Goal: Information Seeking & Learning: Learn about a topic

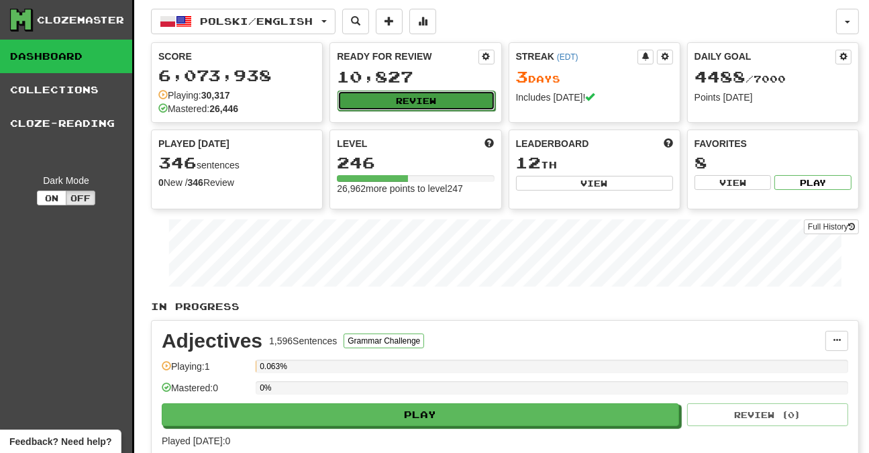
click at [389, 93] on button "Review" at bounding box center [416, 101] width 157 height 20
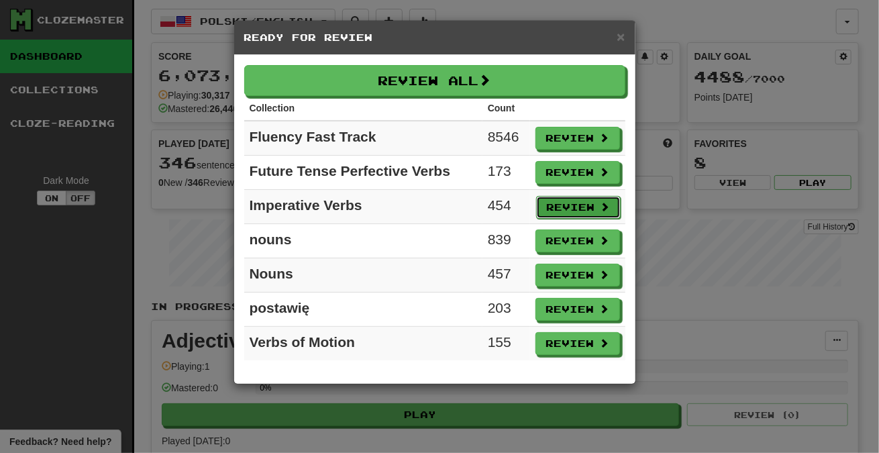
click at [575, 196] on button "Review" at bounding box center [578, 207] width 85 height 23
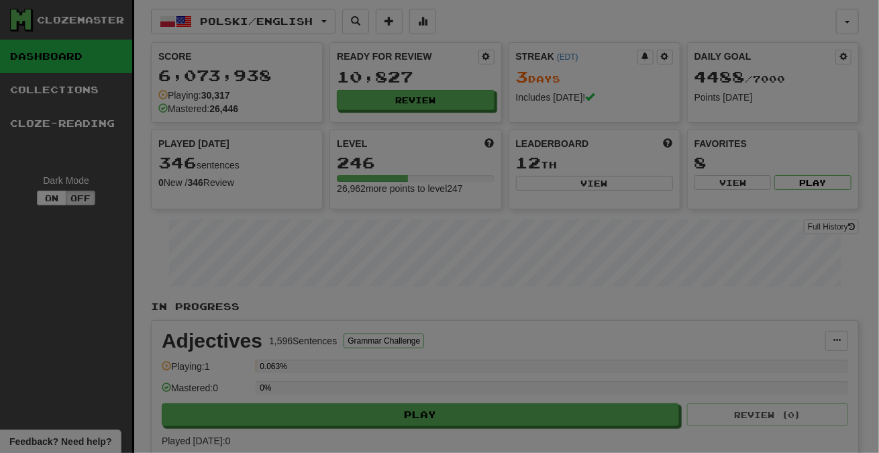
select select "***"
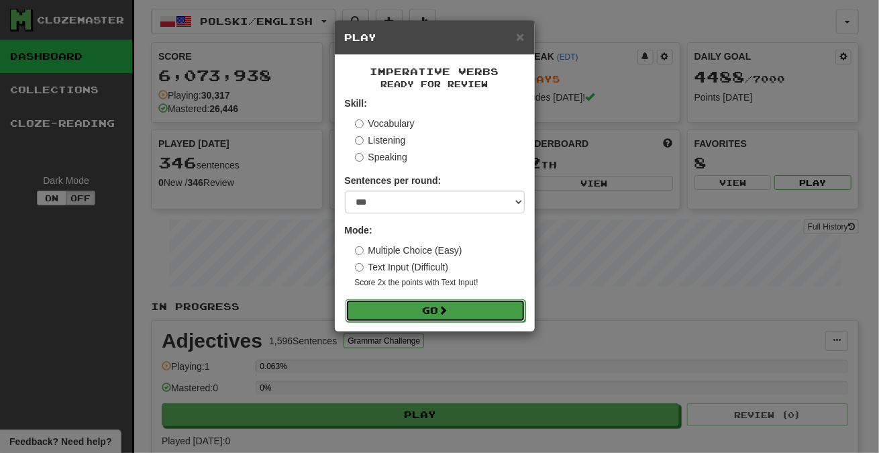
click at [467, 305] on button "Go" at bounding box center [436, 310] width 180 height 23
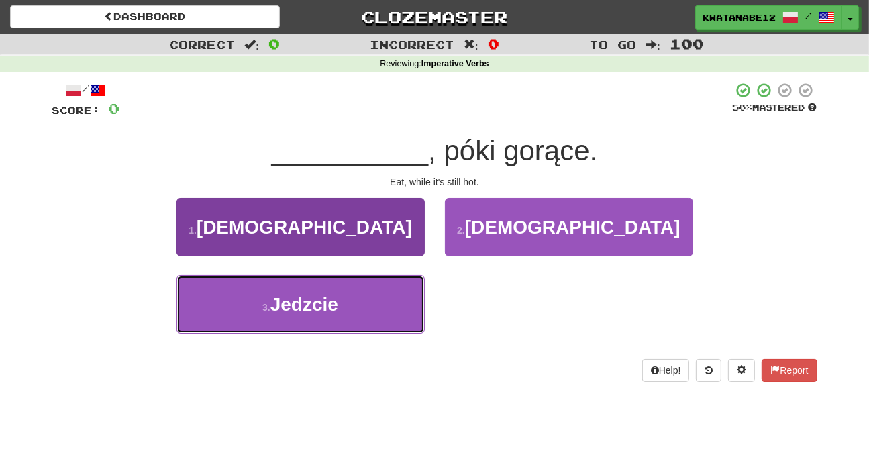
click at [383, 299] on button "3 . [GEOGRAPHIC_DATA]" at bounding box center [300, 304] width 248 height 58
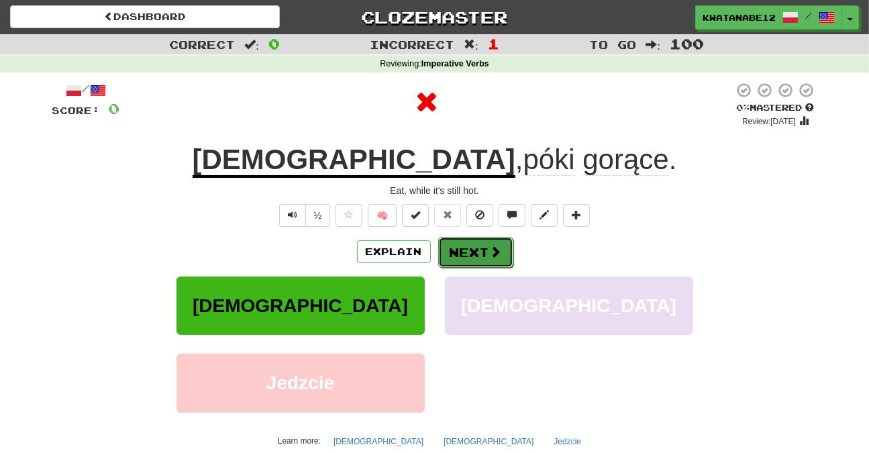
click at [462, 252] on button "Next" at bounding box center [475, 252] width 75 height 31
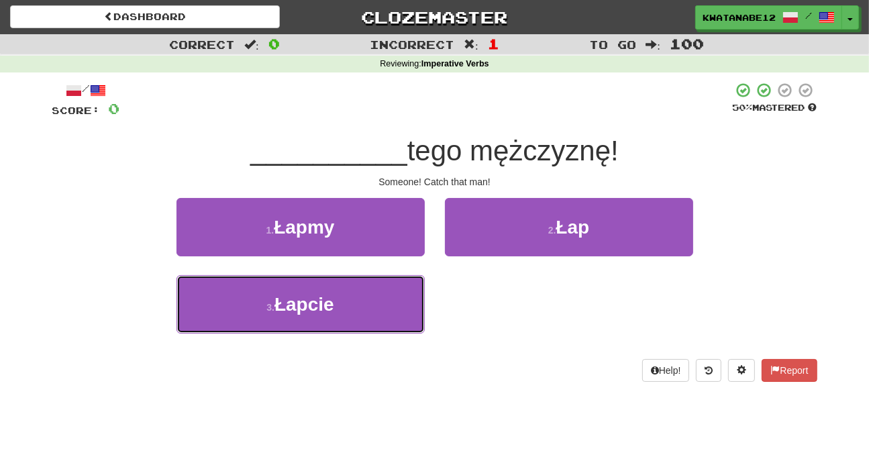
drag, startPoint x: 373, startPoint y: 312, endPoint x: 424, endPoint y: 266, distance: 68.4
click at [374, 307] on button "3 . [GEOGRAPHIC_DATA]" at bounding box center [300, 304] width 248 height 58
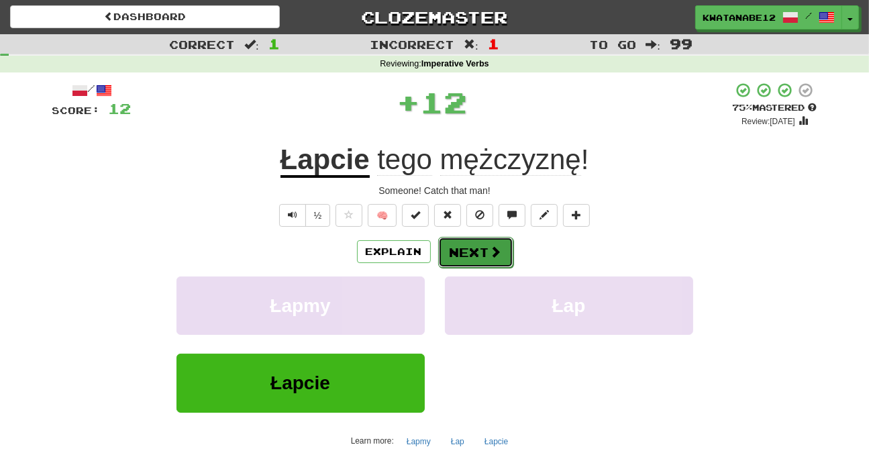
click at [469, 237] on button "Next" at bounding box center [475, 252] width 75 height 31
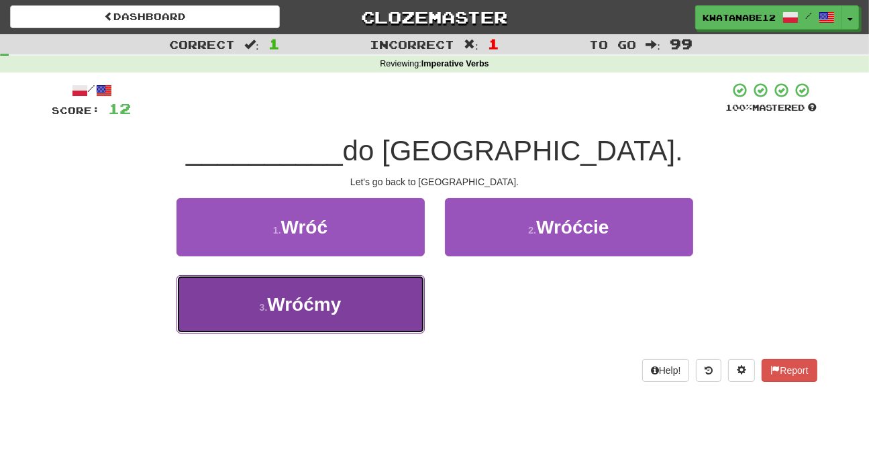
drag, startPoint x: 356, startPoint y: 291, endPoint x: 419, endPoint y: 270, distance: 66.4
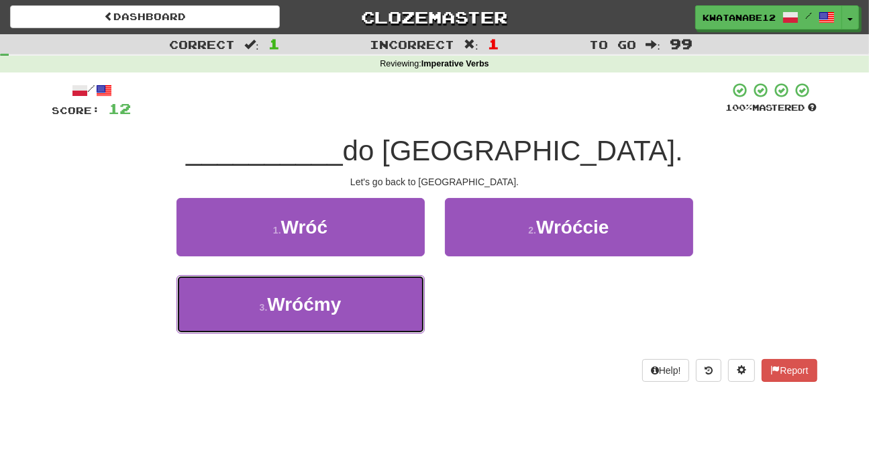
click at [363, 289] on button "3 . Wróćmy" at bounding box center [300, 304] width 248 height 58
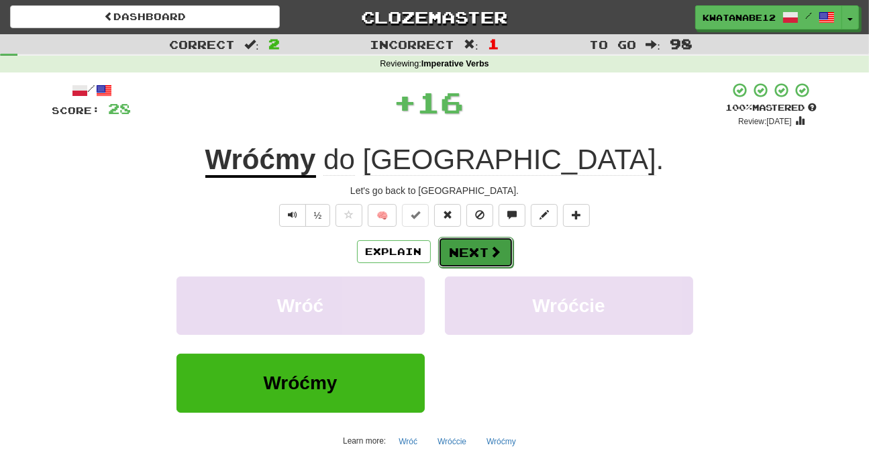
click at [456, 245] on button "Next" at bounding box center [475, 252] width 75 height 31
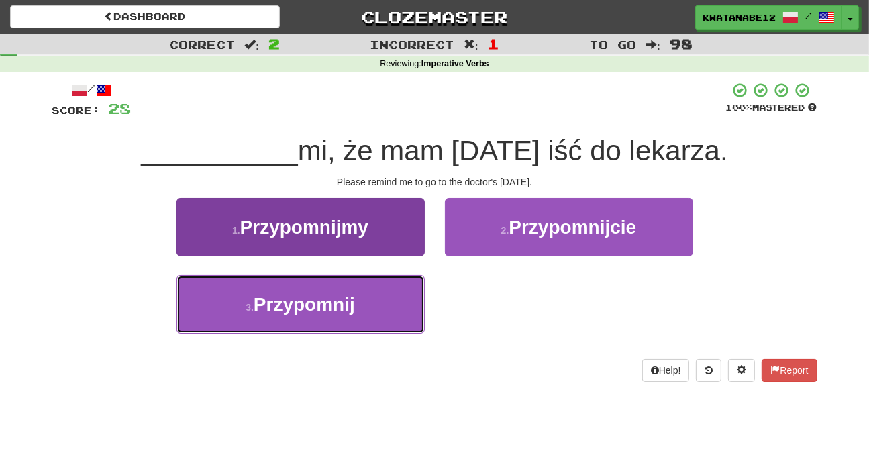
click at [378, 310] on button "3 . Przypomnij" at bounding box center [300, 304] width 248 height 58
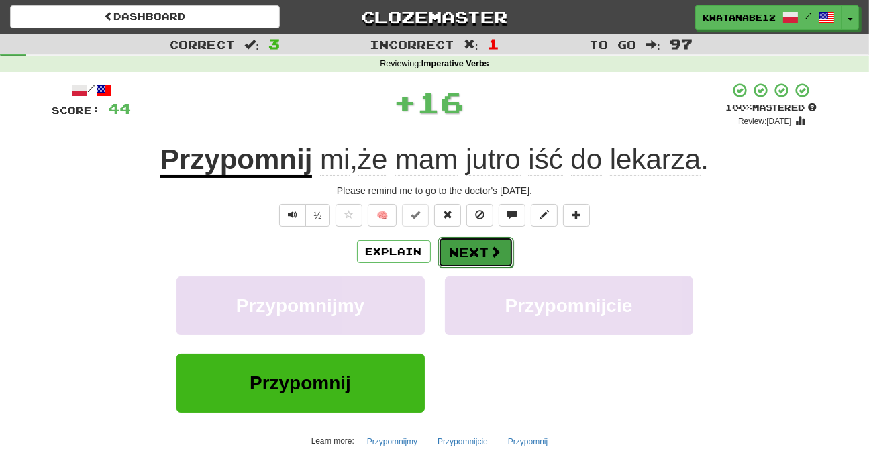
click at [454, 245] on button "Next" at bounding box center [475, 252] width 75 height 31
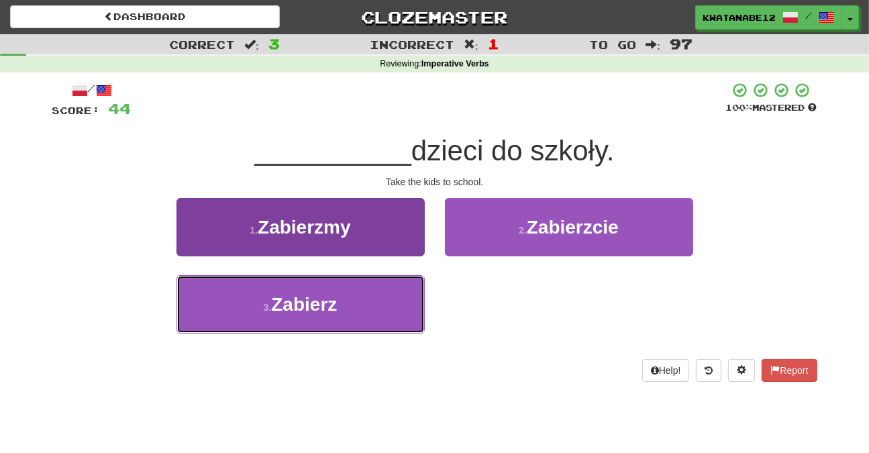
drag, startPoint x: 372, startPoint y: 286, endPoint x: 415, endPoint y: 278, distance: 44.2
click at [382, 283] on button "3 . Zabierz" at bounding box center [300, 304] width 248 height 58
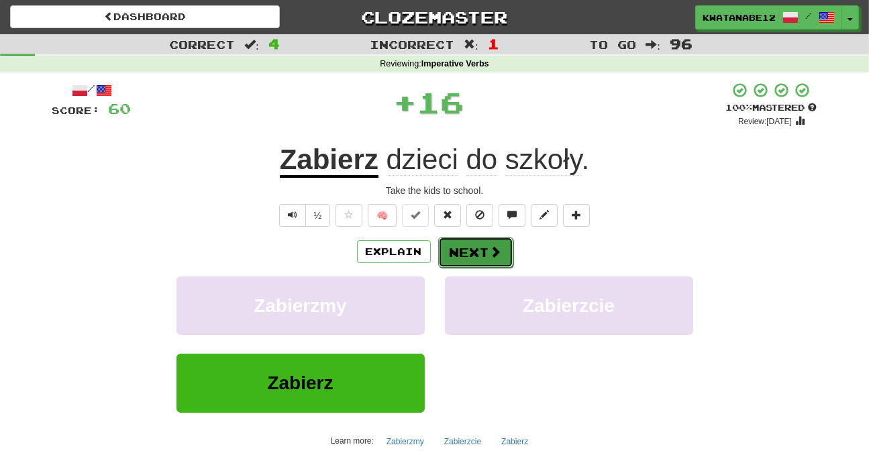
click at [448, 239] on button "Next" at bounding box center [475, 252] width 75 height 31
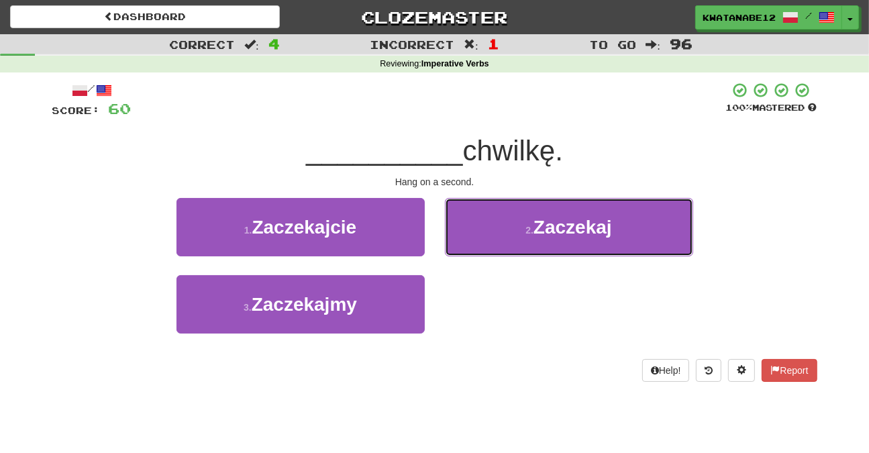
click at [499, 227] on button "2 . Zaczekaj" at bounding box center [569, 227] width 248 height 58
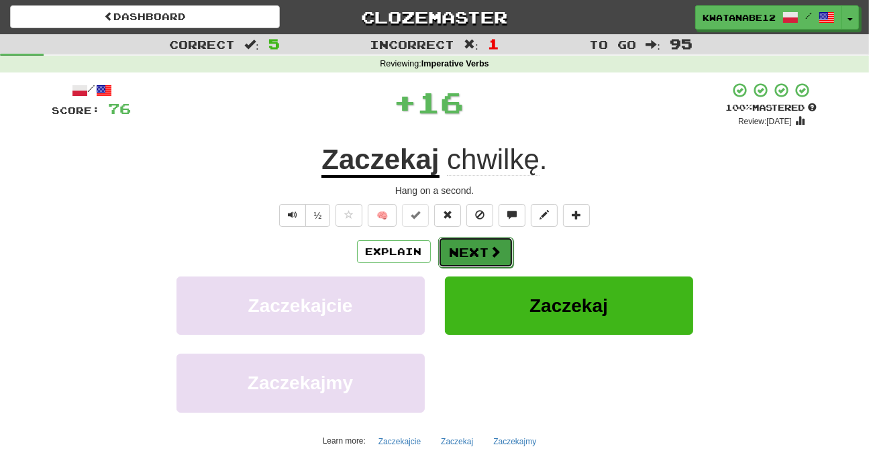
click at [456, 250] on button "Next" at bounding box center [475, 252] width 75 height 31
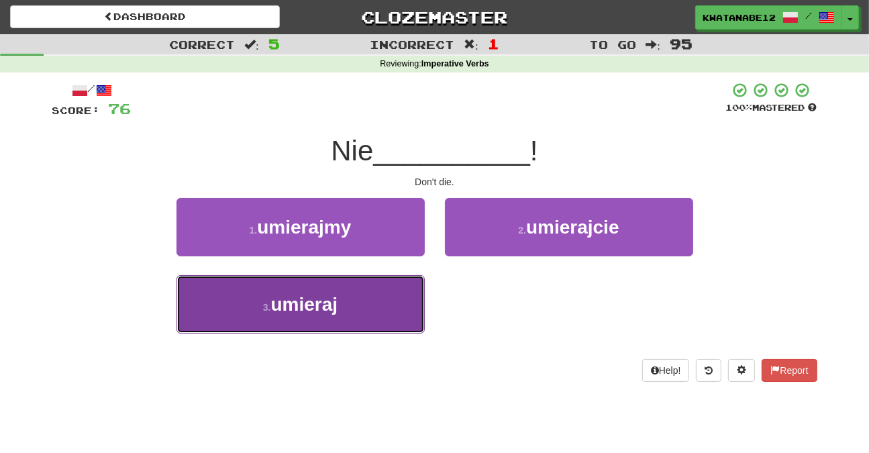
click at [369, 313] on button "3 . umieraj" at bounding box center [300, 304] width 248 height 58
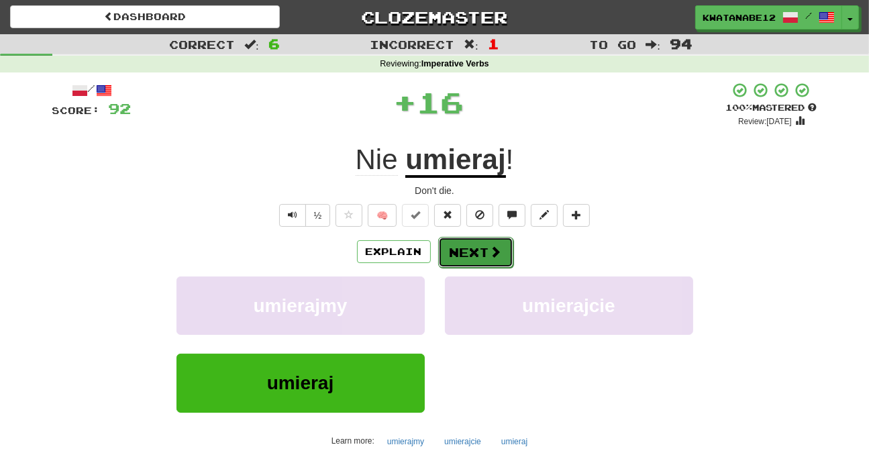
drag, startPoint x: 458, startPoint y: 240, endPoint x: 466, endPoint y: 242, distance: 7.7
click at [466, 242] on button "Next" at bounding box center [475, 252] width 75 height 31
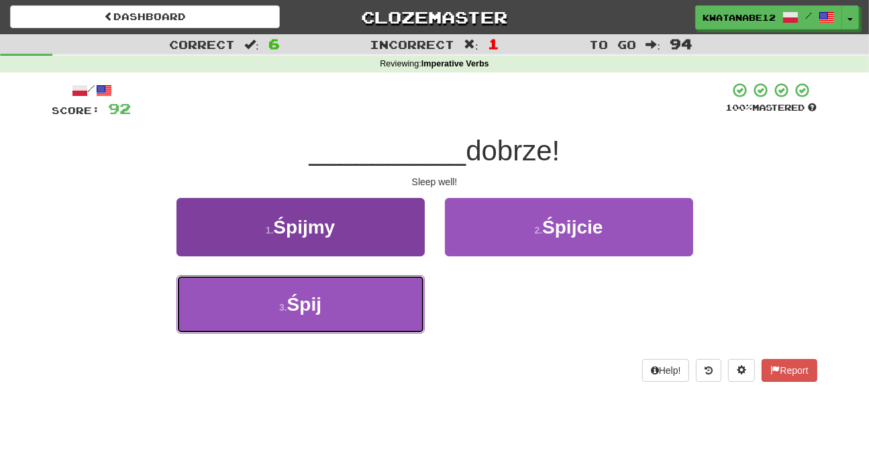
click at [334, 290] on button "3 . Śpij" at bounding box center [300, 304] width 248 height 58
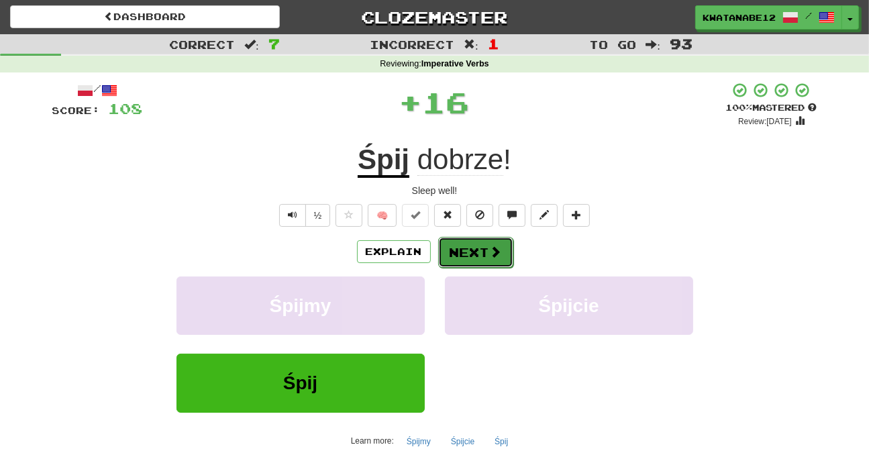
click at [459, 237] on button "Next" at bounding box center [475, 252] width 75 height 31
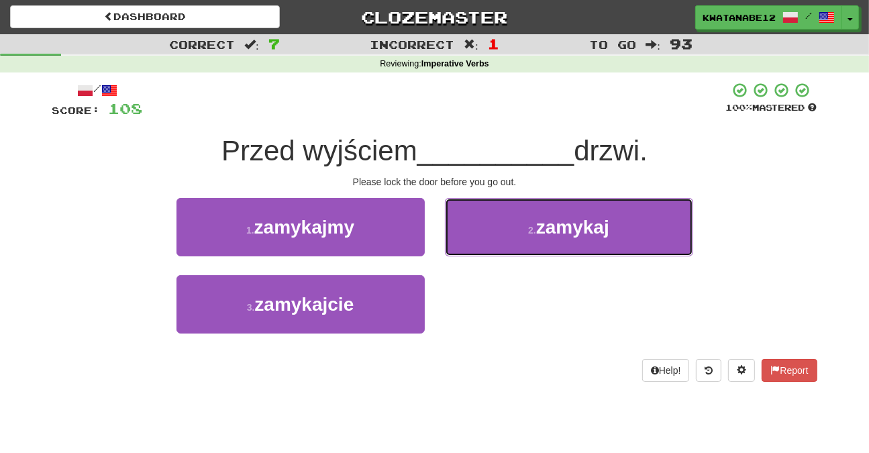
click at [501, 228] on button "2 . zamykaj" at bounding box center [569, 227] width 248 height 58
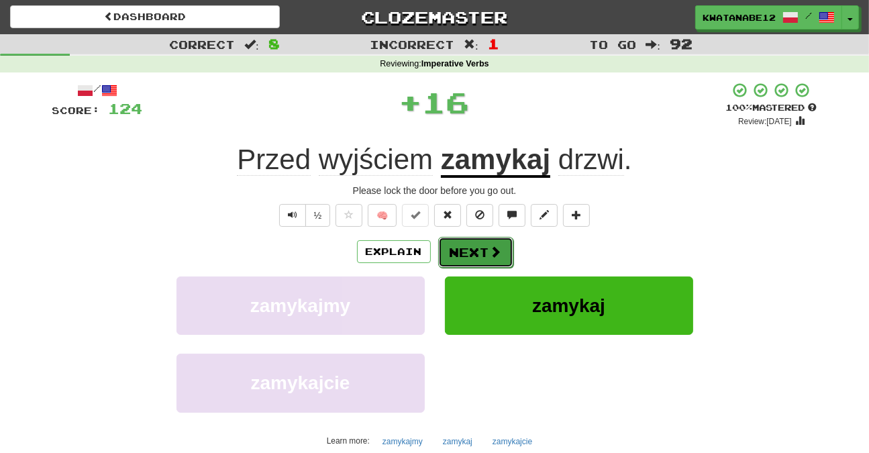
click at [480, 251] on button "Next" at bounding box center [475, 252] width 75 height 31
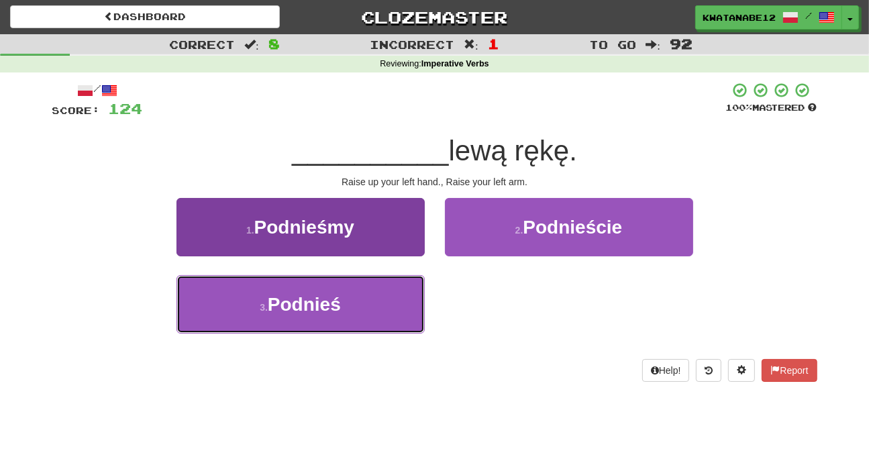
drag, startPoint x: 387, startPoint y: 297, endPoint x: 400, endPoint y: 286, distance: 17.6
click at [388, 297] on button "3 . Podnieś" at bounding box center [300, 304] width 248 height 58
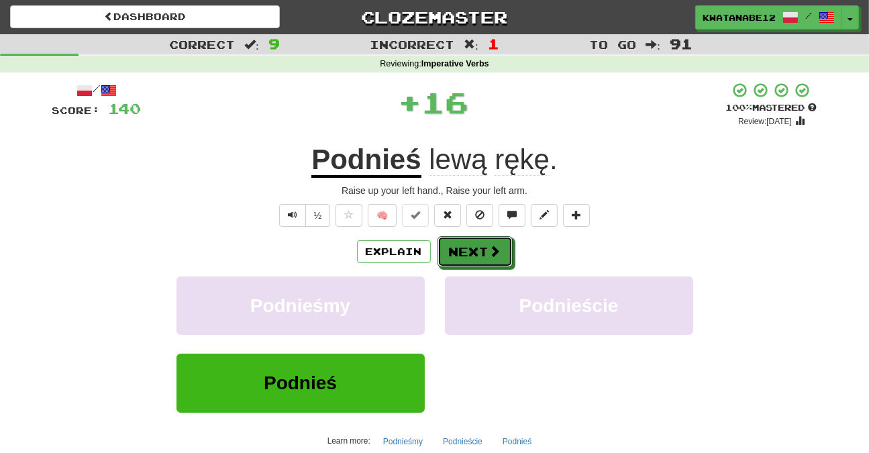
drag, startPoint x: 470, startPoint y: 252, endPoint x: 389, endPoint y: 188, distance: 102.7
click at [471, 252] on button "Next" at bounding box center [475, 251] width 75 height 31
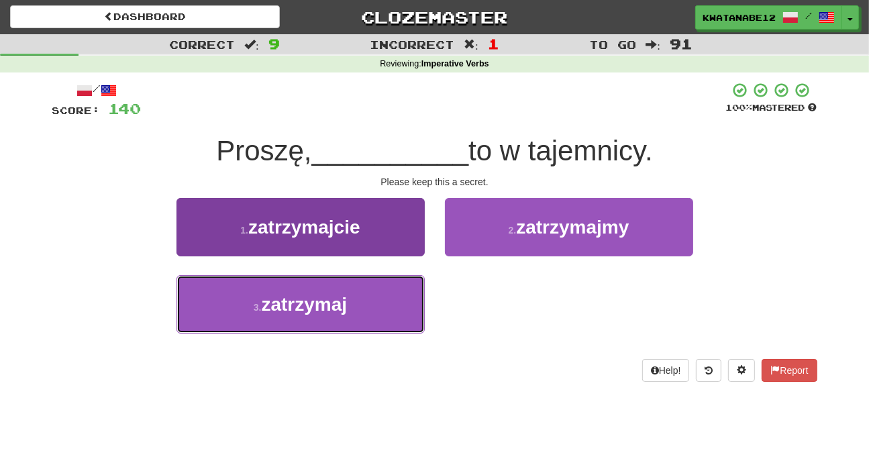
drag, startPoint x: 373, startPoint y: 305, endPoint x: 385, endPoint y: 302, distance: 11.7
click at [373, 303] on button "3 . zatrzymaj" at bounding box center [300, 304] width 248 height 58
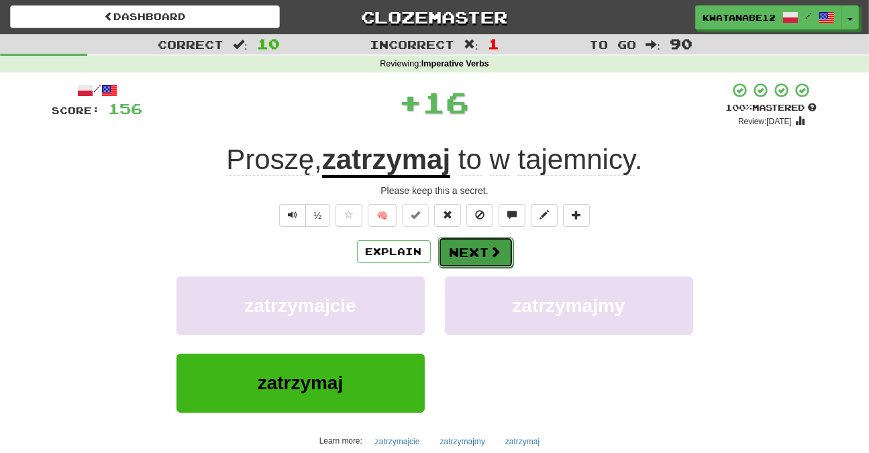
click at [486, 253] on button "Next" at bounding box center [475, 252] width 75 height 31
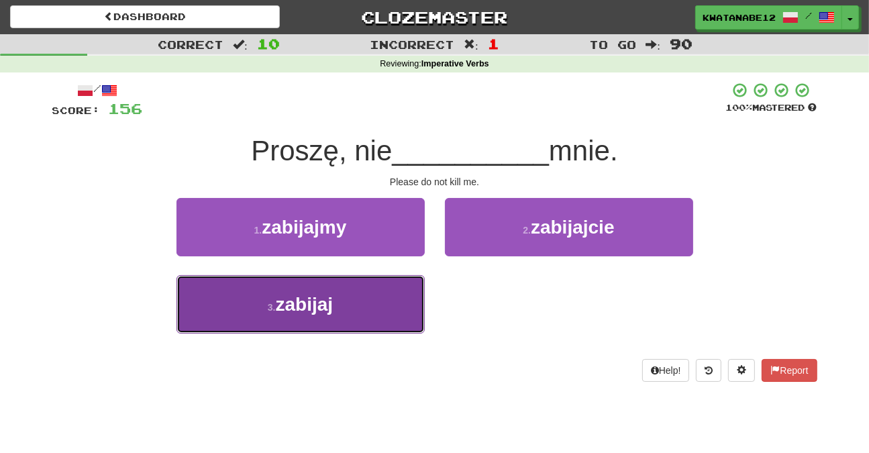
drag, startPoint x: 374, startPoint y: 294, endPoint x: 433, endPoint y: 289, distance: 59.3
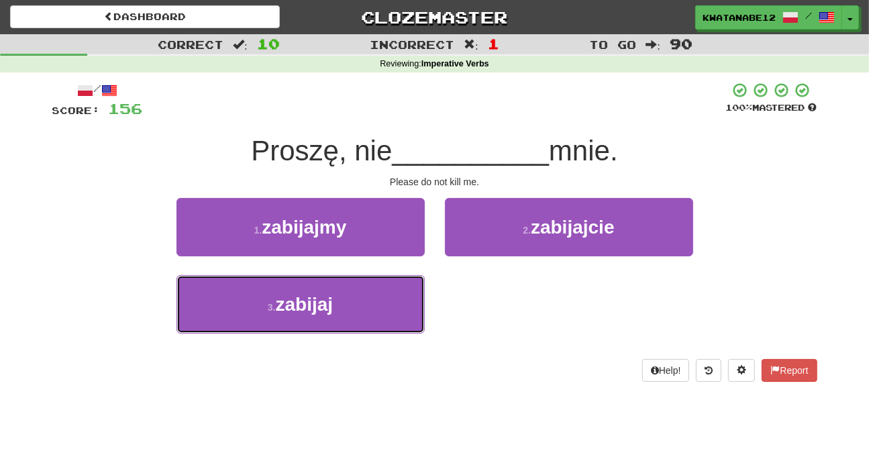
click at [368, 291] on button "3 . zabijaj" at bounding box center [300, 304] width 248 height 58
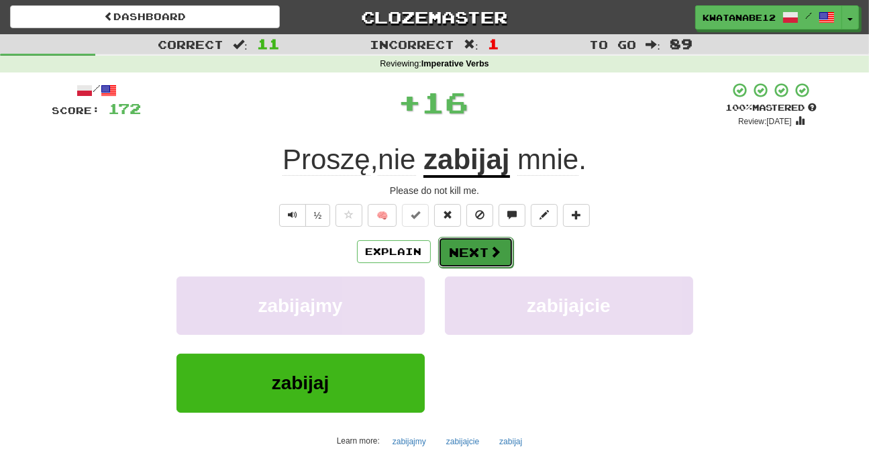
click at [474, 250] on button "Next" at bounding box center [475, 252] width 75 height 31
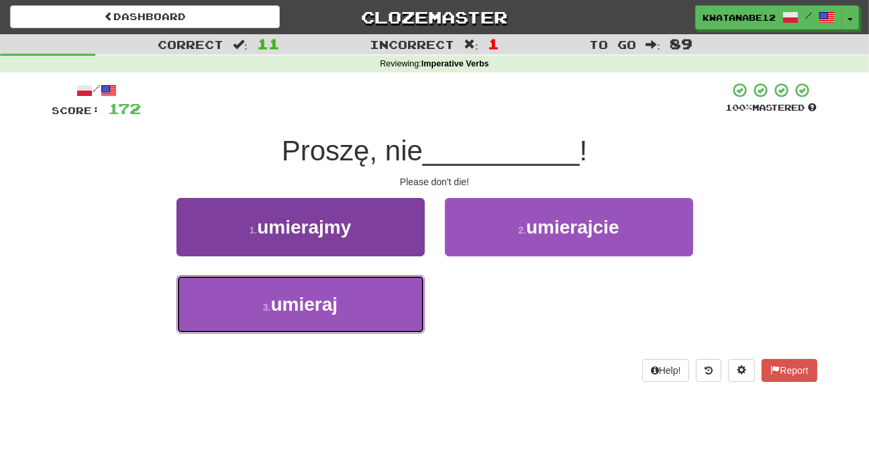
drag, startPoint x: 365, startPoint y: 304, endPoint x: 414, endPoint y: 295, distance: 49.8
click at [376, 301] on button "3 . umieraj" at bounding box center [300, 304] width 248 height 58
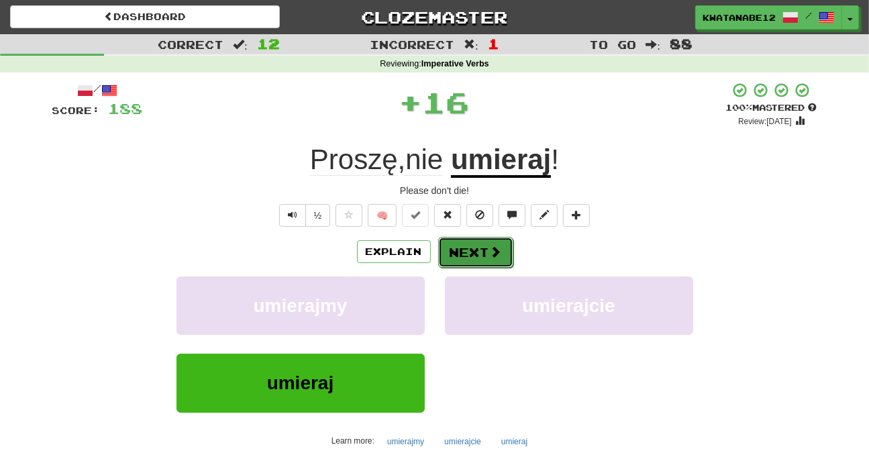
click at [464, 244] on button "Next" at bounding box center [475, 252] width 75 height 31
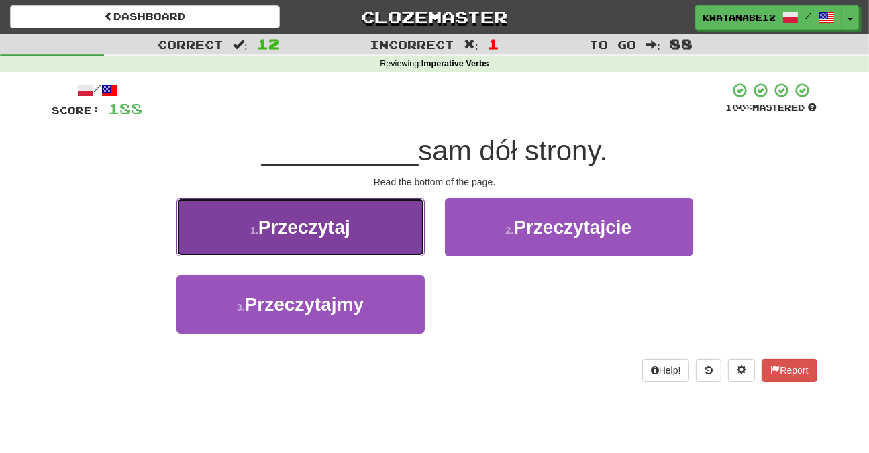
click at [378, 222] on button "1 . Przeczytaj" at bounding box center [300, 227] width 248 height 58
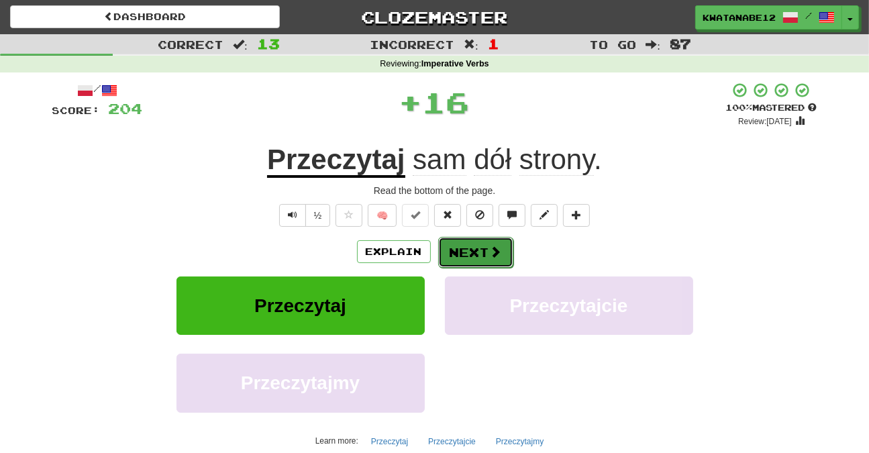
click at [480, 245] on button "Next" at bounding box center [475, 252] width 75 height 31
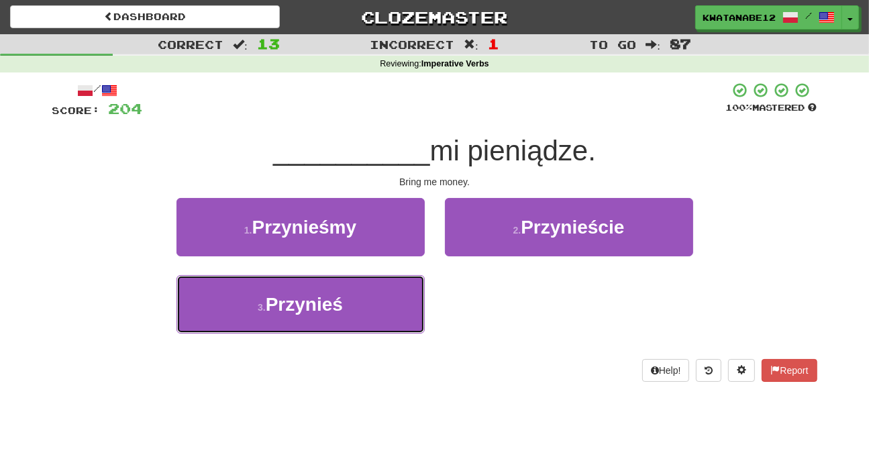
drag, startPoint x: 358, startPoint y: 303, endPoint x: 436, endPoint y: 279, distance: 81.5
click at [363, 305] on button "3 . Przynieś" at bounding box center [300, 304] width 248 height 58
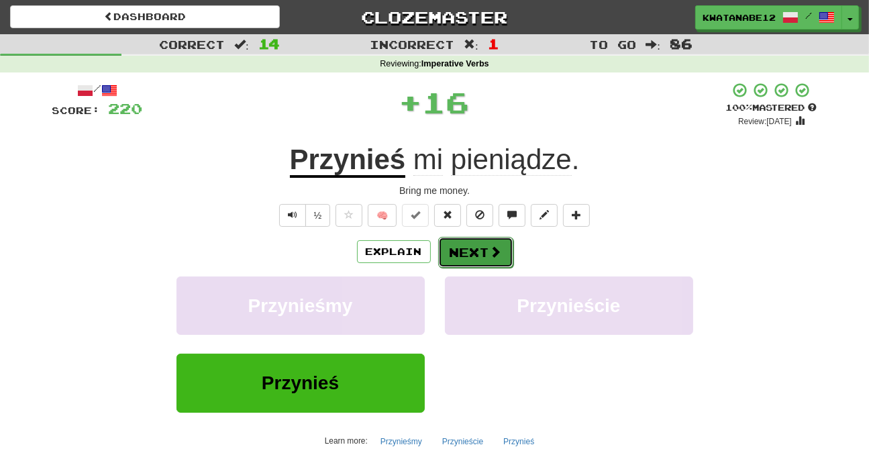
click at [483, 252] on button "Next" at bounding box center [475, 252] width 75 height 31
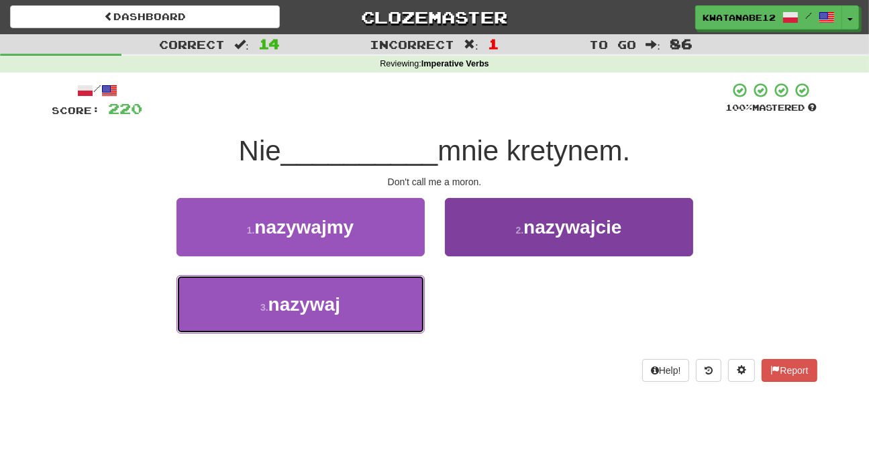
drag, startPoint x: 363, startPoint y: 295, endPoint x: 447, endPoint y: 282, distance: 84.9
click at [405, 307] on button "3 . nazywaj" at bounding box center [300, 304] width 248 height 58
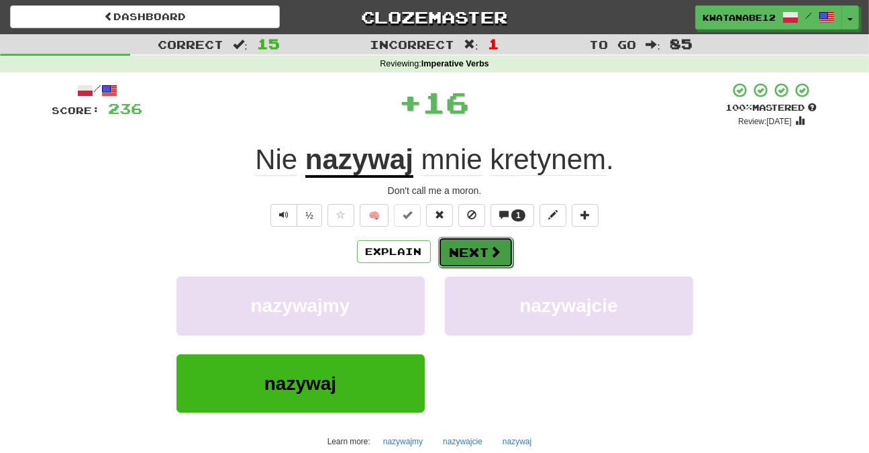
drag, startPoint x: 470, startPoint y: 251, endPoint x: 480, endPoint y: 249, distance: 9.6
click at [480, 249] on button "Next" at bounding box center [475, 252] width 75 height 31
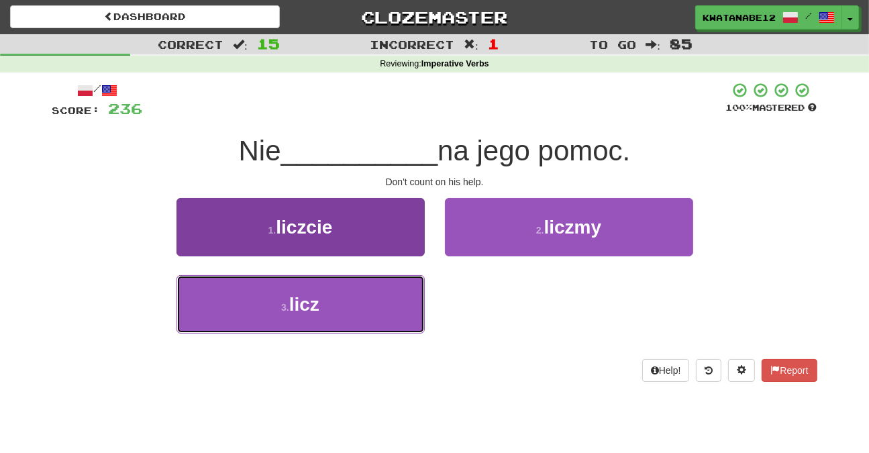
drag, startPoint x: 382, startPoint y: 313, endPoint x: 395, endPoint y: 302, distance: 16.2
click at [384, 311] on button "3 . licz" at bounding box center [300, 304] width 248 height 58
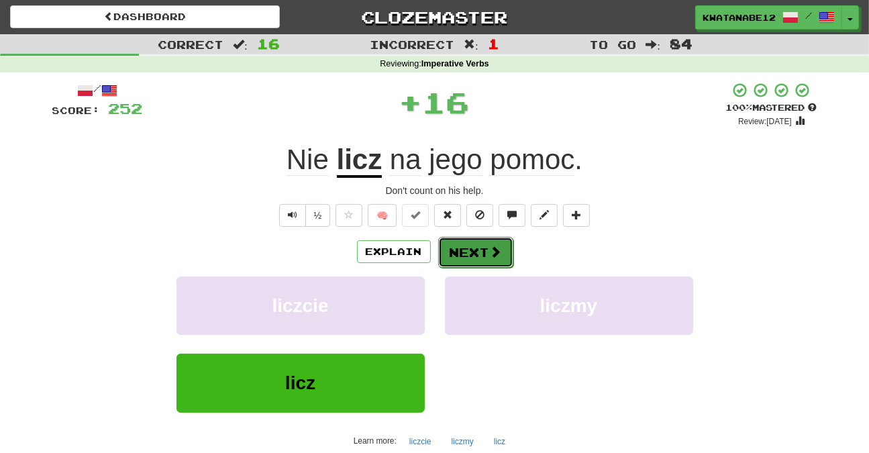
click at [463, 244] on button "Next" at bounding box center [475, 252] width 75 height 31
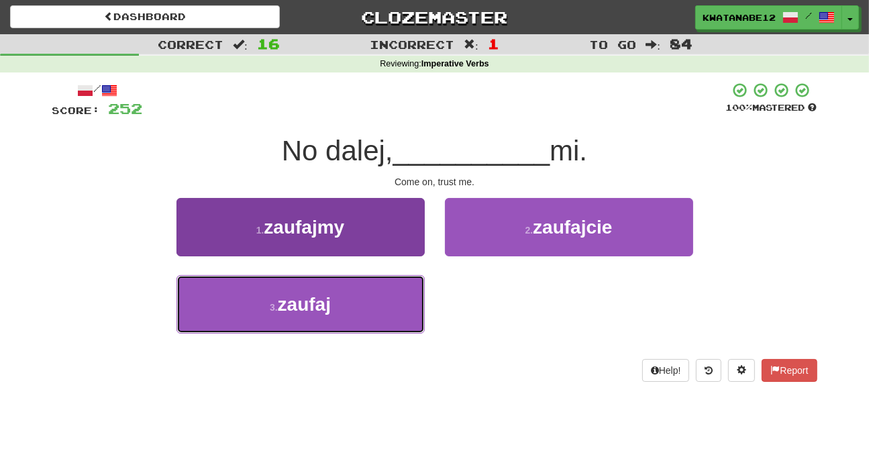
click at [381, 285] on button "3 . zaufaj" at bounding box center [300, 304] width 248 height 58
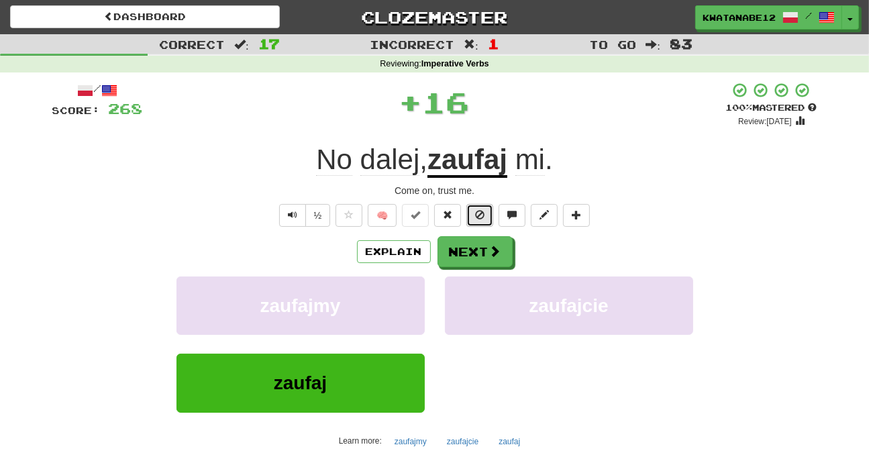
click at [476, 222] on button at bounding box center [479, 215] width 27 height 23
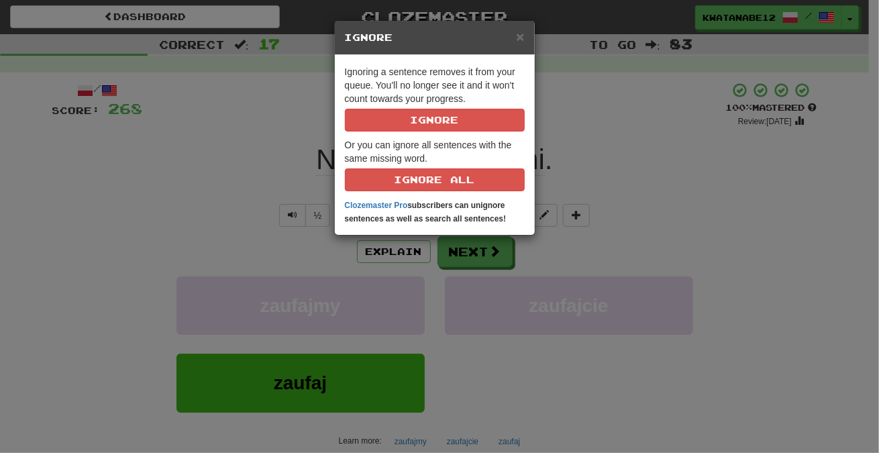
click at [546, 246] on div "× Ignore Ignoring a sentence removes it from your queue. You'll no longer see i…" at bounding box center [439, 226] width 879 height 453
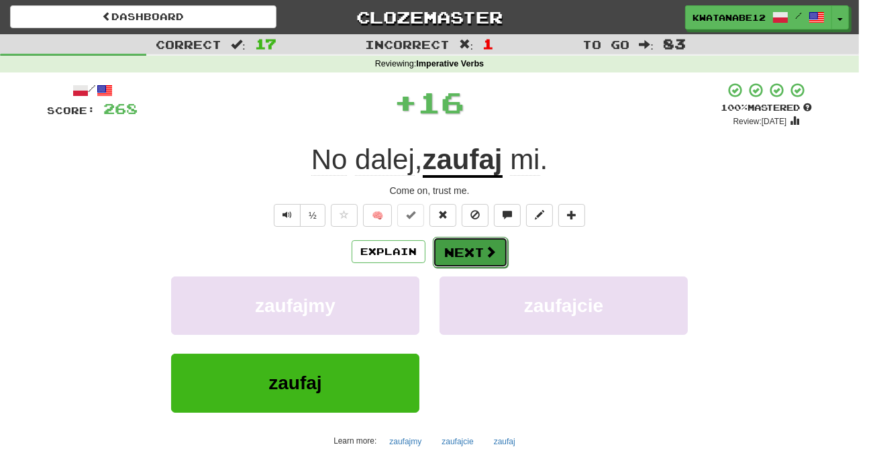
click at [472, 247] on button "Next" at bounding box center [470, 252] width 75 height 31
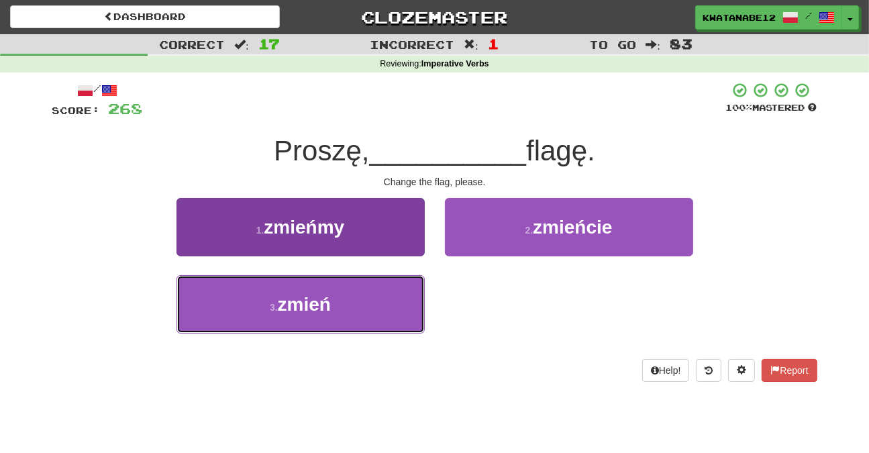
drag, startPoint x: 391, startPoint y: 307, endPoint x: 387, endPoint y: 301, distance: 7.7
click at [387, 301] on button "3 . zmień" at bounding box center [300, 304] width 248 height 58
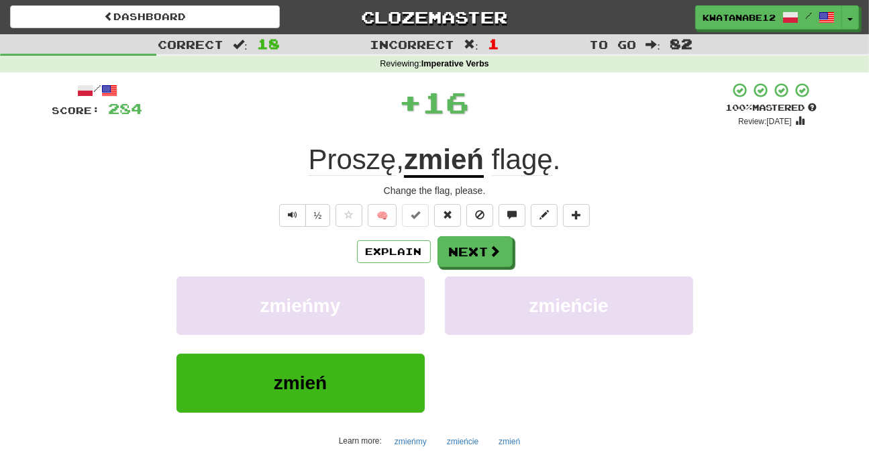
drag, startPoint x: 444, startPoint y: 273, endPoint x: 456, endPoint y: 232, distance: 43.5
click at [448, 270] on div "Explain Next zmieńmy zmieńcie zmień Learn more: zmieńmy zmieńcie zmień" at bounding box center [434, 343] width 765 height 215
drag, startPoint x: 471, startPoint y: 236, endPoint x: 479, endPoint y: 238, distance: 8.5
click at [479, 238] on button "Next" at bounding box center [475, 252] width 75 height 31
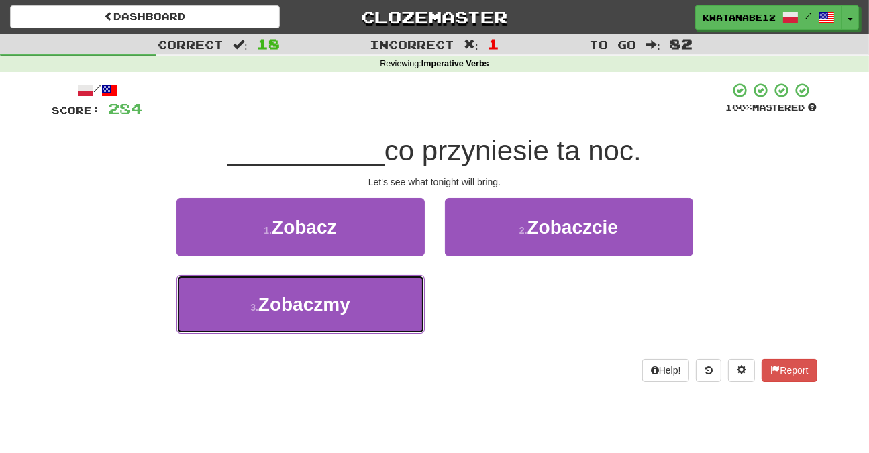
drag, startPoint x: 335, startPoint y: 301, endPoint x: 436, endPoint y: 283, distance: 102.2
click at [344, 301] on span "Zobaczmy" at bounding box center [304, 304] width 92 height 21
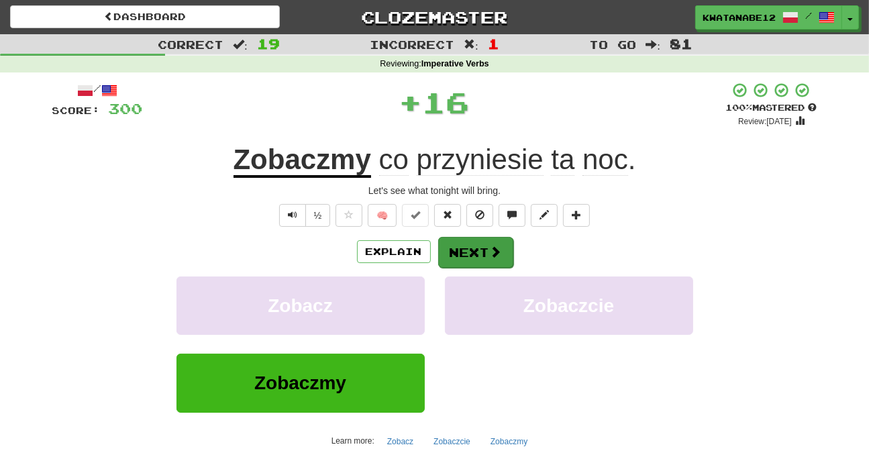
drag, startPoint x: 474, startPoint y: 235, endPoint x: 483, endPoint y: 246, distance: 14.3
click at [483, 246] on div "/ Score: 300 + 16 100 % Mastered Review: 2025-10-19 Zobaczmy co przyniesie ta n…" at bounding box center [434, 292] width 765 height 421
click at [490, 254] on span at bounding box center [496, 252] width 12 height 12
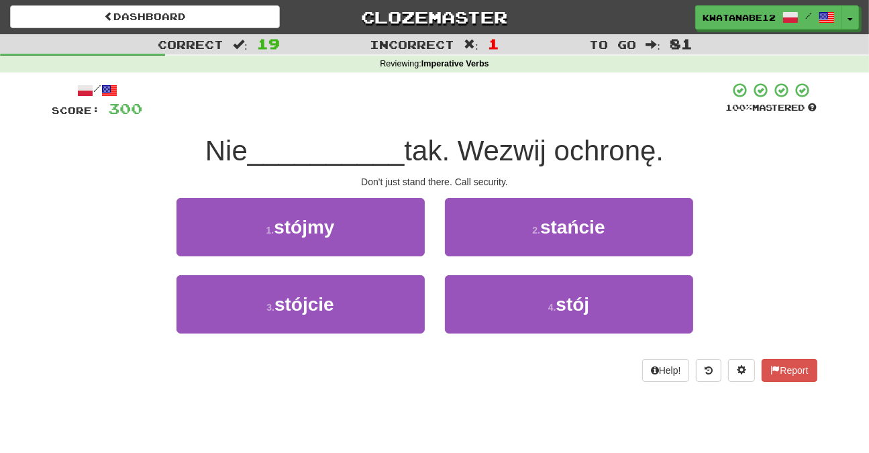
click at [496, 266] on div "2 . stańcie" at bounding box center [569, 236] width 268 height 77
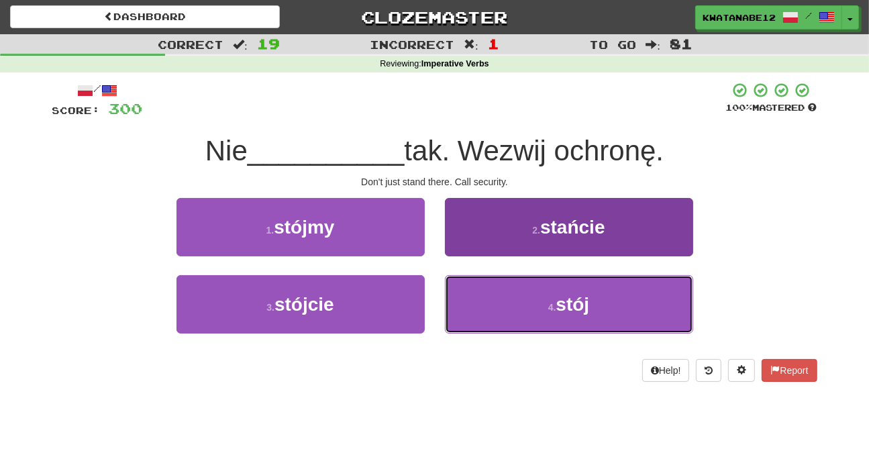
click at [488, 303] on button "4 . stój" at bounding box center [569, 304] width 248 height 58
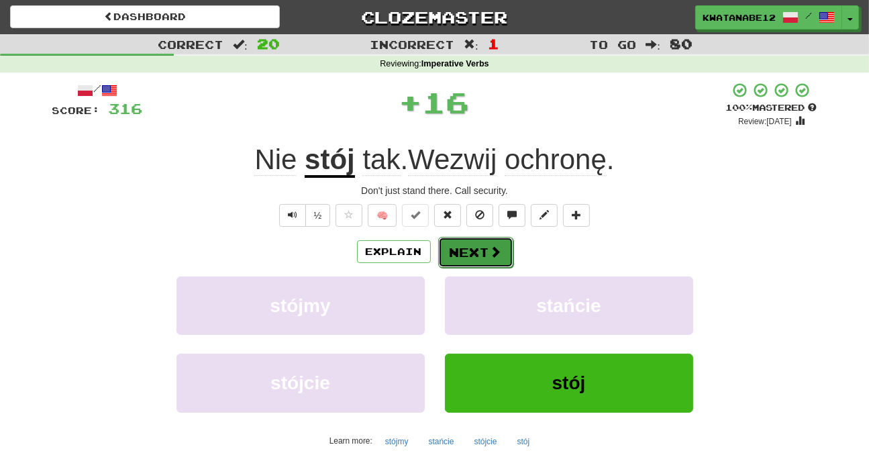
click at [454, 250] on button "Next" at bounding box center [475, 252] width 75 height 31
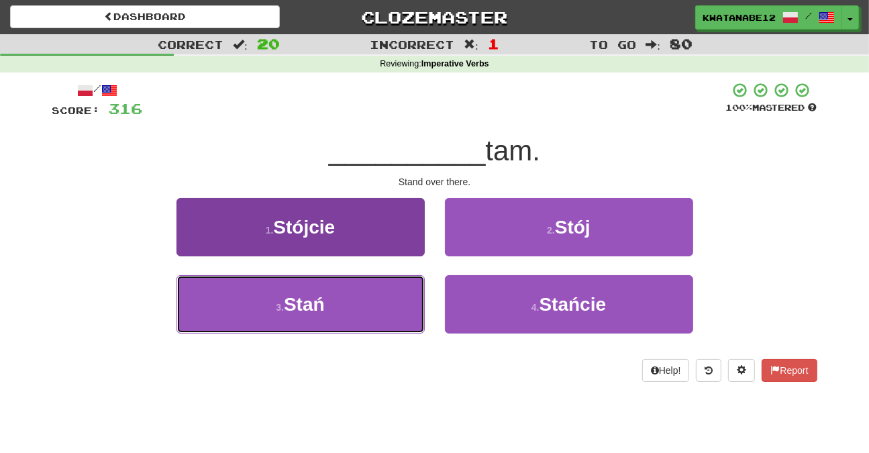
click at [350, 309] on button "3 . Stań" at bounding box center [300, 304] width 248 height 58
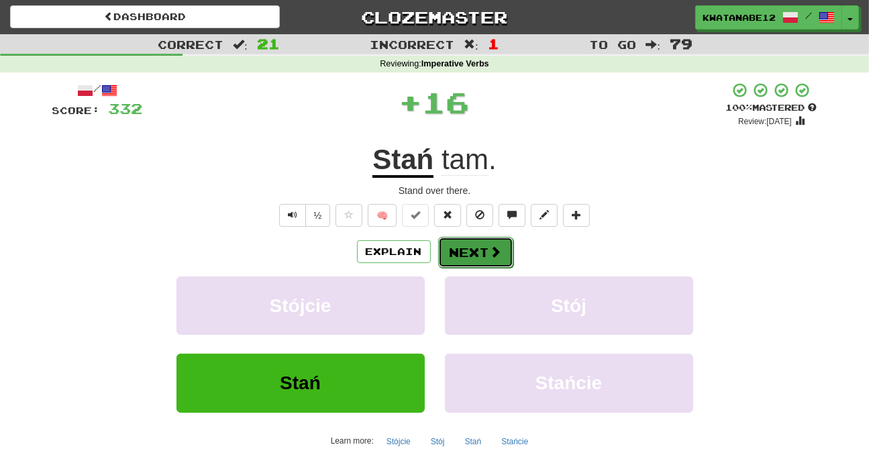
click at [478, 248] on button "Next" at bounding box center [475, 252] width 75 height 31
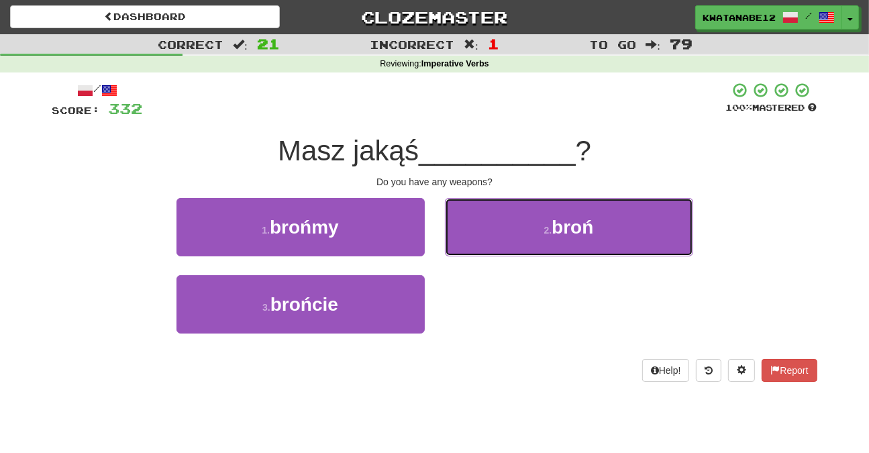
click at [499, 226] on button "2 . broń" at bounding box center [569, 227] width 248 height 58
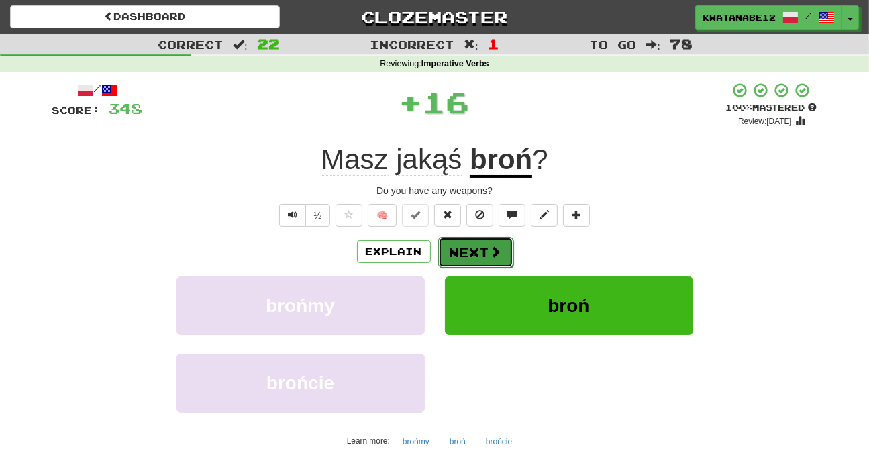
click at [469, 260] on button "Next" at bounding box center [475, 252] width 75 height 31
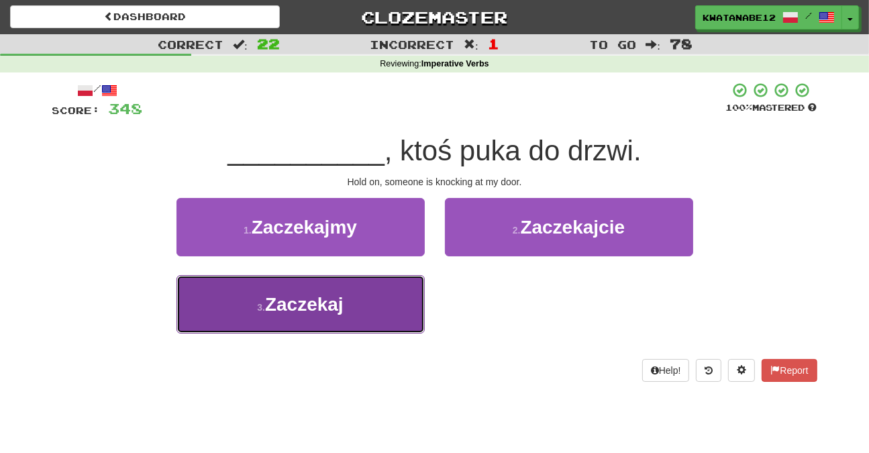
drag, startPoint x: 380, startPoint y: 332, endPoint x: 470, endPoint y: 289, distance: 99.0
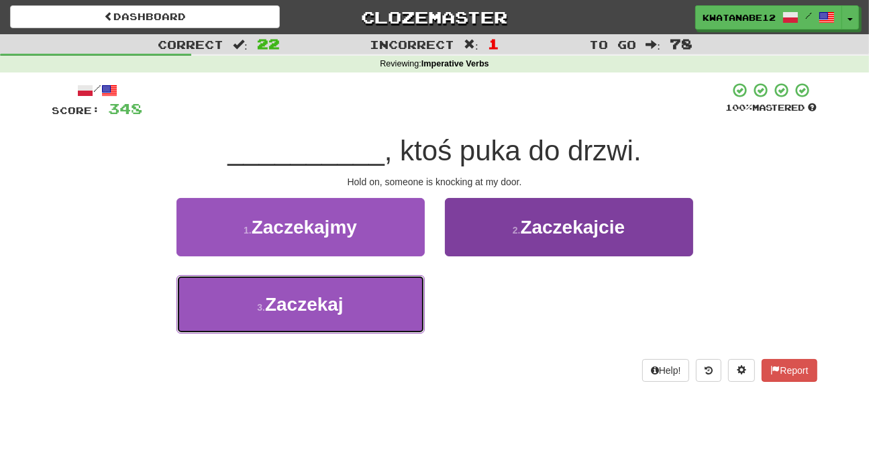
click at [381, 331] on button "3 . Zaczekaj" at bounding box center [300, 304] width 248 height 58
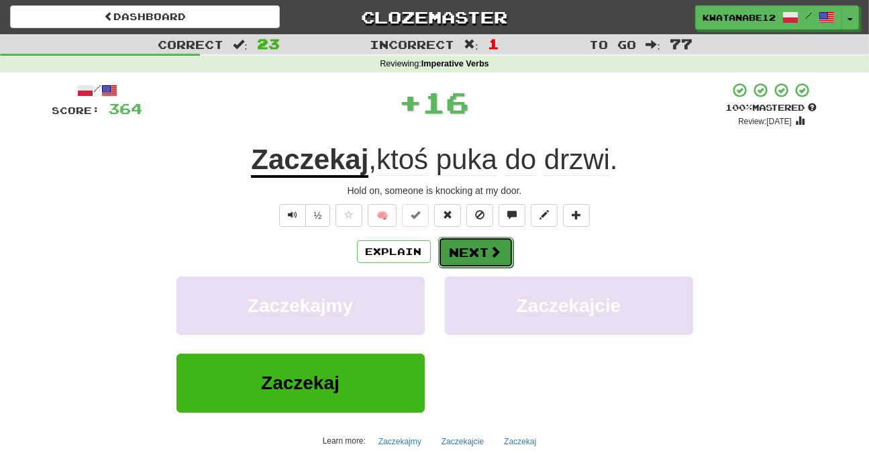
click at [481, 255] on button "Next" at bounding box center [475, 252] width 75 height 31
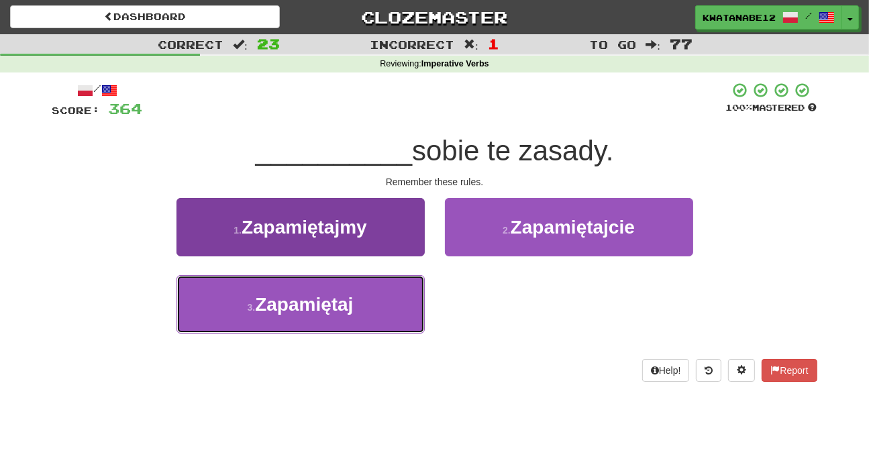
drag, startPoint x: 364, startPoint y: 300, endPoint x: 372, endPoint y: 300, distance: 8.1
click at [367, 300] on button "3 . Zapamiętaj" at bounding box center [300, 304] width 248 height 58
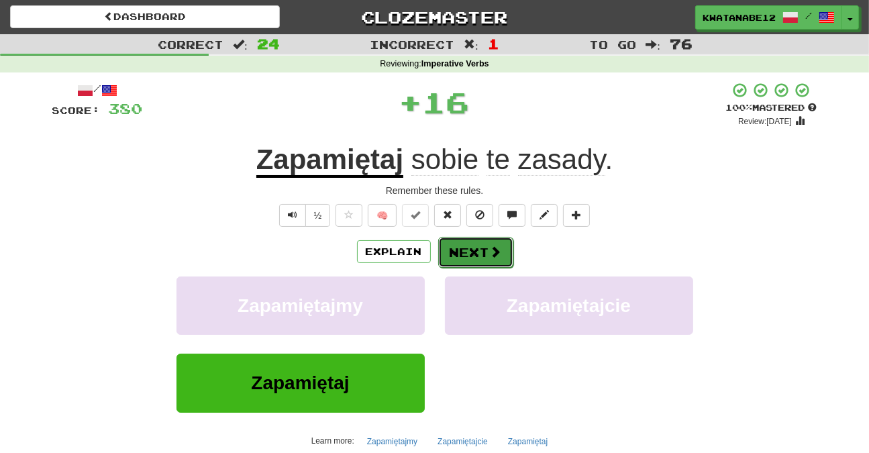
click at [479, 246] on button "Next" at bounding box center [475, 252] width 75 height 31
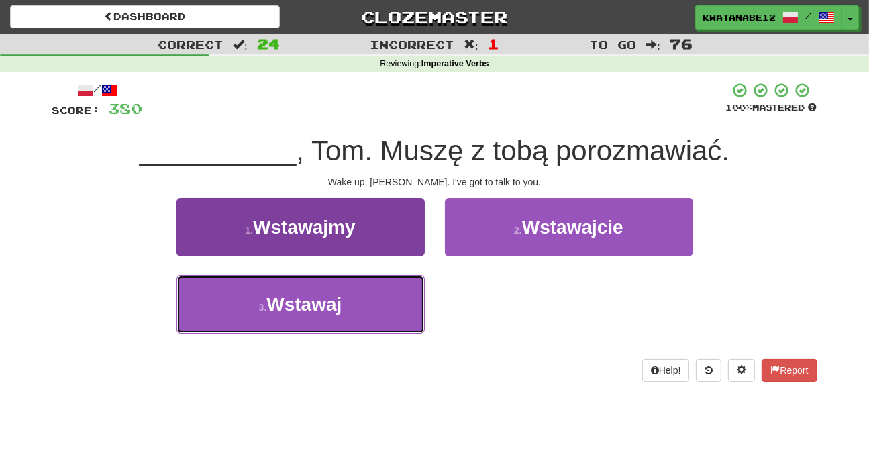
drag, startPoint x: 376, startPoint y: 287, endPoint x: 402, endPoint y: 291, distance: 26.6
click at [393, 291] on button "3 . Wstawaj" at bounding box center [300, 304] width 248 height 58
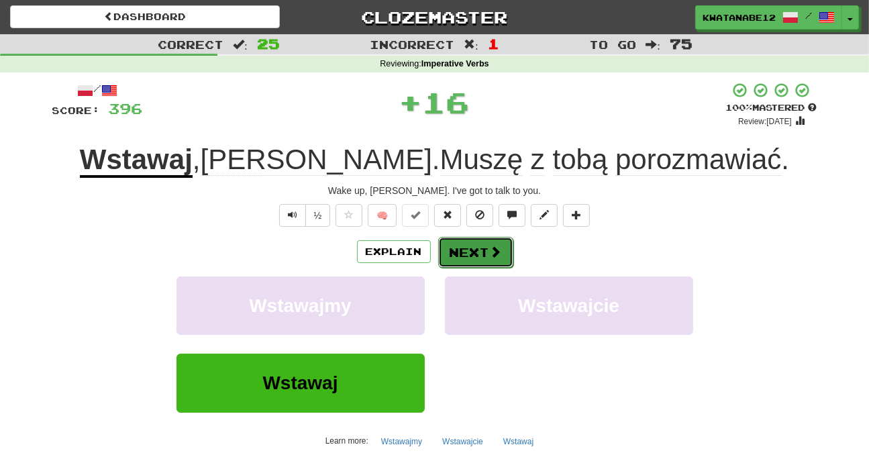
click at [478, 243] on button "Next" at bounding box center [475, 252] width 75 height 31
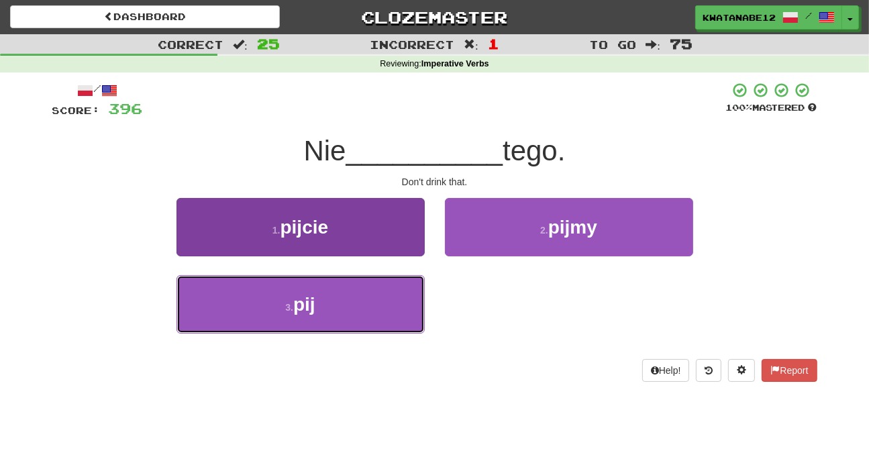
drag, startPoint x: 371, startPoint y: 308, endPoint x: 412, endPoint y: 289, distance: 45.0
click at [372, 309] on button "3 . pij" at bounding box center [300, 304] width 248 height 58
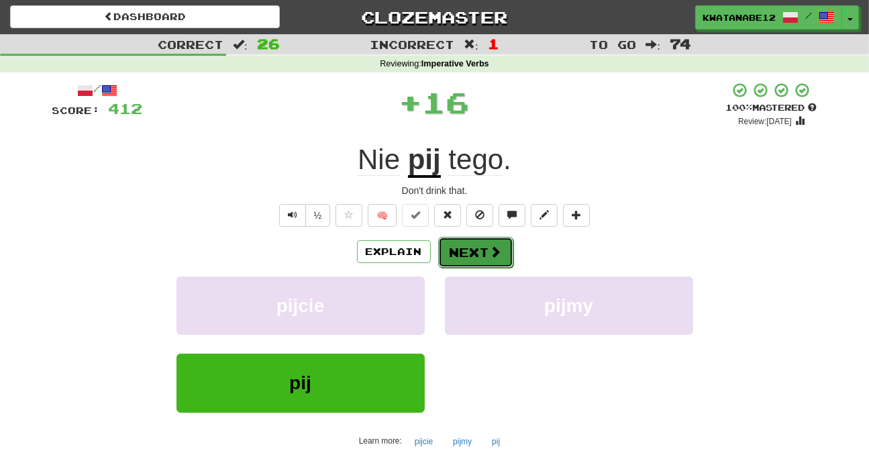
click at [480, 242] on button "Next" at bounding box center [475, 252] width 75 height 31
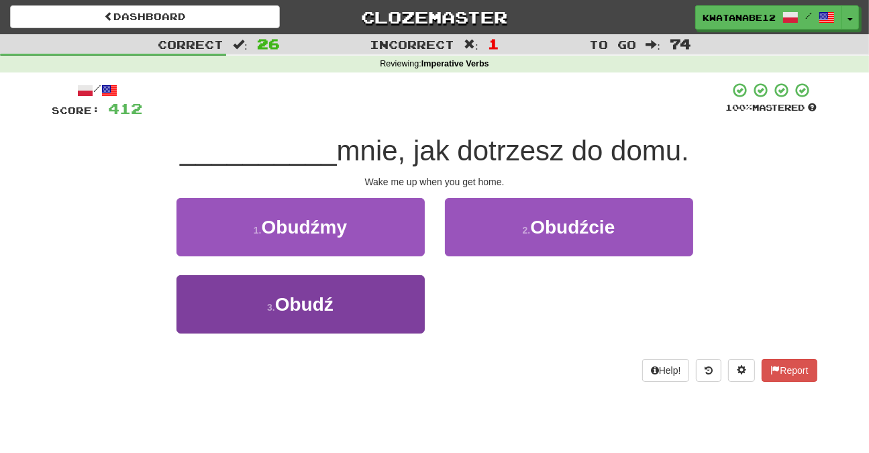
drag, startPoint x: 390, startPoint y: 336, endPoint x: 385, endPoint y: 322, distance: 14.9
click at [385, 331] on div "3 . Obudź" at bounding box center [300, 313] width 268 height 77
click at [417, 311] on button "3 . Obudź" at bounding box center [300, 304] width 248 height 58
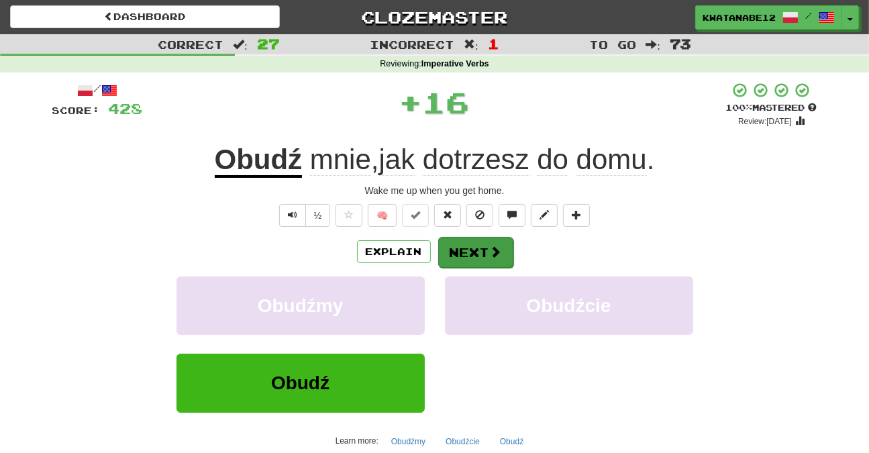
drag, startPoint x: 514, startPoint y: 244, endPoint x: 503, endPoint y: 241, distance: 11.9
click at [511, 244] on div "Explain Next" at bounding box center [434, 251] width 765 height 31
click at [492, 252] on span at bounding box center [496, 252] width 12 height 12
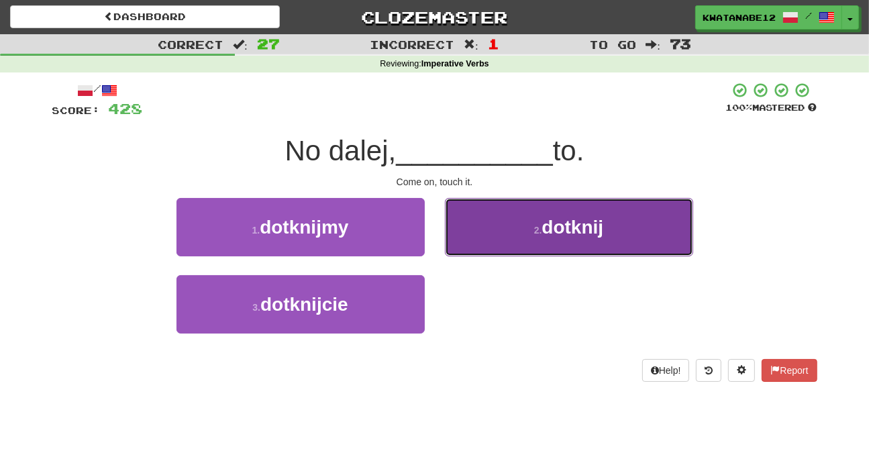
click at [491, 249] on button "2 . dotknij" at bounding box center [569, 227] width 248 height 58
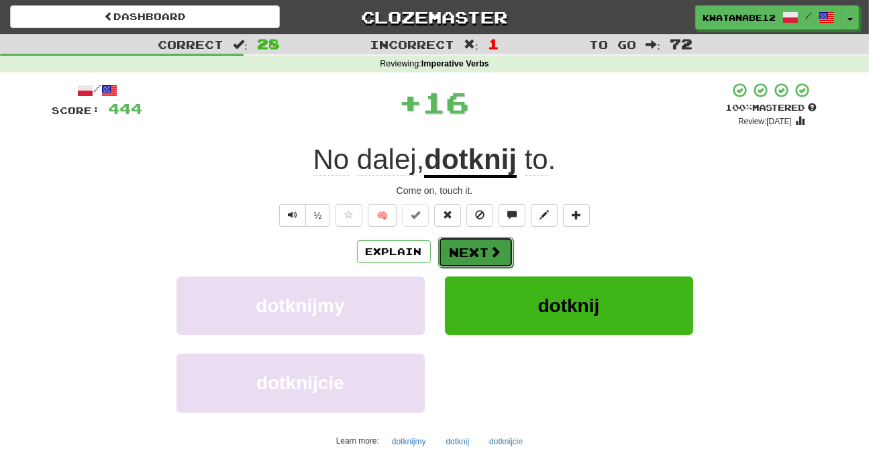
click at [469, 260] on button "Next" at bounding box center [475, 252] width 75 height 31
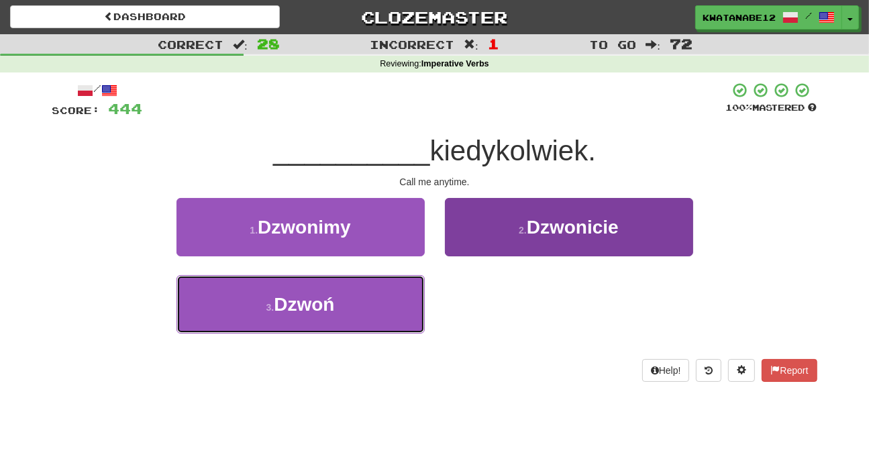
drag, startPoint x: 378, startPoint y: 307, endPoint x: 445, endPoint y: 289, distance: 68.7
click at [380, 306] on button "3 . Dzwoń" at bounding box center [300, 304] width 248 height 58
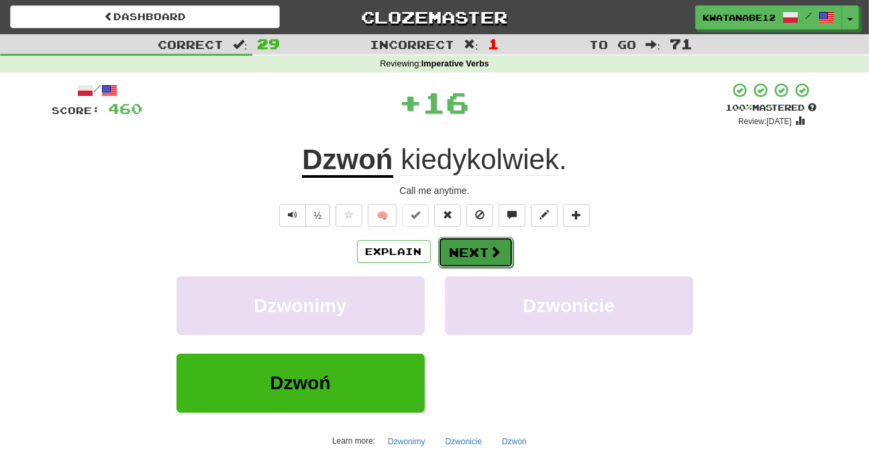
click at [491, 246] on span at bounding box center [496, 252] width 12 height 12
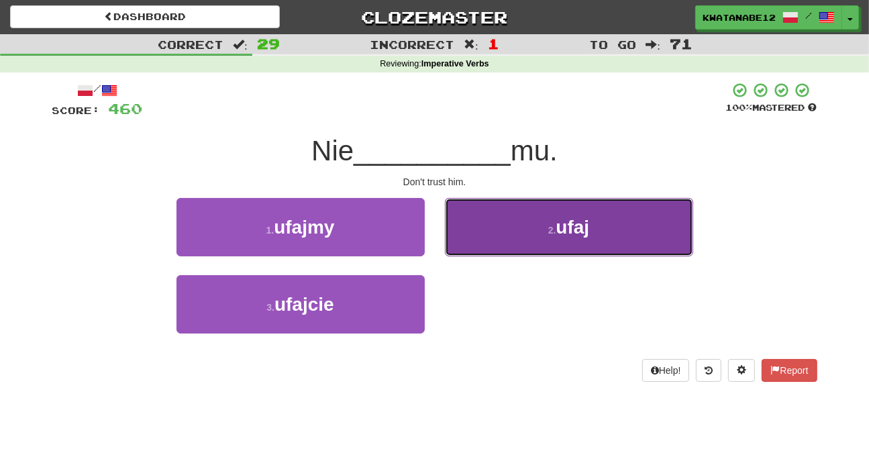
click at [497, 238] on button "2 . ufaj" at bounding box center [569, 227] width 248 height 58
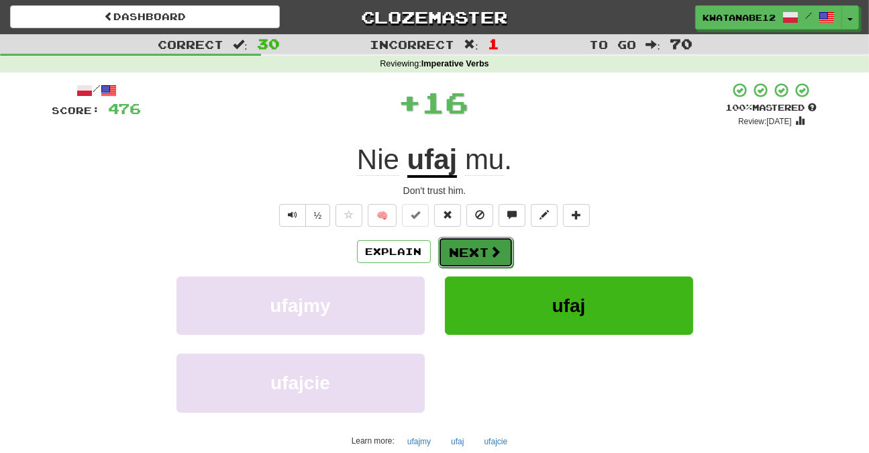
click at [478, 258] on button "Next" at bounding box center [475, 252] width 75 height 31
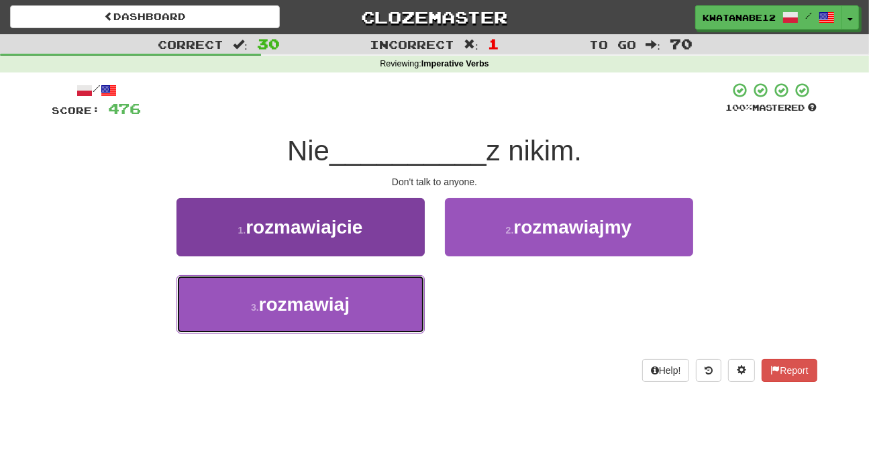
drag, startPoint x: 361, startPoint y: 292, endPoint x: 395, endPoint y: 296, distance: 33.8
click at [384, 299] on button "3 . rozmawiaj" at bounding box center [300, 304] width 248 height 58
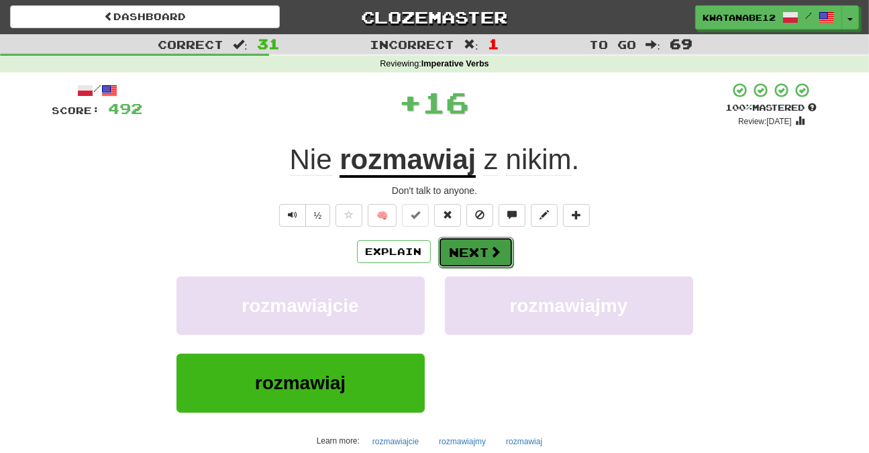
drag, startPoint x: 474, startPoint y: 260, endPoint x: 478, endPoint y: 254, distance: 7.7
click at [478, 254] on button "Next" at bounding box center [475, 252] width 75 height 31
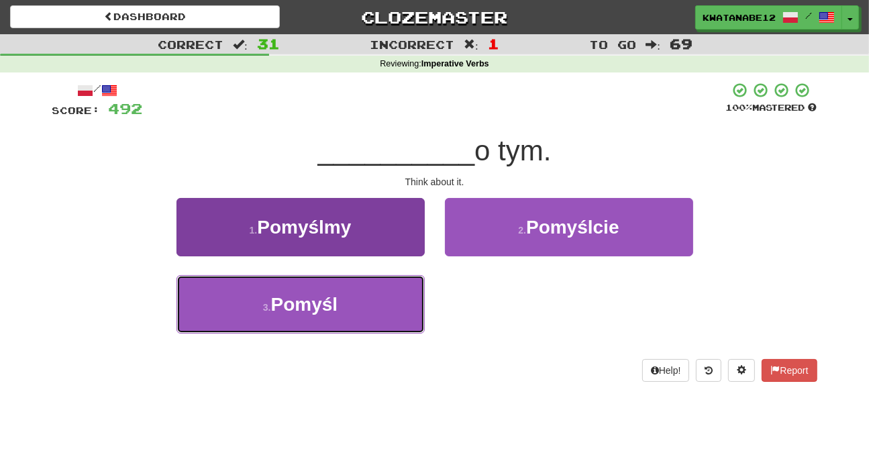
click at [397, 292] on button "3 . Pomyśl" at bounding box center [300, 304] width 248 height 58
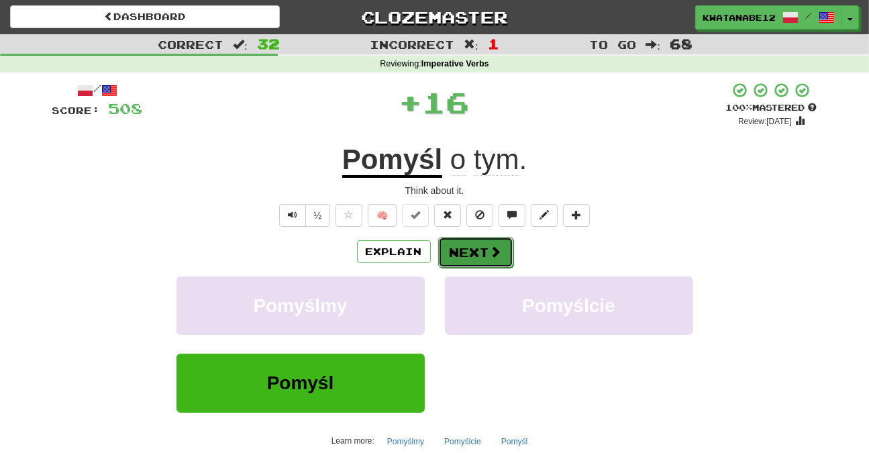
click at [460, 252] on button "Next" at bounding box center [475, 252] width 75 height 31
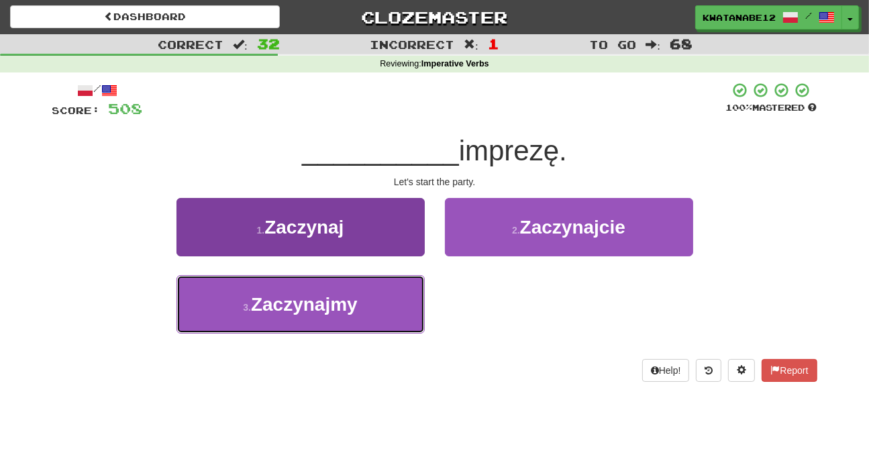
drag, startPoint x: 369, startPoint y: 327, endPoint x: 411, endPoint y: 303, distance: 47.8
click at [377, 328] on button "3 . Zaczynajmy" at bounding box center [300, 304] width 248 height 58
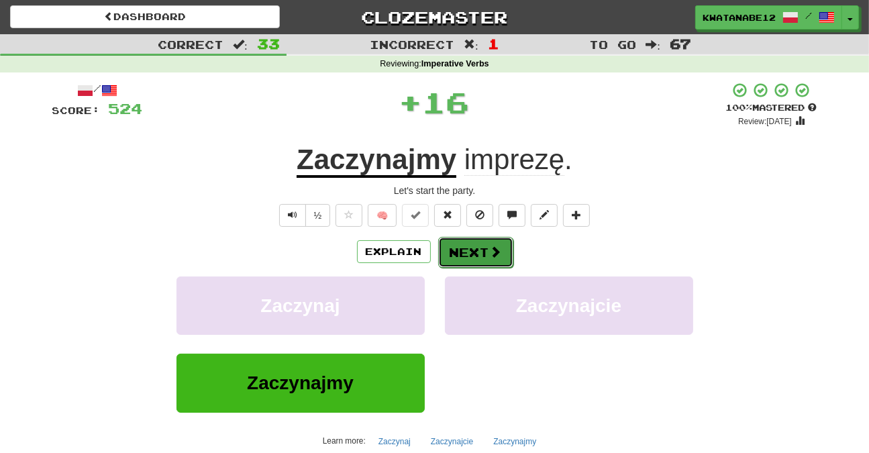
click at [468, 249] on button "Next" at bounding box center [475, 252] width 75 height 31
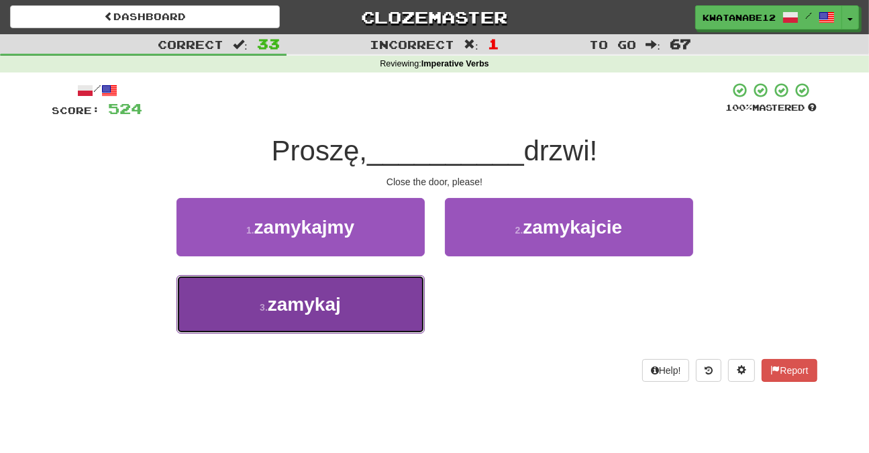
drag, startPoint x: 360, startPoint y: 297, endPoint x: 411, endPoint y: 269, distance: 57.9
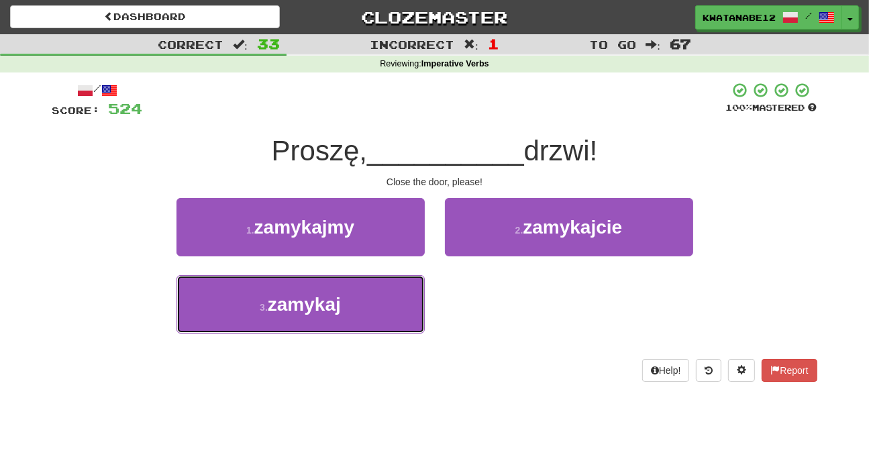
click at [360, 296] on button "3 . zamykaj" at bounding box center [300, 304] width 248 height 58
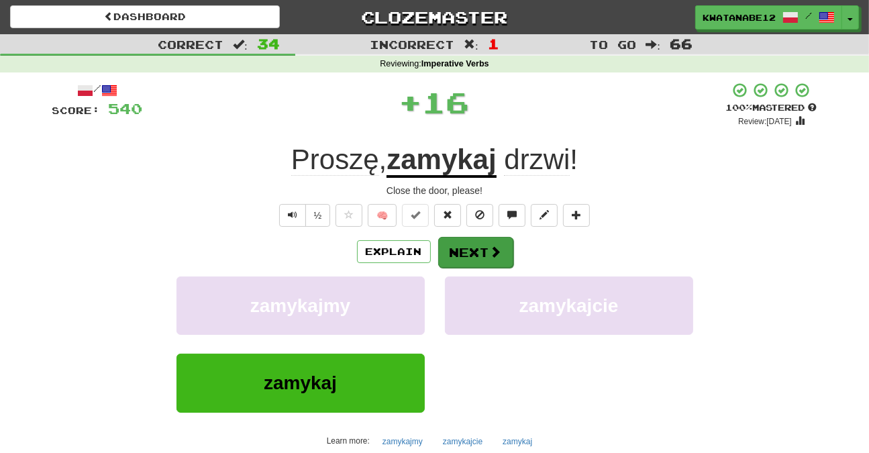
click at [489, 234] on div "/ Score: 540 + 16 100 % Mastered Review: 2025-10-19 Proszę , zamykaj drzwi ! Cl…" at bounding box center [434, 292] width 765 height 421
click at [509, 256] on button "Next" at bounding box center [475, 252] width 75 height 31
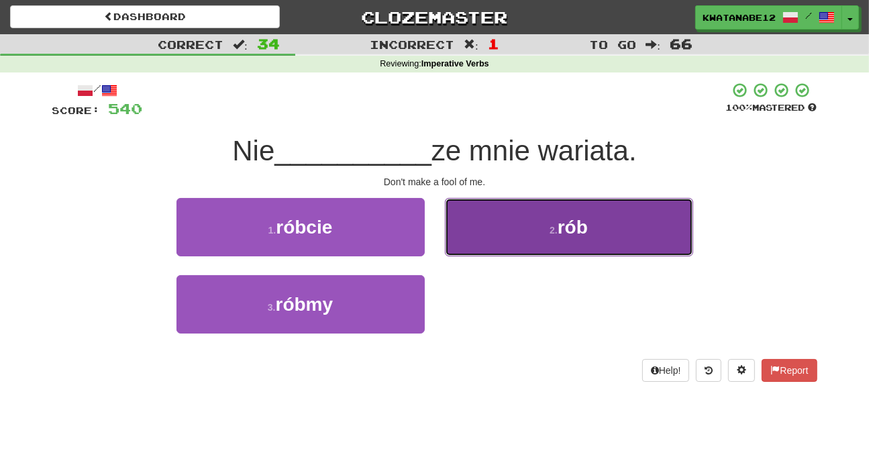
click at [523, 211] on button "2 . rób" at bounding box center [569, 227] width 248 height 58
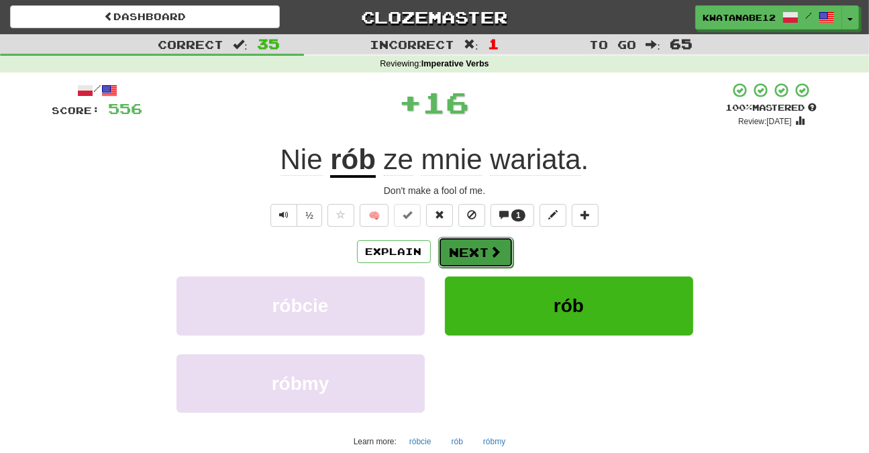
click at [480, 255] on button "Next" at bounding box center [475, 252] width 75 height 31
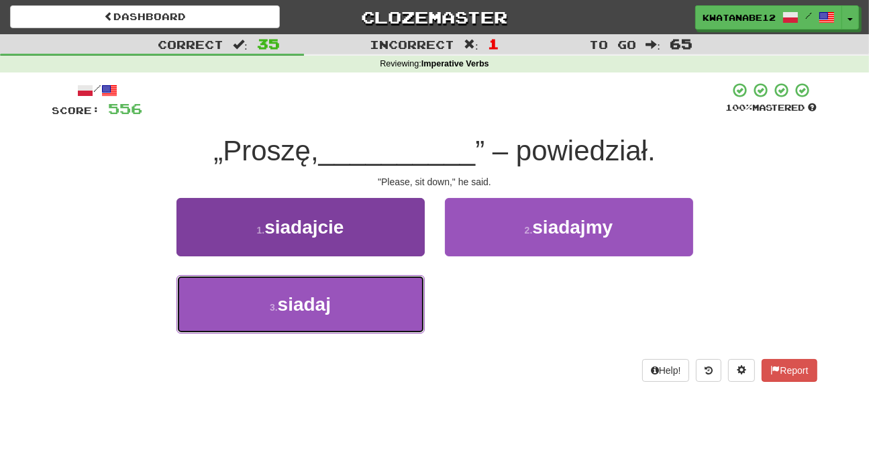
click at [362, 303] on button "3 . siadaj" at bounding box center [300, 304] width 248 height 58
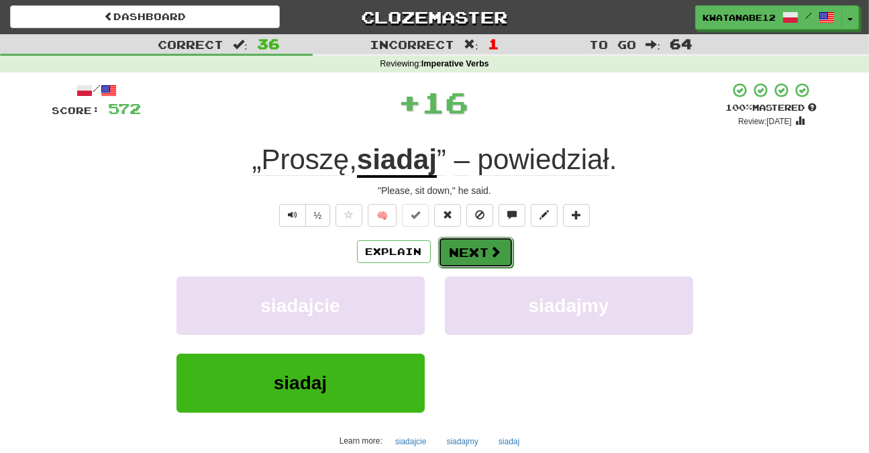
click at [462, 243] on button "Next" at bounding box center [475, 252] width 75 height 31
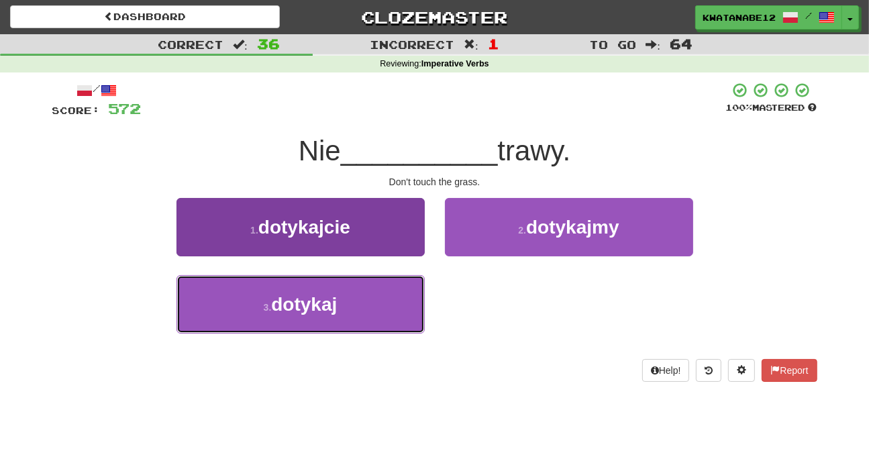
drag, startPoint x: 374, startPoint y: 284, endPoint x: 413, endPoint y: 289, distance: 39.2
click at [387, 295] on button "3 . dotykaj" at bounding box center [300, 304] width 248 height 58
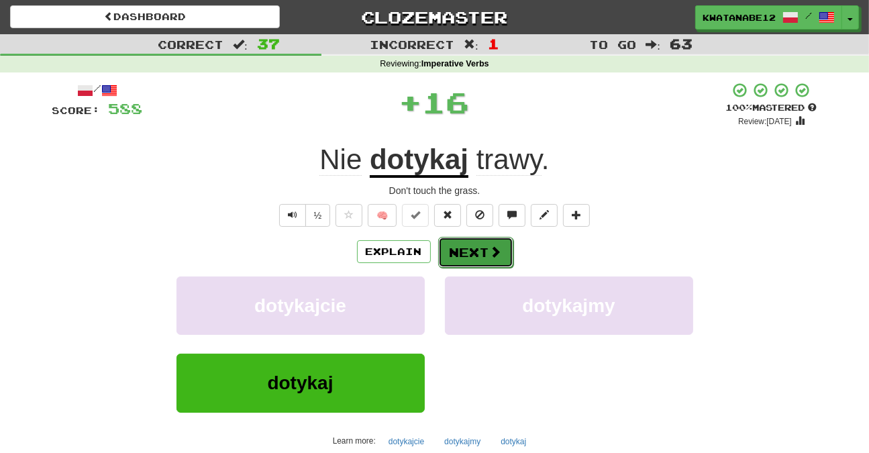
drag, startPoint x: 464, startPoint y: 244, endPoint x: 472, endPoint y: 244, distance: 7.4
click at [472, 244] on button "Next" at bounding box center [475, 252] width 75 height 31
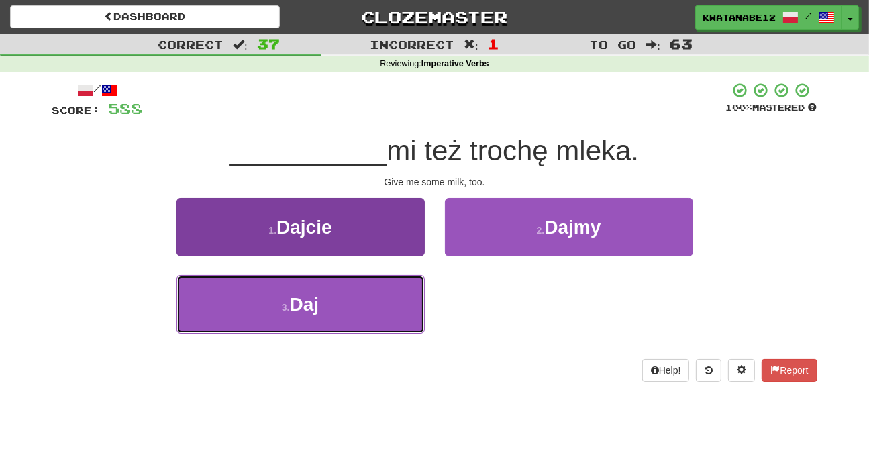
drag, startPoint x: 319, startPoint y: 328, endPoint x: 361, endPoint y: 309, distance: 46.3
click at [344, 321] on button "3 . Daj" at bounding box center [300, 304] width 248 height 58
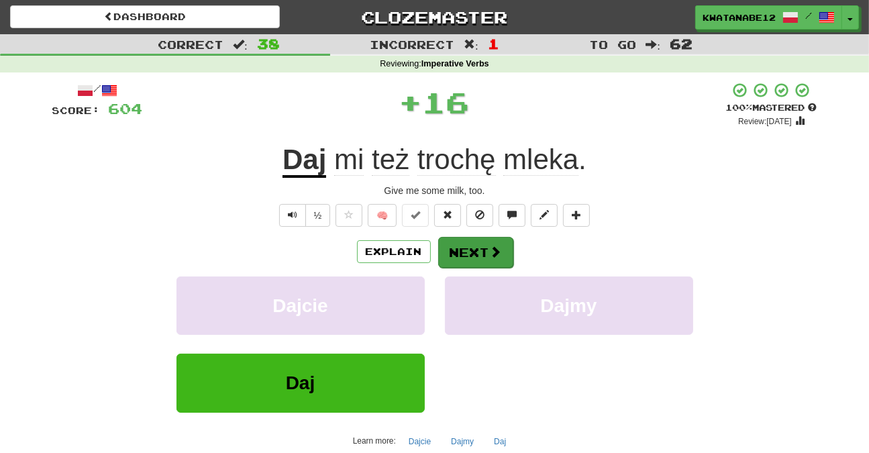
drag, startPoint x: 464, startPoint y: 236, endPoint x: 473, endPoint y: 242, distance: 11.0
click at [473, 242] on div "Explain Next" at bounding box center [434, 251] width 765 height 31
click at [490, 259] on button "Next" at bounding box center [475, 252] width 75 height 31
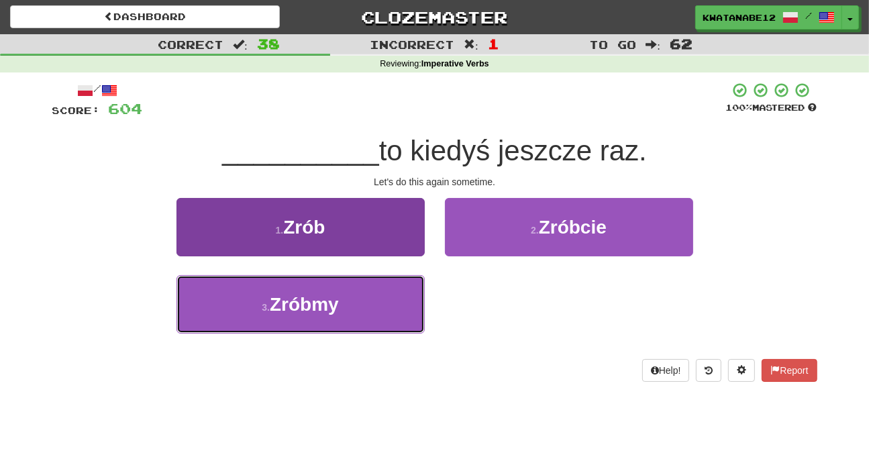
drag, startPoint x: 364, startPoint y: 293, endPoint x: 385, endPoint y: 297, distance: 21.8
click at [371, 297] on button "3 . Zróbmy" at bounding box center [300, 304] width 248 height 58
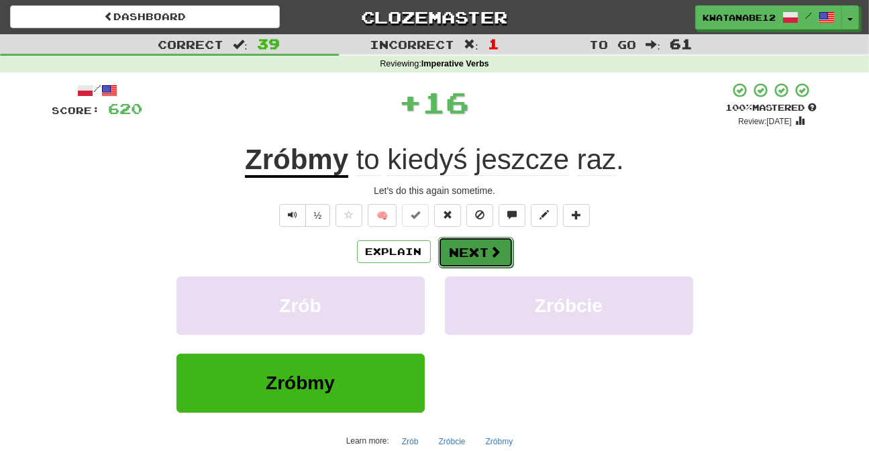
click at [474, 242] on button "Next" at bounding box center [475, 252] width 75 height 31
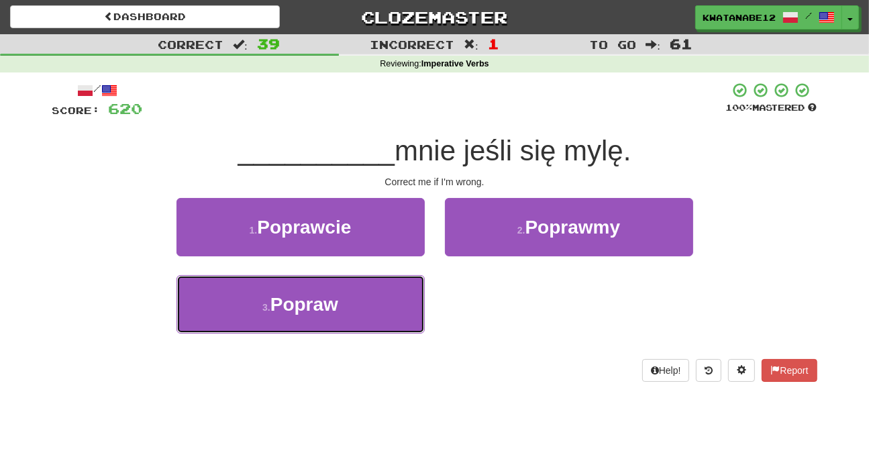
drag, startPoint x: 374, startPoint y: 303, endPoint x: 453, endPoint y: 270, distance: 86.0
click at [376, 299] on button "3 . Popraw" at bounding box center [300, 304] width 248 height 58
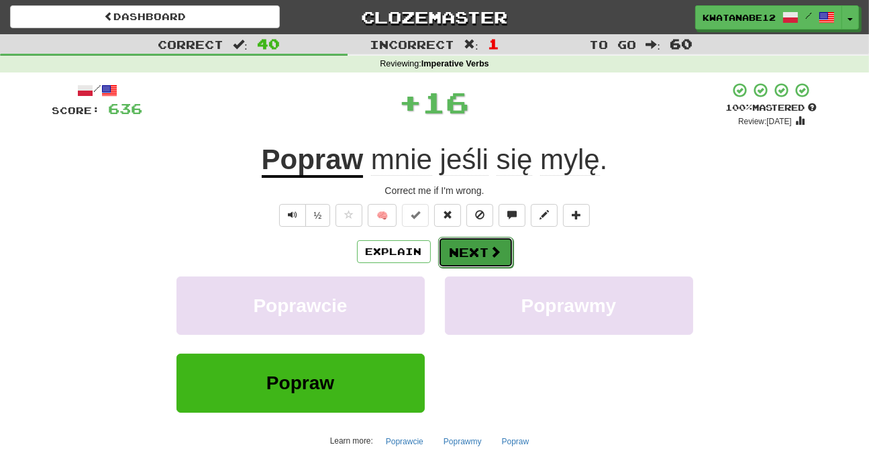
click at [487, 253] on button "Next" at bounding box center [475, 252] width 75 height 31
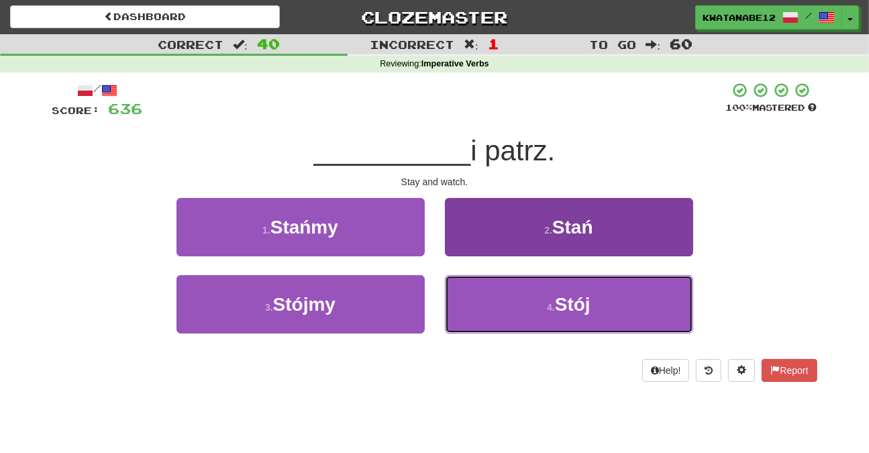
click at [473, 297] on button "4 . Stój" at bounding box center [569, 304] width 248 height 58
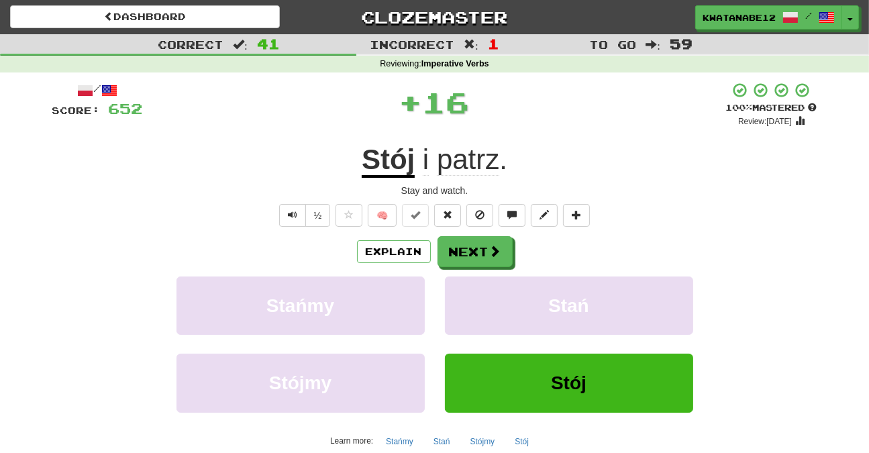
drag, startPoint x: 454, startPoint y: 240, endPoint x: 466, endPoint y: 236, distance: 13.0
click at [461, 236] on div "Explain Next" at bounding box center [434, 251] width 765 height 31
drag, startPoint x: 466, startPoint y: 236, endPoint x: 480, endPoint y: 250, distance: 20.4
click at [480, 250] on div "Explain Next" at bounding box center [434, 251] width 765 height 31
click at [474, 258] on button "Next" at bounding box center [475, 252] width 75 height 31
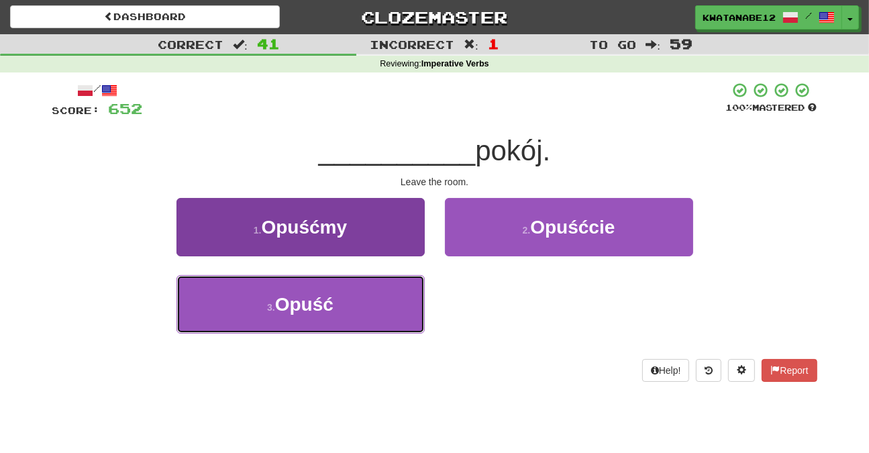
drag, startPoint x: 379, startPoint y: 289, endPoint x: 401, endPoint y: 277, distance: 24.6
click at [397, 279] on button "3 . Opuść" at bounding box center [300, 304] width 248 height 58
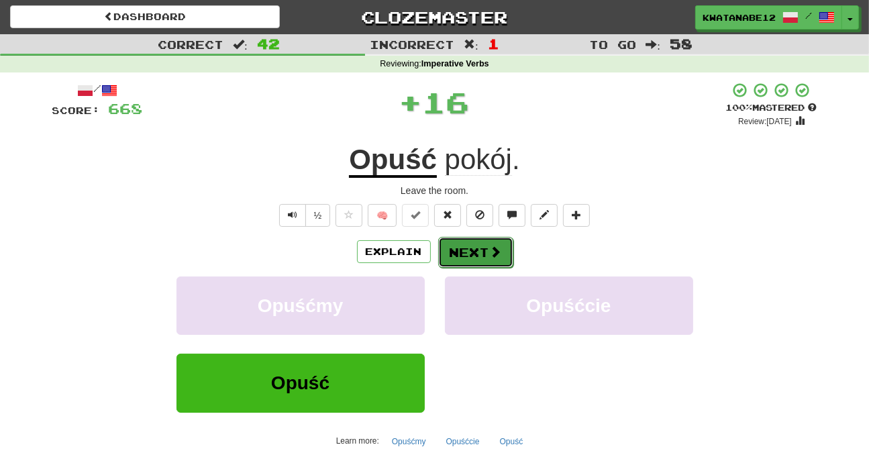
click at [455, 247] on button "Next" at bounding box center [475, 252] width 75 height 31
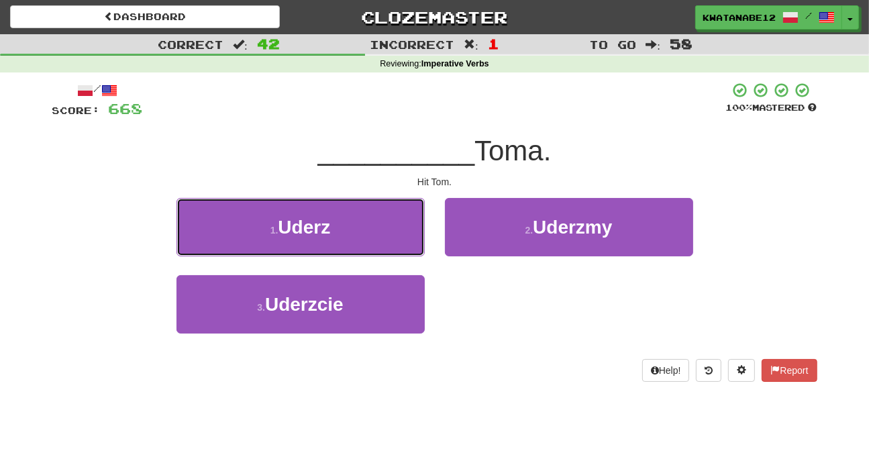
drag, startPoint x: 365, startPoint y: 200, endPoint x: 418, endPoint y: 227, distance: 59.7
click at [381, 215] on button "1 . Uderz" at bounding box center [300, 227] width 248 height 58
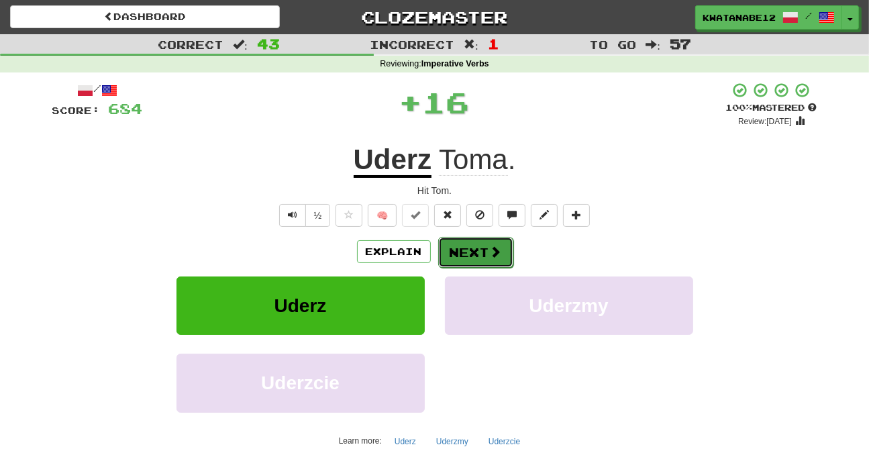
click at [467, 252] on button "Next" at bounding box center [475, 252] width 75 height 31
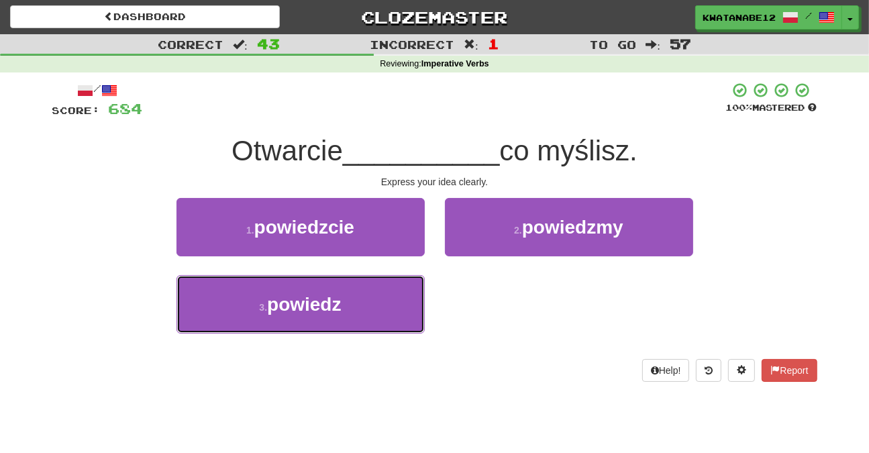
drag, startPoint x: 384, startPoint y: 297, endPoint x: 446, endPoint y: 270, distance: 67.9
click at [389, 295] on button "3 . powiedz" at bounding box center [300, 304] width 248 height 58
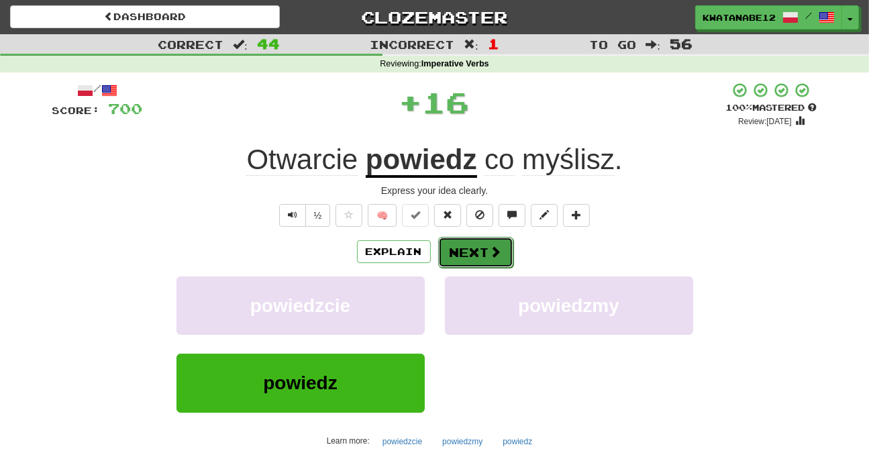
click at [470, 254] on button "Next" at bounding box center [475, 252] width 75 height 31
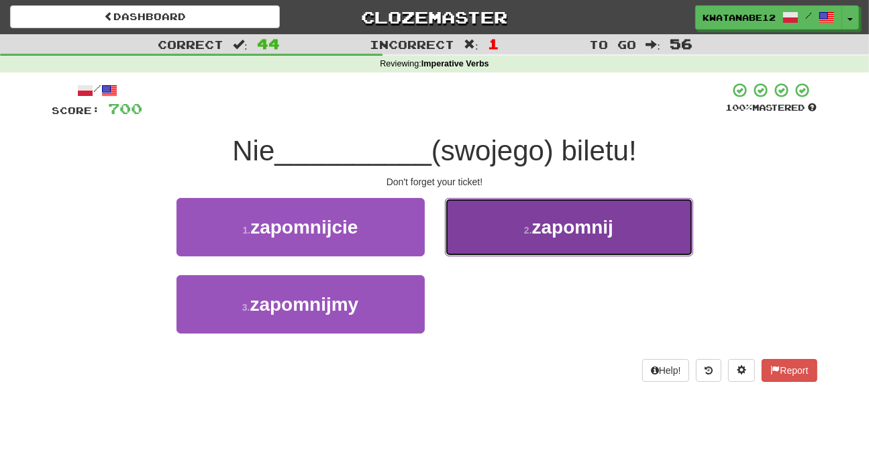
click at [499, 256] on button "2 . zapomnij" at bounding box center [569, 227] width 248 height 58
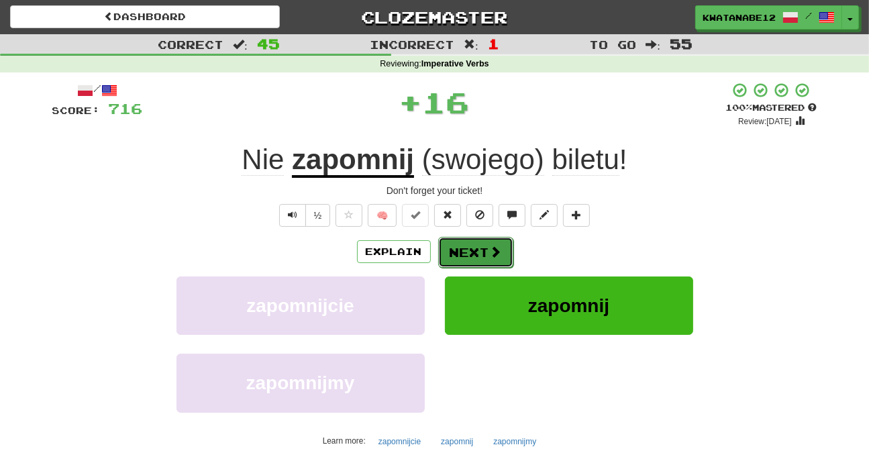
drag, startPoint x: 475, startPoint y: 266, endPoint x: 468, endPoint y: 262, distance: 7.5
click at [468, 262] on button "Next" at bounding box center [475, 252] width 75 height 31
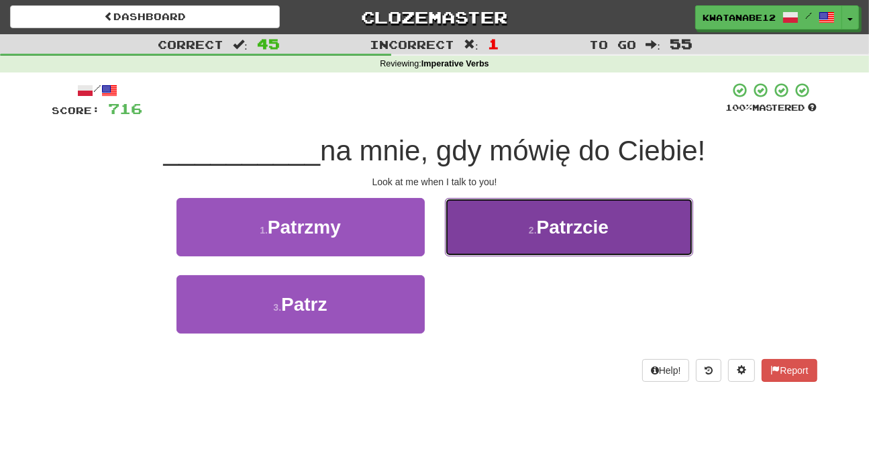
click at [451, 246] on button "2 . Patrzcie" at bounding box center [569, 227] width 248 height 58
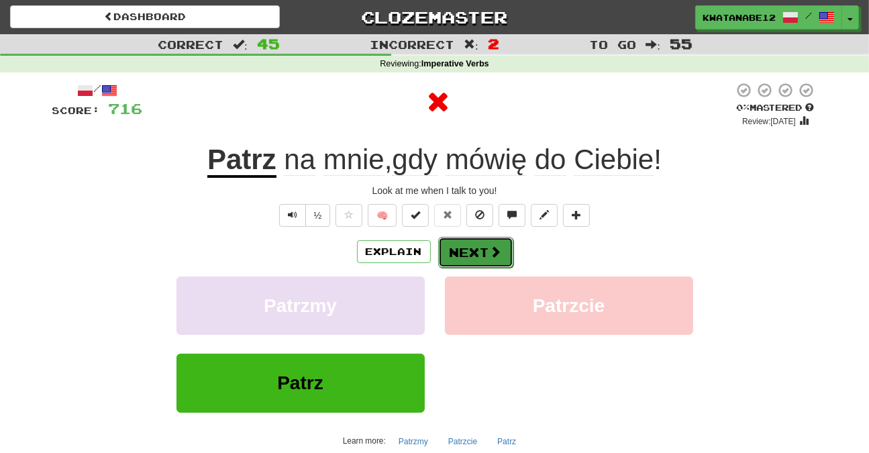
click at [460, 245] on button "Next" at bounding box center [475, 252] width 75 height 31
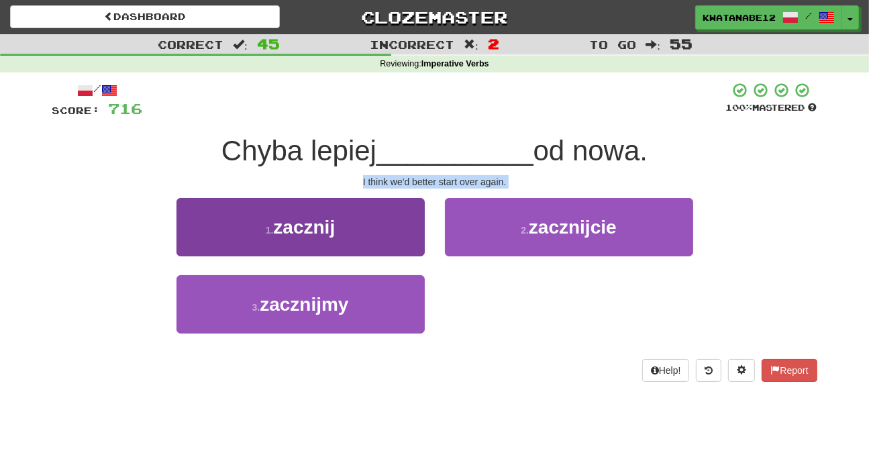
drag, startPoint x: 338, startPoint y: 182, endPoint x: 379, endPoint y: 209, distance: 49.3
click at [364, 199] on div "/ Score: 716 100 % Mastered Chyba lepiej __________ od nowa. I think we'd bette…" at bounding box center [434, 232] width 765 height 300
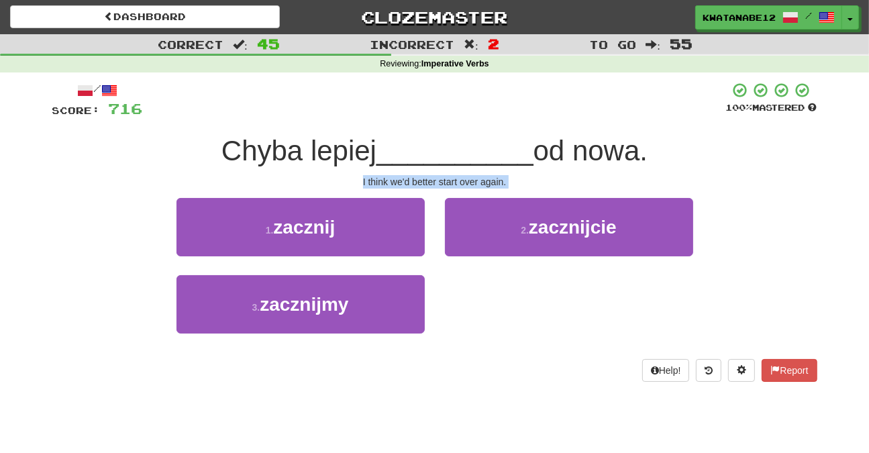
click at [433, 177] on div "I think we'd better start over again." at bounding box center [434, 181] width 765 height 13
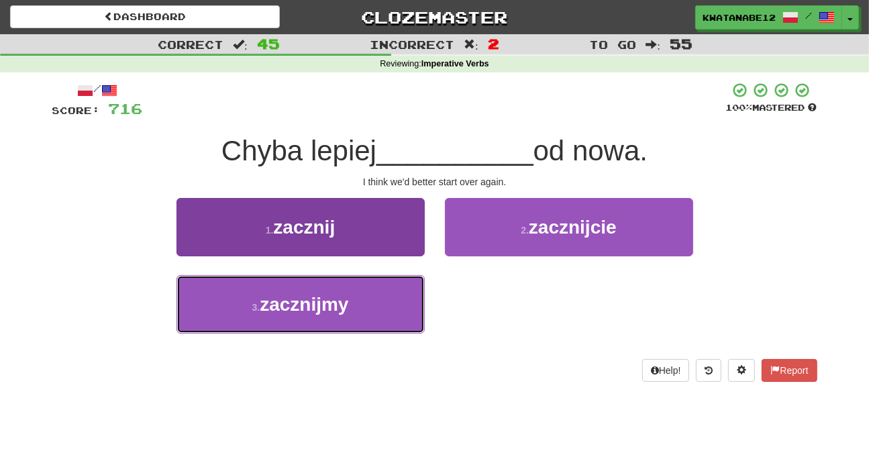
click at [368, 317] on button "3 . zacznijmy" at bounding box center [300, 304] width 248 height 58
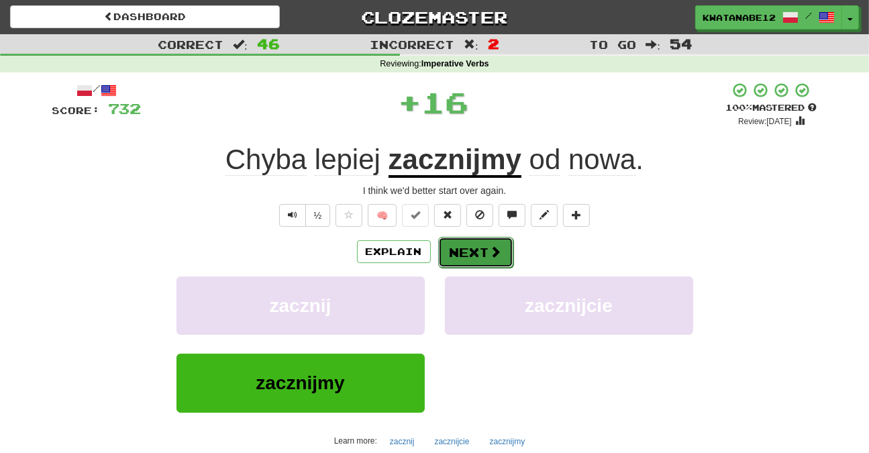
click at [466, 245] on button "Next" at bounding box center [475, 252] width 75 height 31
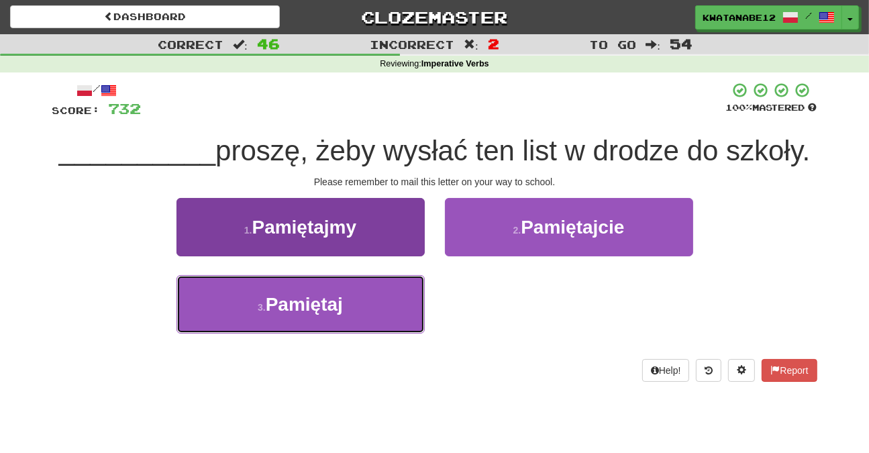
drag, startPoint x: 369, startPoint y: 293, endPoint x: 376, endPoint y: 297, distance: 8.4
click at [374, 297] on button "3 . Pamiętaj" at bounding box center [300, 304] width 248 height 58
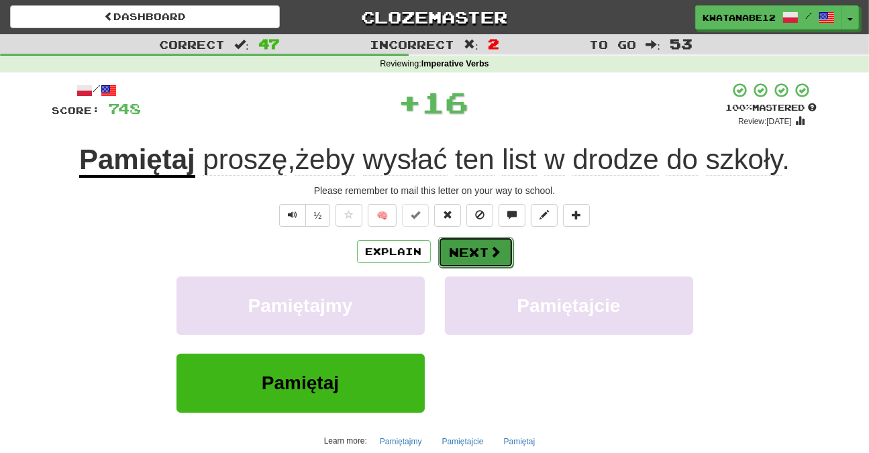
click at [470, 244] on button "Next" at bounding box center [475, 252] width 75 height 31
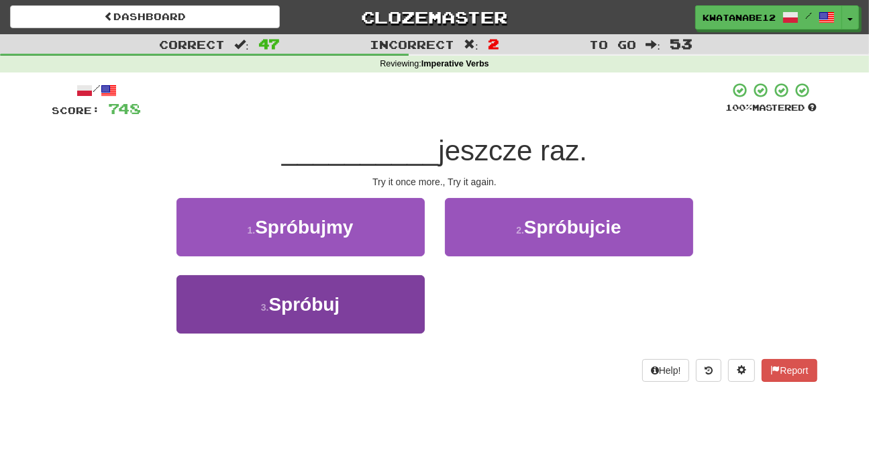
click at [400, 329] on div "3 . Spróbuj" at bounding box center [300, 313] width 268 height 77
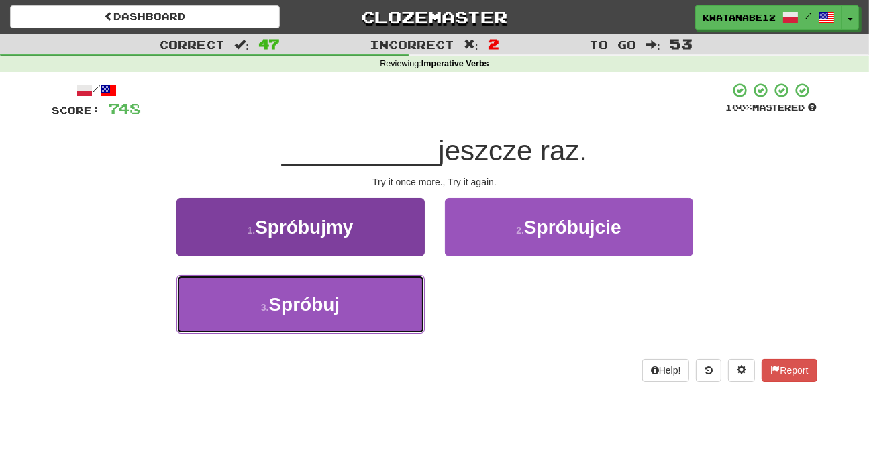
click at [419, 283] on button "3 . Spróbuj" at bounding box center [300, 304] width 248 height 58
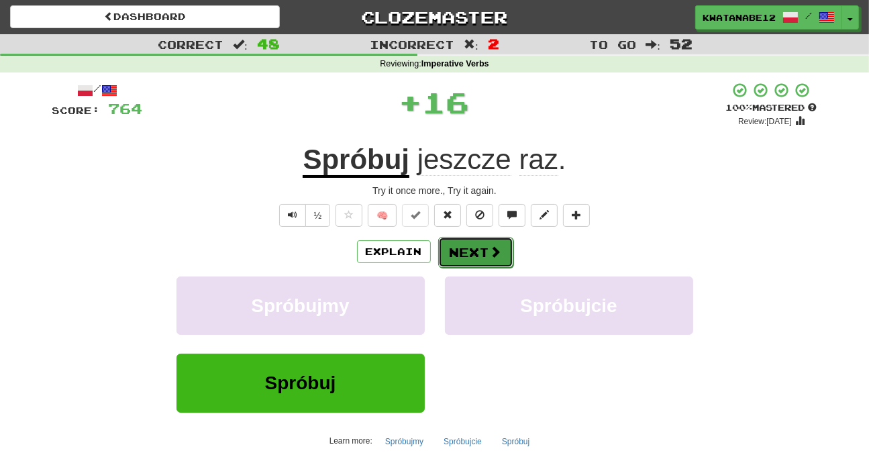
click at [503, 243] on button "Next" at bounding box center [475, 252] width 75 height 31
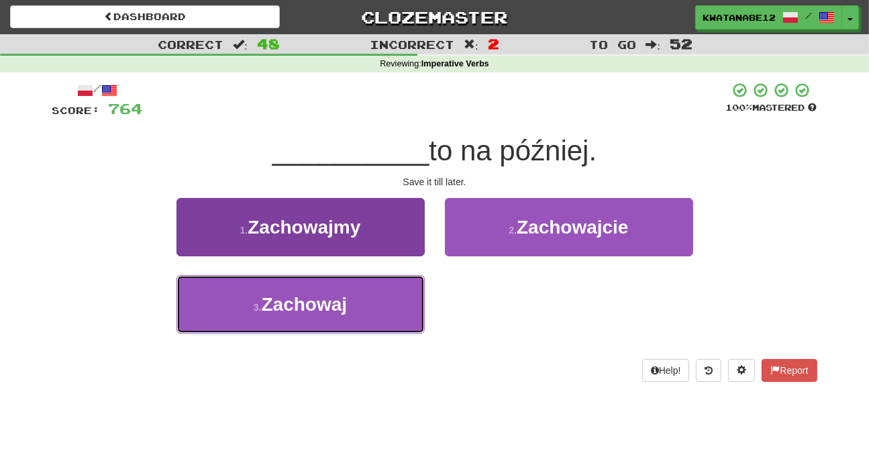
click at [384, 308] on button "3 . Zachowaj" at bounding box center [300, 304] width 248 height 58
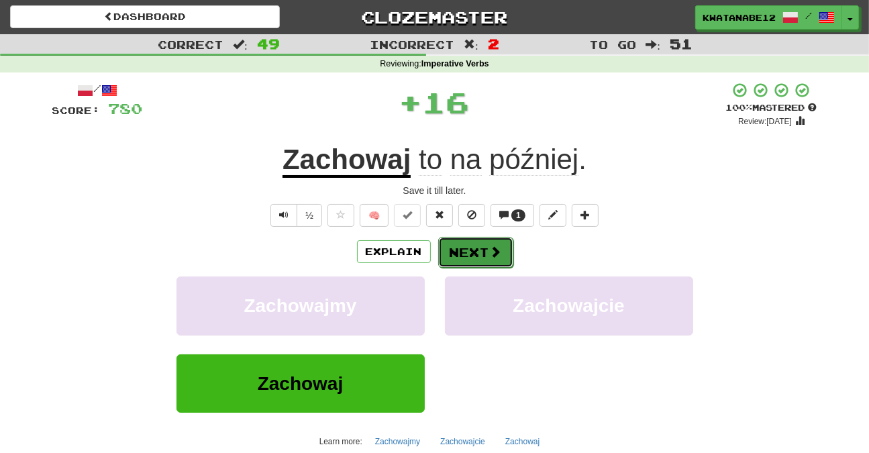
drag, startPoint x: 465, startPoint y: 256, endPoint x: 473, endPoint y: 253, distance: 8.7
click at [473, 253] on button "Next" at bounding box center [475, 252] width 75 height 31
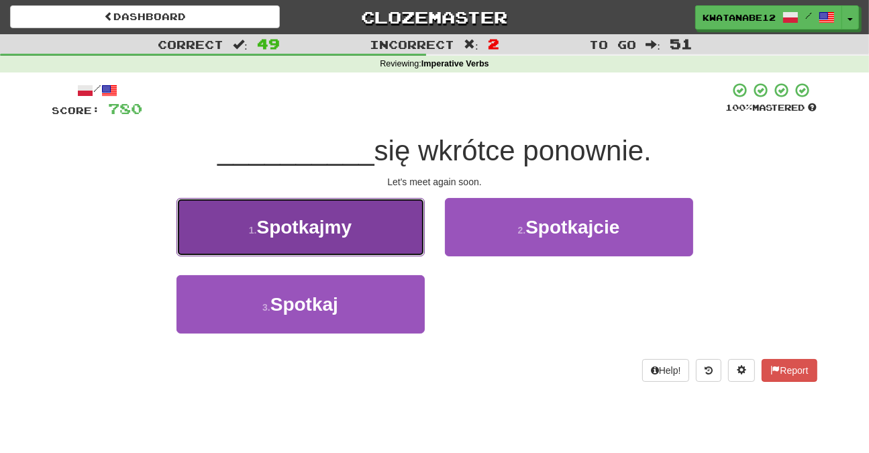
click at [350, 221] on span "Spotkajmy" at bounding box center [304, 227] width 95 height 21
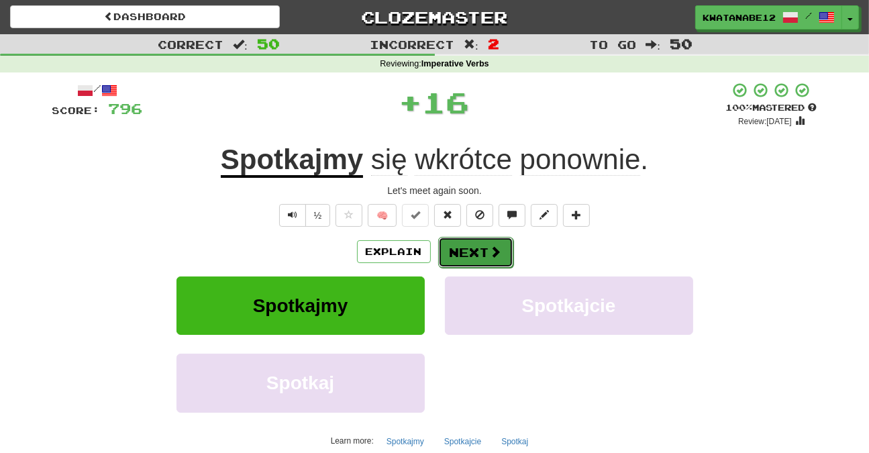
click at [478, 242] on button "Next" at bounding box center [475, 252] width 75 height 31
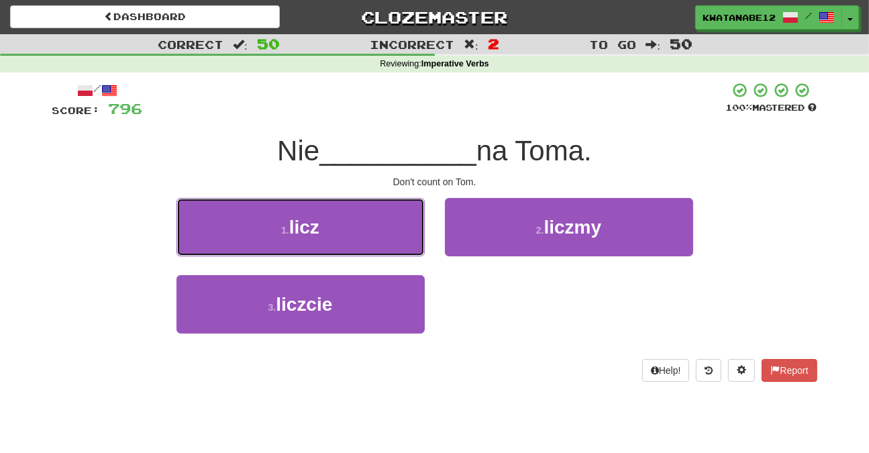
drag, startPoint x: 360, startPoint y: 233, endPoint x: 391, endPoint y: 227, distance: 31.5
click at [368, 230] on button "1 . licz" at bounding box center [300, 227] width 248 height 58
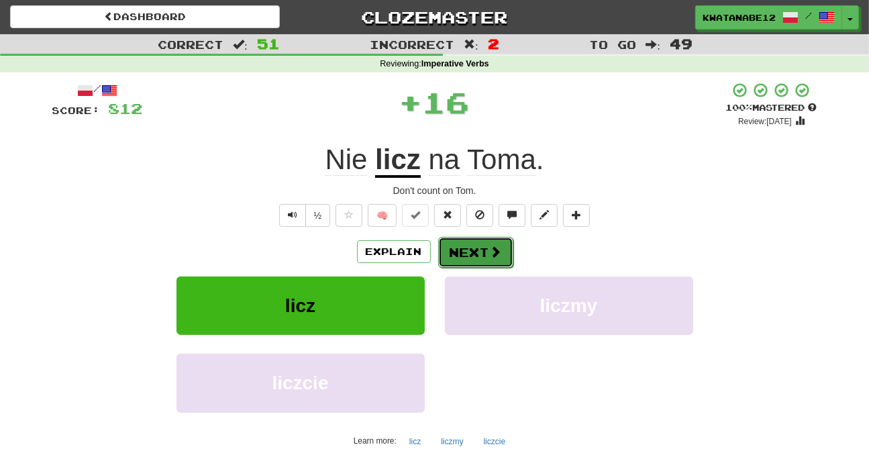
click at [469, 244] on button "Next" at bounding box center [475, 252] width 75 height 31
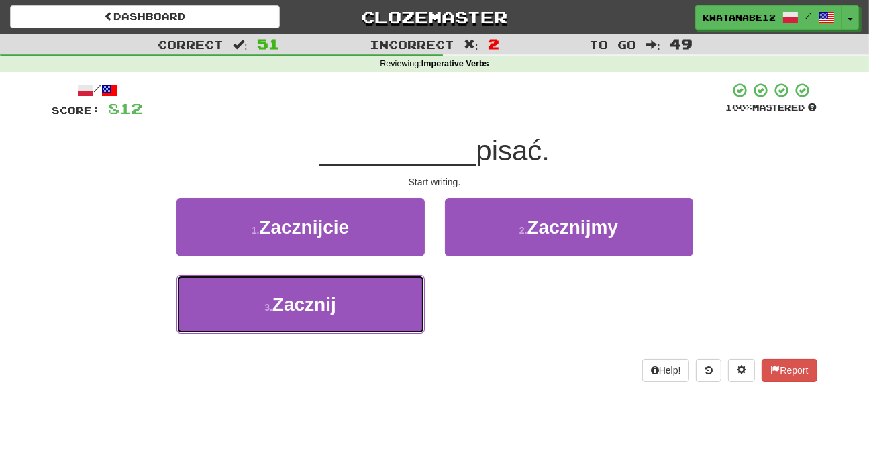
drag, startPoint x: 358, startPoint y: 306, endPoint x: 439, endPoint y: 283, distance: 83.7
click at [371, 305] on button "3 . Zacznij" at bounding box center [300, 304] width 248 height 58
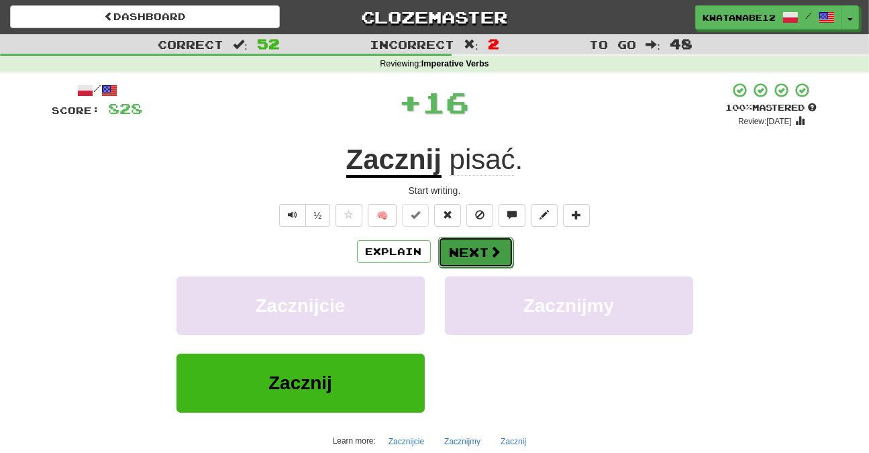
click at [483, 241] on button "Next" at bounding box center [475, 252] width 75 height 31
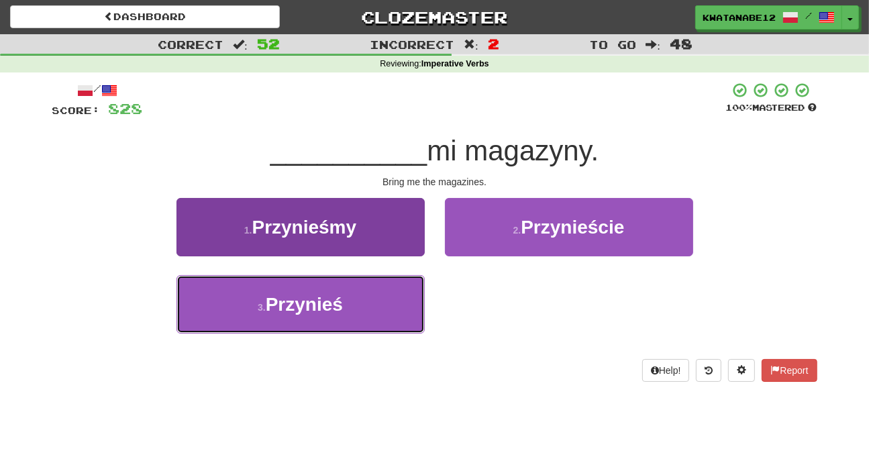
drag, startPoint x: 359, startPoint y: 332, endPoint x: 372, endPoint y: 318, distance: 19.0
click at [363, 321] on button "3 . Przynieś" at bounding box center [300, 304] width 248 height 58
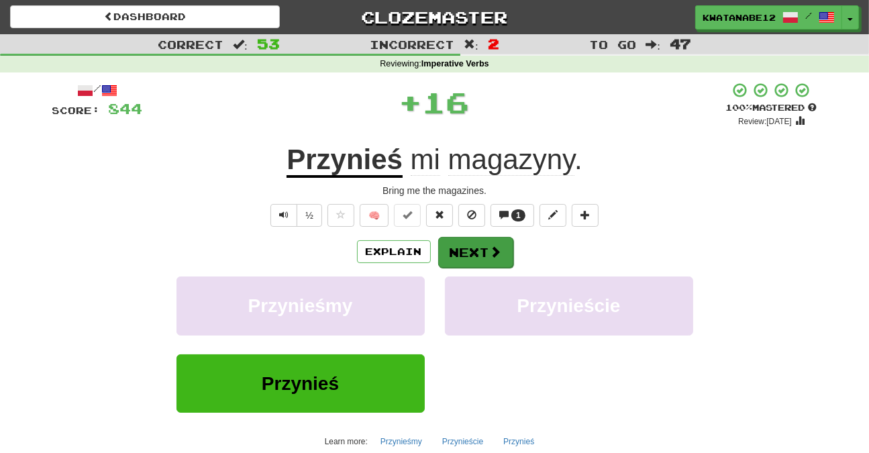
drag, startPoint x: 469, startPoint y: 269, endPoint x: 483, endPoint y: 258, distance: 18.1
click at [471, 267] on div "Explain Next Przynieśmy Przynieście Przynieś Learn more: Przynieśmy Przynieście…" at bounding box center [434, 343] width 765 height 215
click at [490, 249] on span at bounding box center [496, 252] width 12 height 12
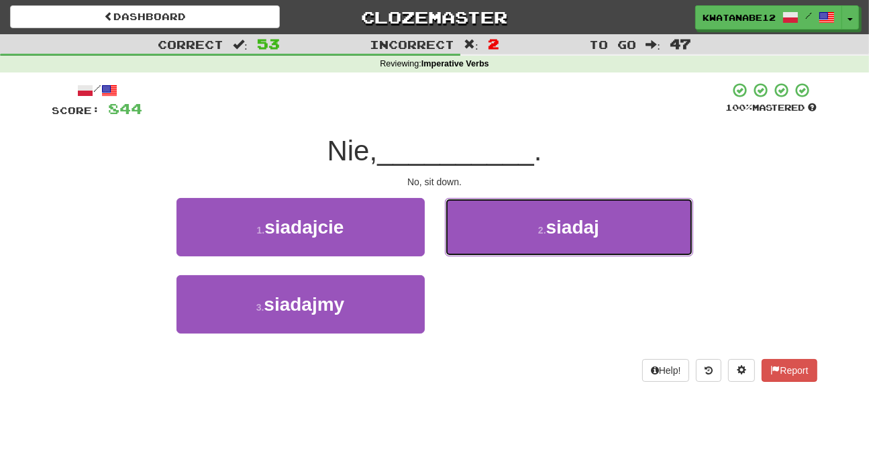
click at [487, 230] on button "2 . siadaj" at bounding box center [569, 227] width 248 height 58
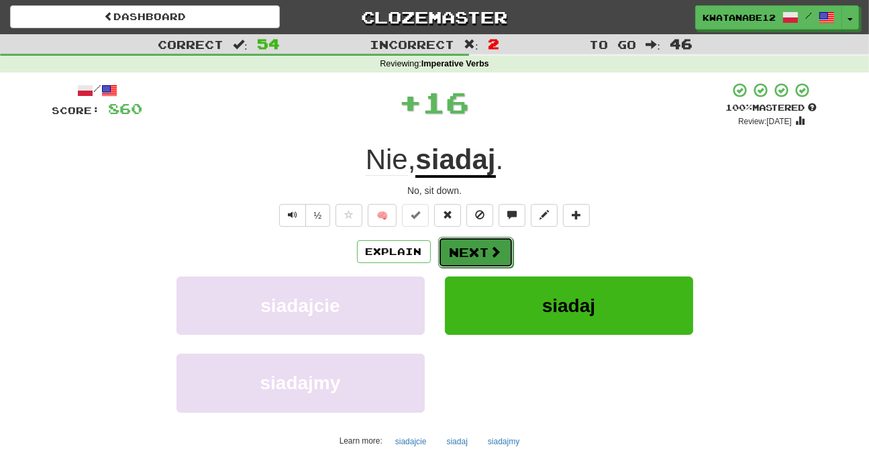
click at [468, 258] on button "Next" at bounding box center [475, 252] width 75 height 31
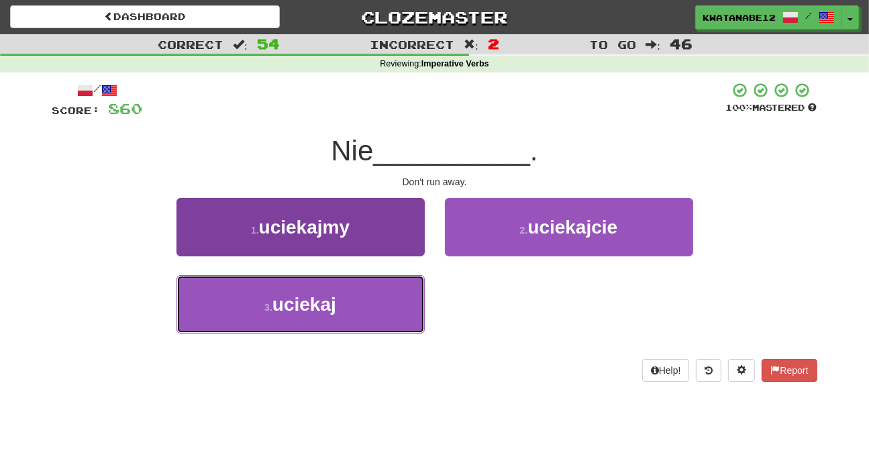
drag, startPoint x: 368, startPoint y: 279, endPoint x: 419, endPoint y: 278, distance: 51.7
click at [387, 284] on button "3 . uciekaj" at bounding box center [300, 304] width 248 height 58
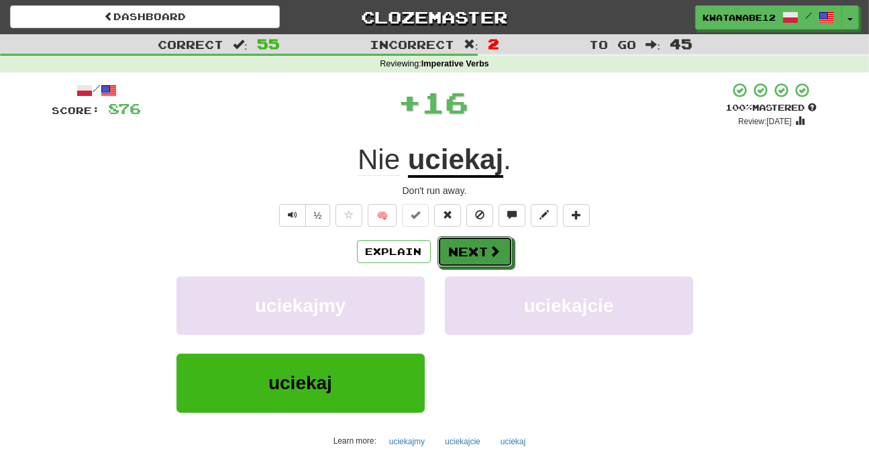
click at [480, 236] on div "Explain Next" at bounding box center [434, 251] width 765 height 31
click at [487, 254] on button "Next" at bounding box center [475, 252] width 75 height 31
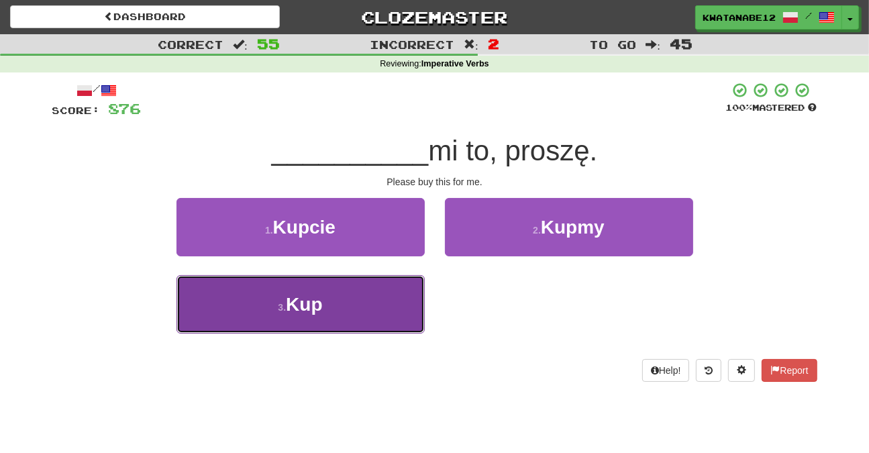
click at [357, 319] on button "3 . Kup" at bounding box center [300, 304] width 248 height 58
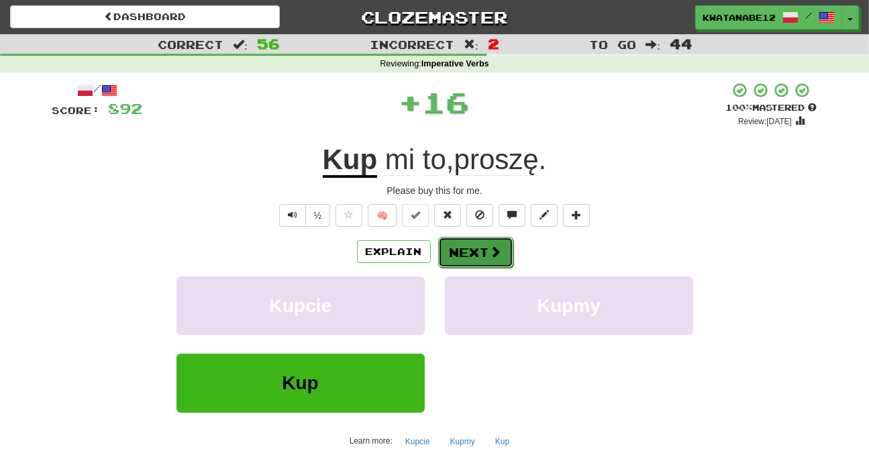
click at [476, 245] on button "Next" at bounding box center [475, 252] width 75 height 31
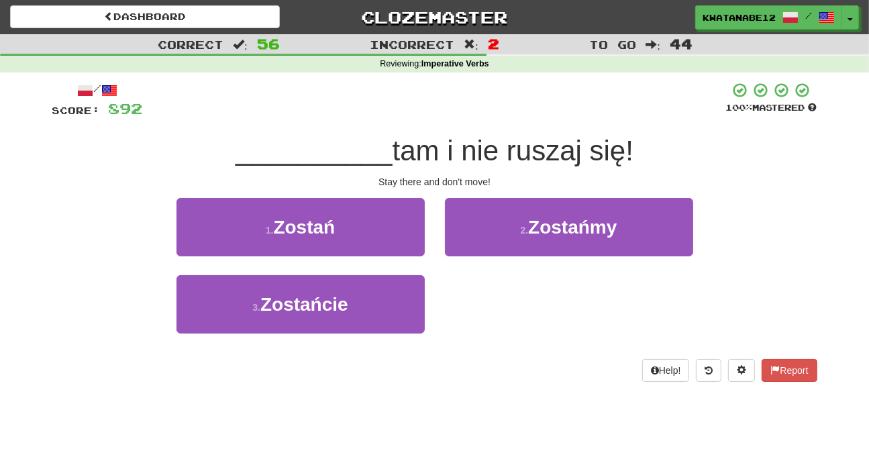
drag, startPoint x: 373, startPoint y: 270, endPoint x: 368, endPoint y: 258, distance: 13.8
click at [368, 260] on div "1 . Zostań" at bounding box center [300, 236] width 268 height 77
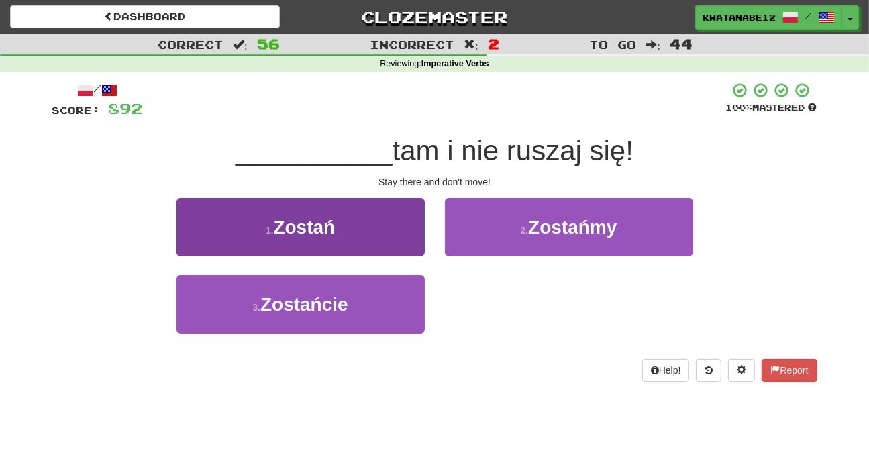
drag, startPoint x: 437, startPoint y: 238, endPoint x: 413, endPoint y: 236, distance: 23.6
click at [427, 236] on div "1 . Zostań 2 . Zostańmy" at bounding box center [434, 236] width 805 height 77
click at [405, 234] on button "1 . Zostań" at bounding box center [300, 227] width 248 height 58
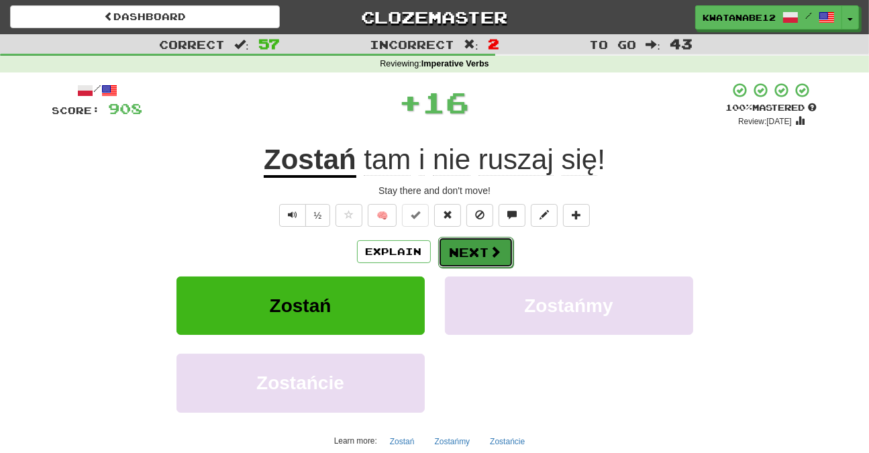
click at [480, 247] on button "Next" at bounding box center [475, 252] width 75 height 31
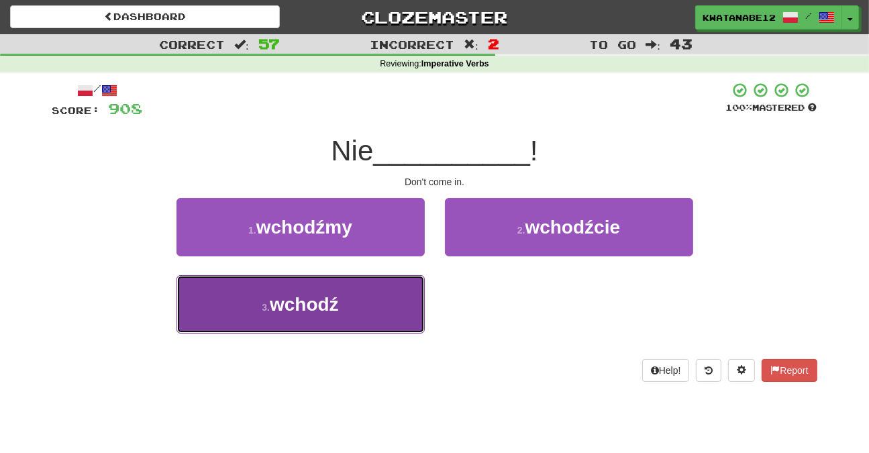
drag, startPoint x: 360, startPoint y: 317, endPoint x: 400, endPoint y: 294, distance: 46.3
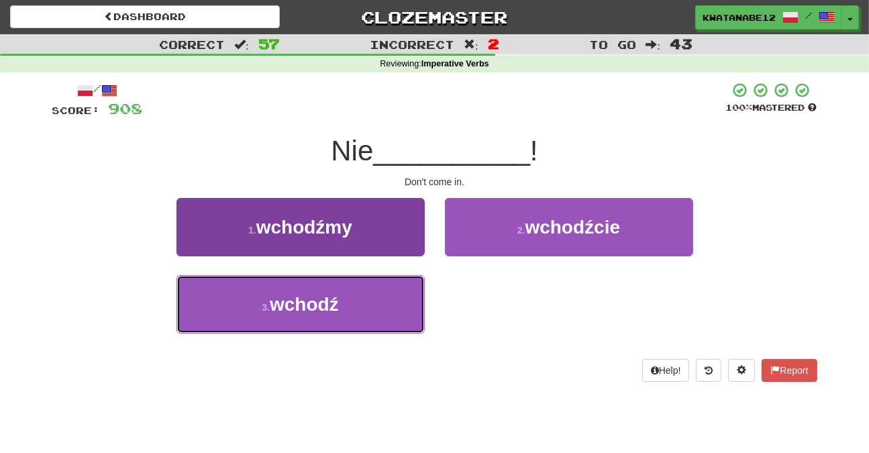
click at [368, 310] on button "3 . wchodź" at bounding box center [300, 304] width 248 height 58
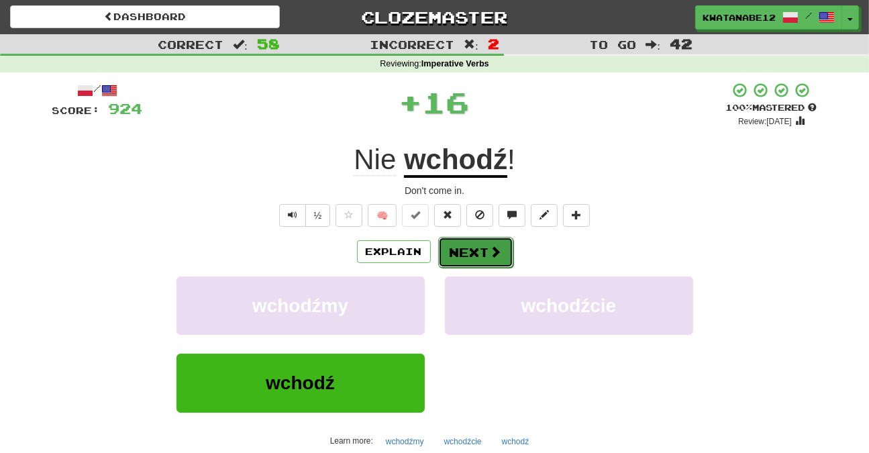
drag, startPoint x: 450, startPoint y: 239, endPoint x: 470, endPoint y: 238, distance: 19.5
click at [470, 238] on button "Next" at bounding box center [475, 252] width 75 height 31
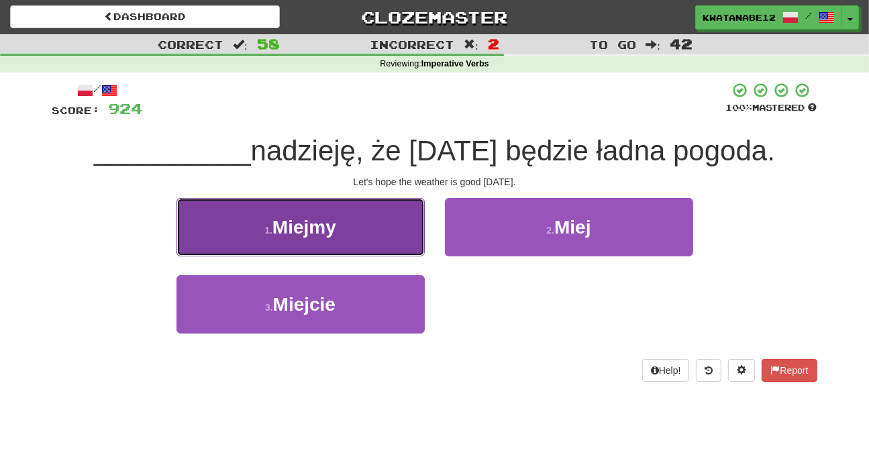
click at [347, 206] on button "1 . Miejmy" at bounding box center [300, 227] width 248 height 58
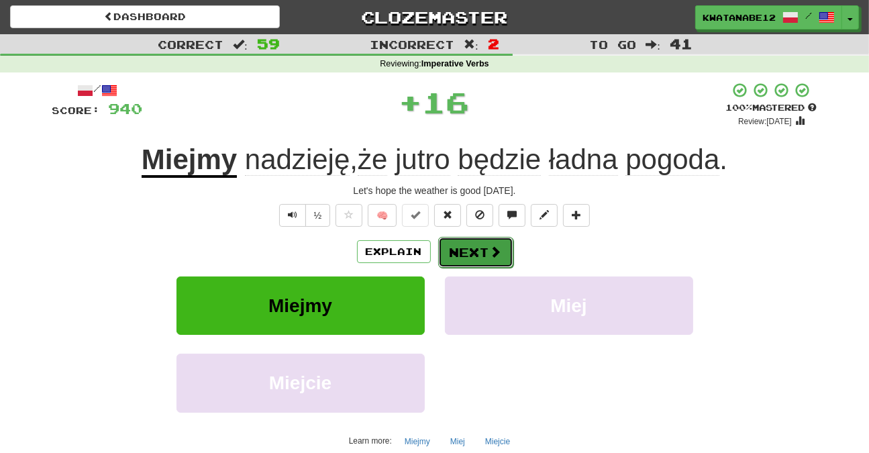
click at [462, 244] on button "Next" at bounding box center [475, 252] width 75 height 31
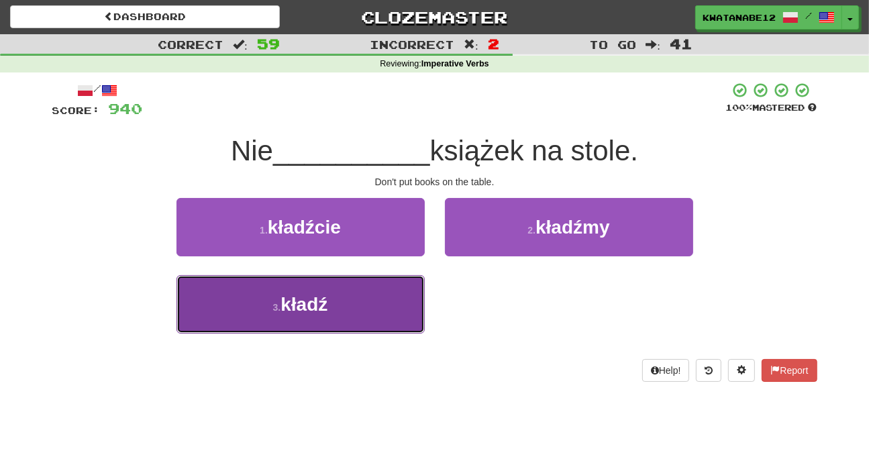
drag, startPoint x: 352, startPoint y: 294, endPoint x: 358, endPoint y: 297, distance: 6.9
click at [358, 297] on button "3 . kładź" at bounding box center [300, 304] width 248 height 58
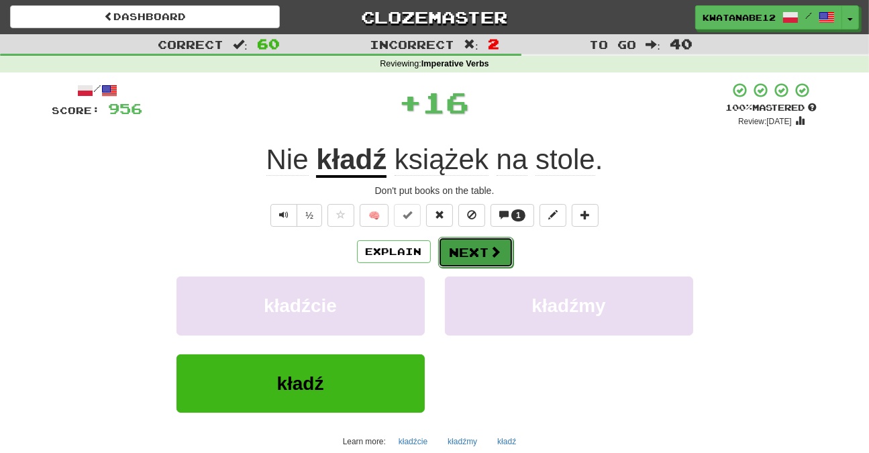
click at [470, 248] on button "Next" at bounding box center [475, 252] width 75 height 31
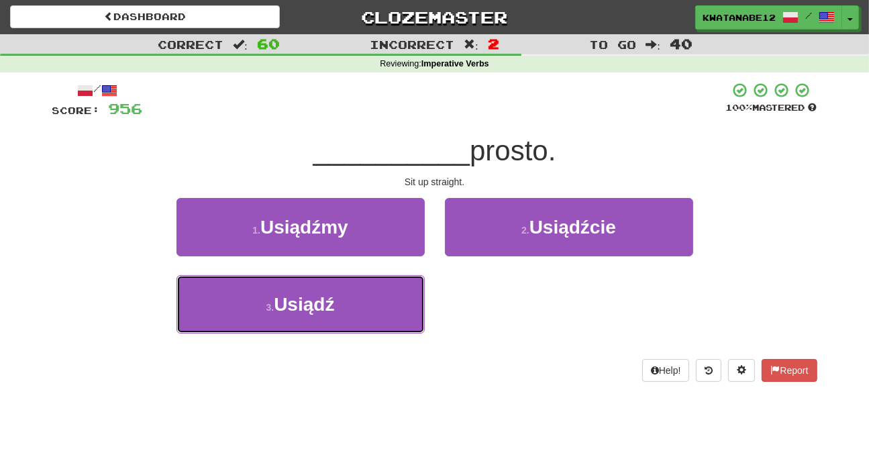
drag, startPoint x: 362, startPoint y: 306, endPoint x: 429, endPoint y: 276, distance: 73.6
click at [364, 305] on button "3 . Usiądź" at bounding box center [300, 304] width 248 height 58
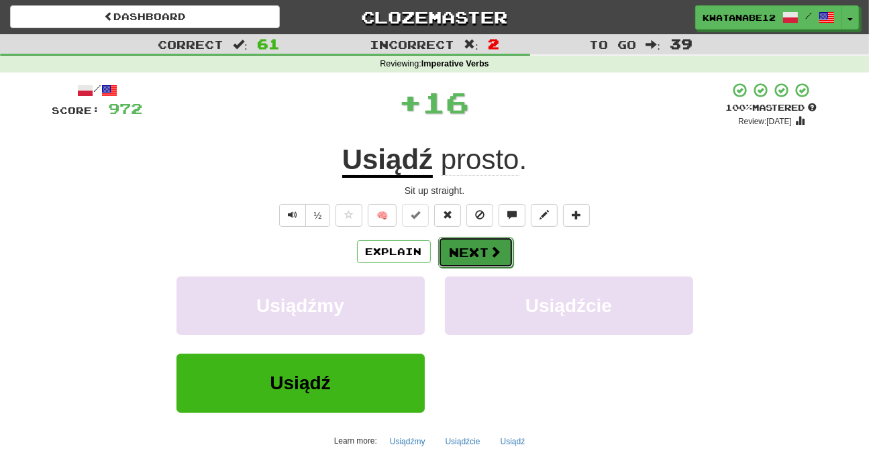
drag, startPoint x: 452, startPoint y: 241, endPoint x: 464, endPoint y: 246, distance: 13.2
click at [464, 246] on button "Next" at bounding box center [475, 252] width 75 height 31
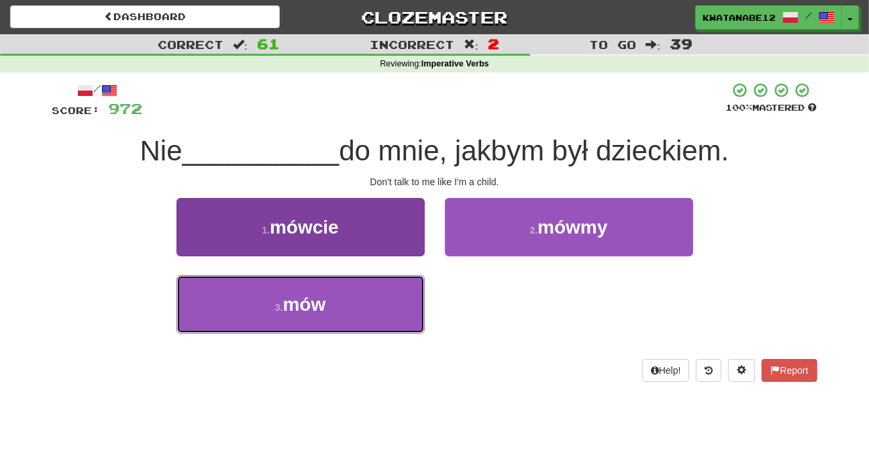
click at [387, 308] on button "3 . mów" at bounding box center [300, 304] width 248 height 58
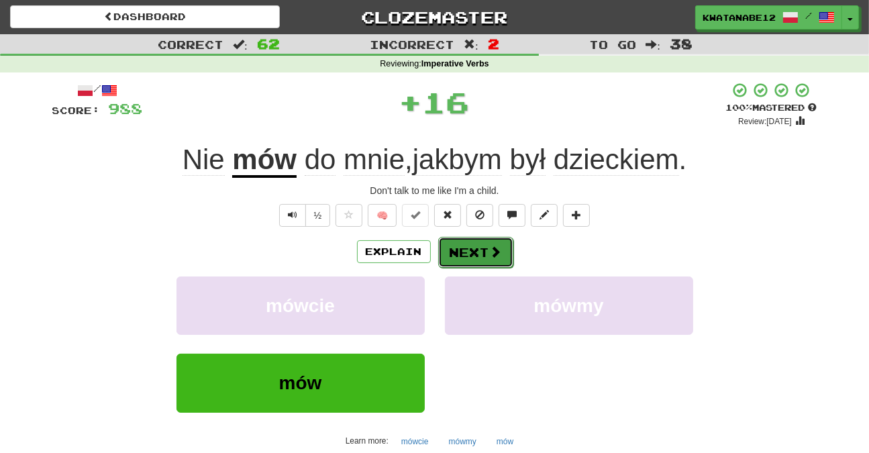
click at [486, 243] on button "Next" at bounding box center [475, 252] width 75 height 31
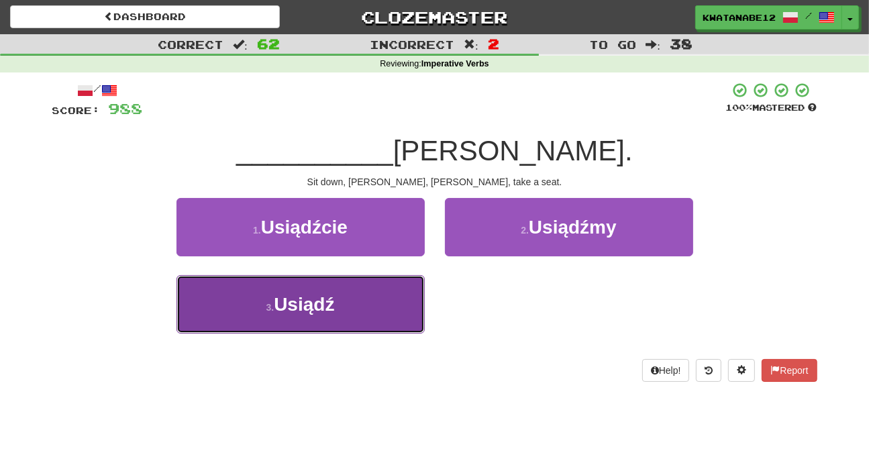
click at [377, 319] on button "3 . Usiądź" at bounding box center [300, 304] width 248 height 58
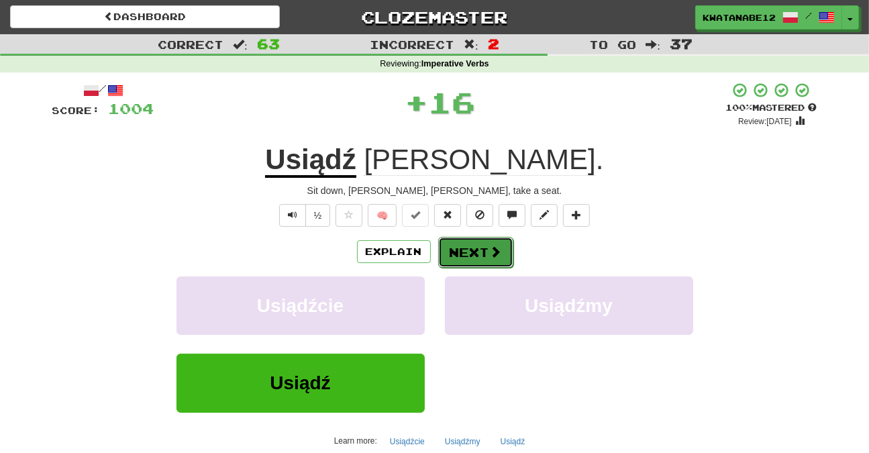
click at [470, 250] on button "Next" at bounding box center [475, 252] width 75 height 31
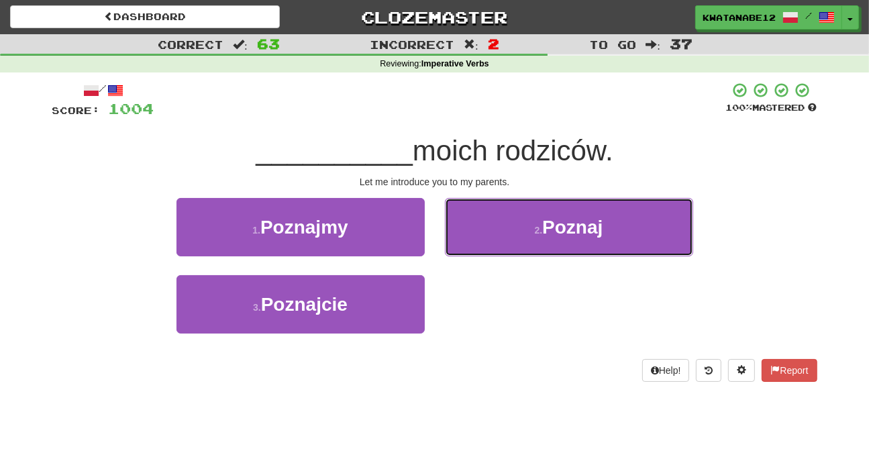
drag, startPoint x: 515, startPoint y: 235, endPoint x: 464, endPoint y: 235, distance: 51.7
click at [501, 230] on button "2 . Poznaj" at bounding box center [569, 227] width 248 height 58
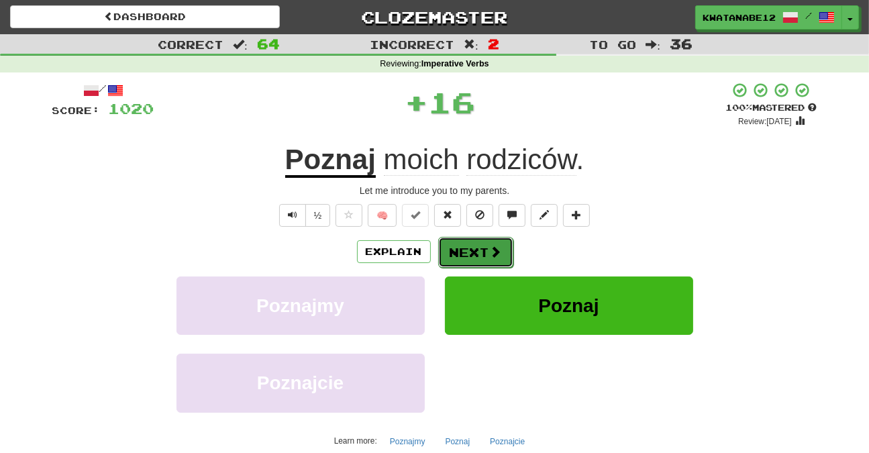
click at [449, 248] on button "Next" at bounding box center [475, 252] width 75 height 31
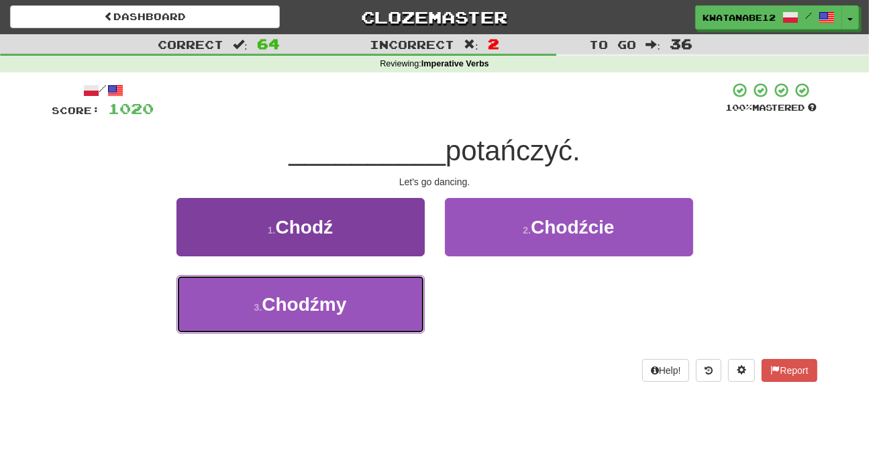
drag, startPoint x: 362, startPoint y: 289, endPoint x: 376, endPoint y: 295, distance: 15.3
click at [376, 295] on button "3 . Chodźmy" at bounding box center [300, 304] width 248 height 58
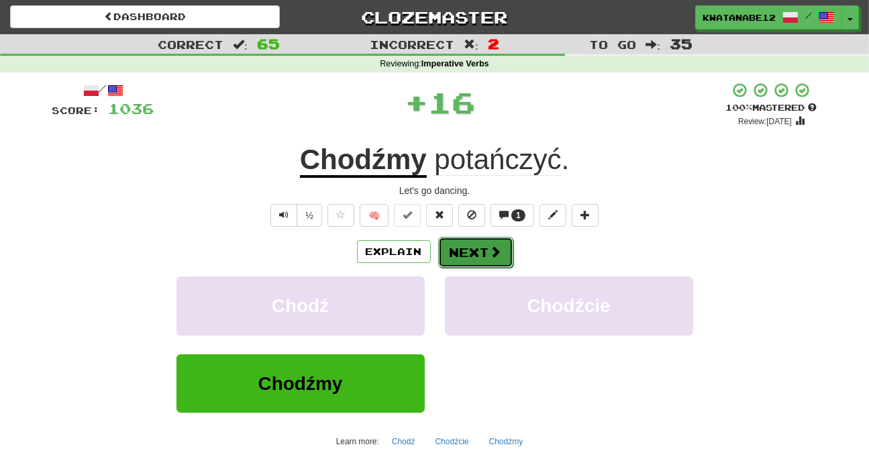
click at [476, 254] on button "Next" at bounding box center [475, 252] width 75 height 31
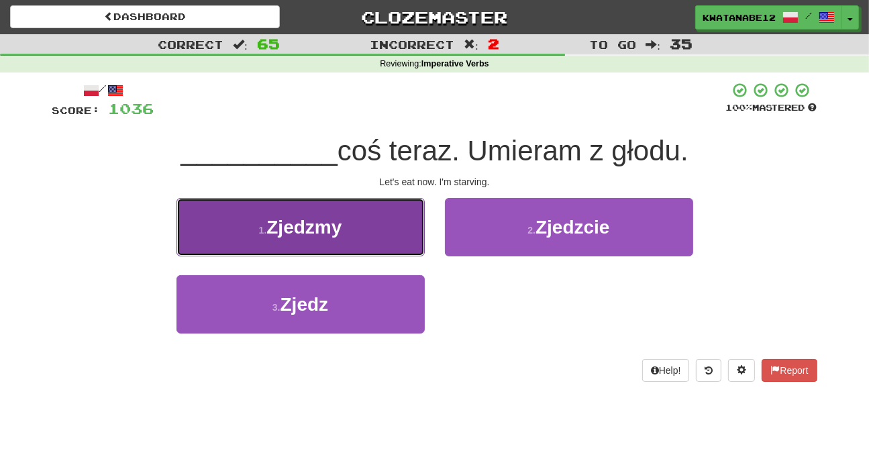
drag, startPoint x: 349, startPoint y: 233, endPoint x: 352, endPoint y: 222, distance: 11.1
click at [352, 222] on button "1 . Zjedzmy" at bounding box center [300, 227] width 248 height 58
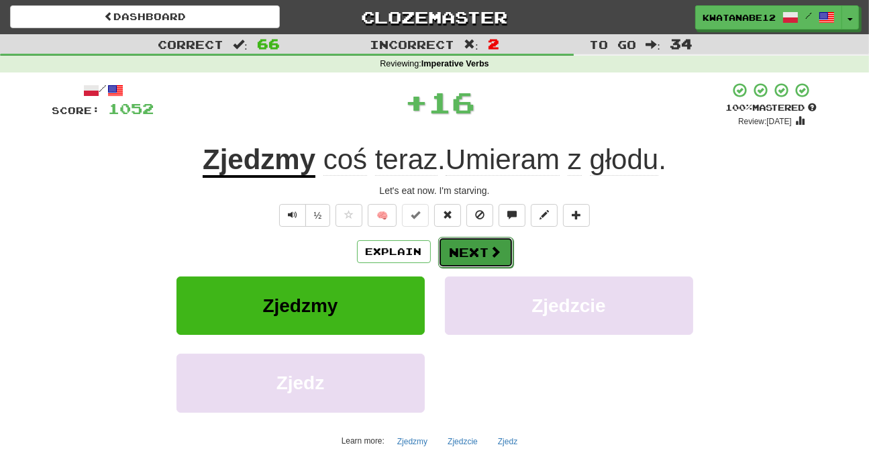
click at [487, 245] on button "Next" at bounding box center [475, 252] width 75 height 31
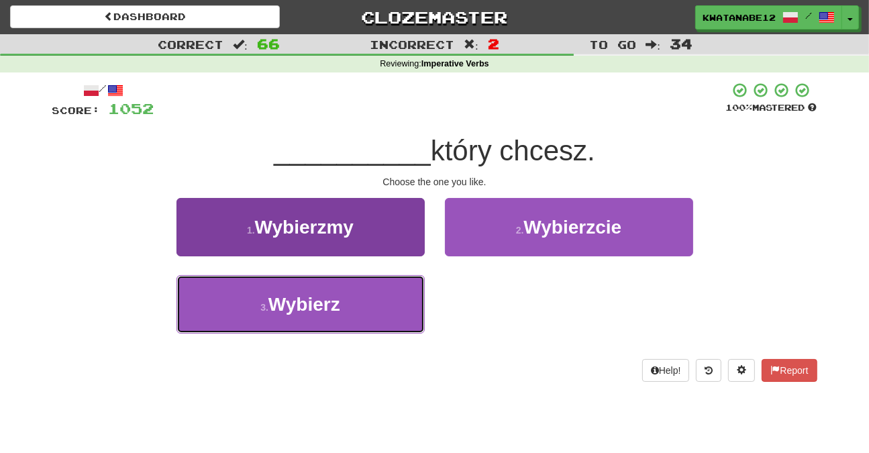
drag, startPoint x: 386, startPoint y: 305, endPoint x: 395, endPoint y: 296, distance: 13.3
click at [382, 304] on button "3 . Wybierz" at bounding box center [300, 304] width 248 height 58
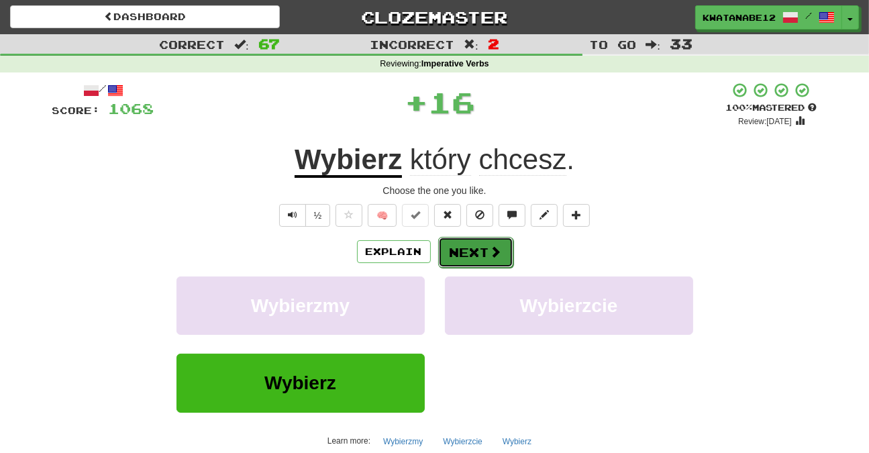
click at [487, 253] on button "Next" at bounding box center [475, 252] width 75 height 31
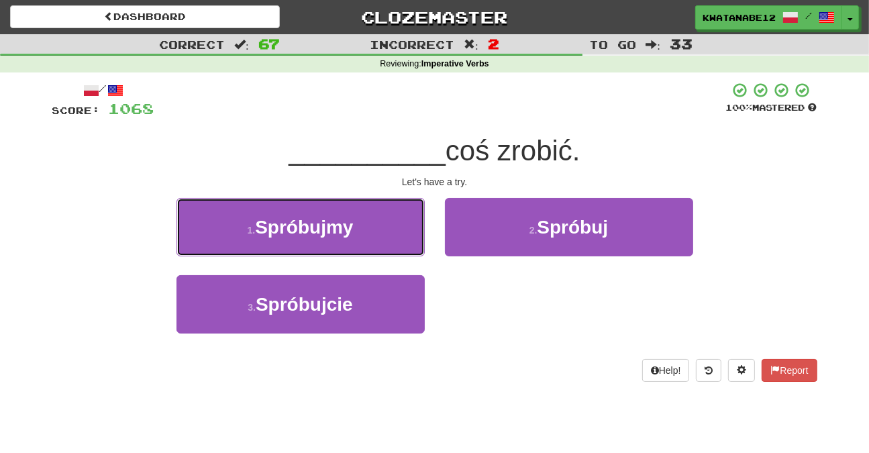
drag, startPoint x: 370, startPoint y: 217, endPoint x: 425, endPoint y: 234, distance: 56.9
click at [385, 223] on button "1 . Spróbujmy" at bounding box center [300, 227] width 248 height 58
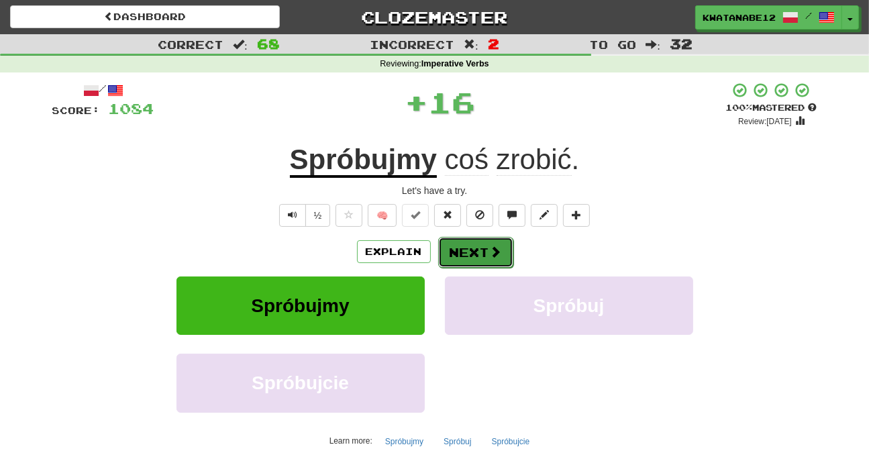
click at [475, 246] on button "Next" at bounding box center [475, 252] width 75 height 31
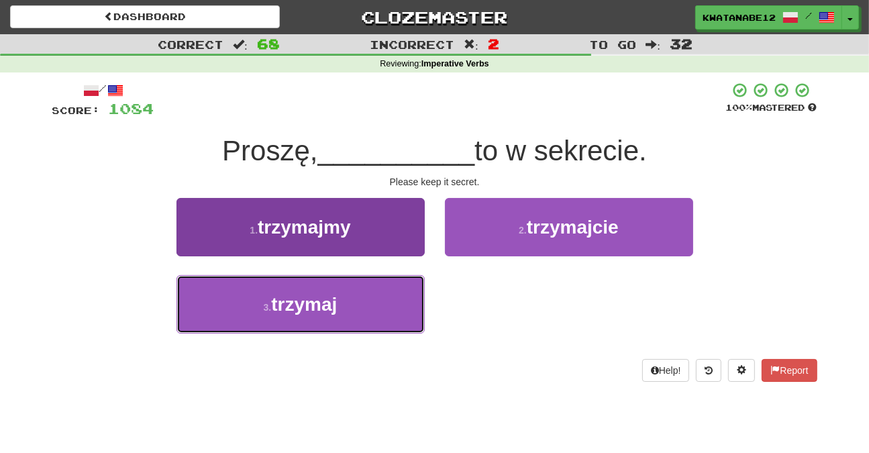
drag, startPoint x: 368, startPoint y: 302, endPoint x: 382, endPoint y: 301, distance: 14.1
click at [370, 302] on button "3 . trzymaj" at bounding box center [300, 304] width 248 height 58
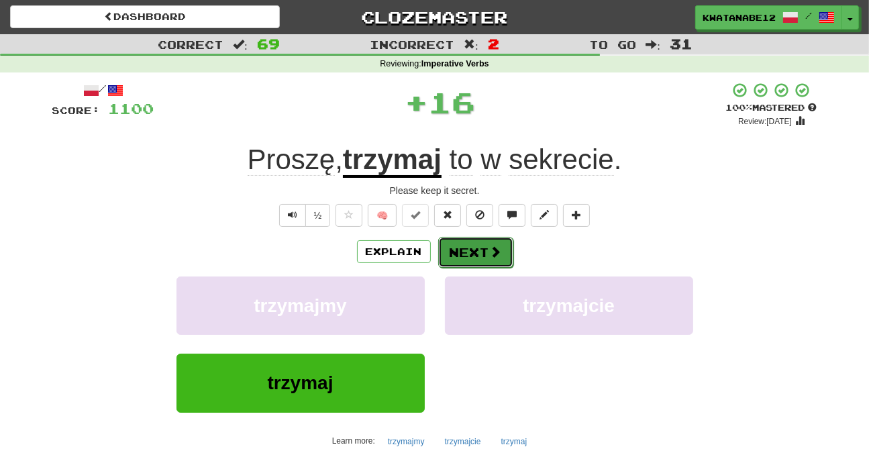
click at [468, 247] on button "Next" at bounding box center [475, 252] width 75 height 31
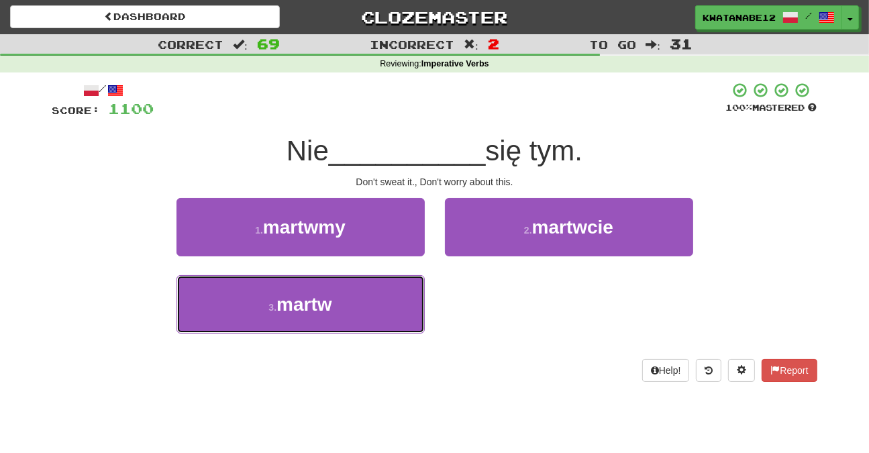
drag, startPoint x: 378, startPoint y: 308, endPoint x: 413, endPoint y: 270, distance: 51.3
click at [381, 305] on button "3 . martw" at bounding box center [300, 304] width 248 height 58
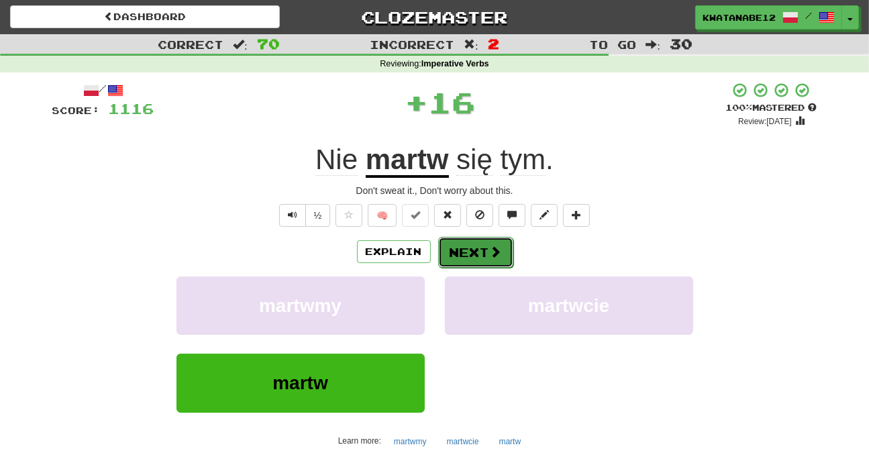
click at [470, 241] on button "Next" at bounding box center [475, 252] width 75 height 31
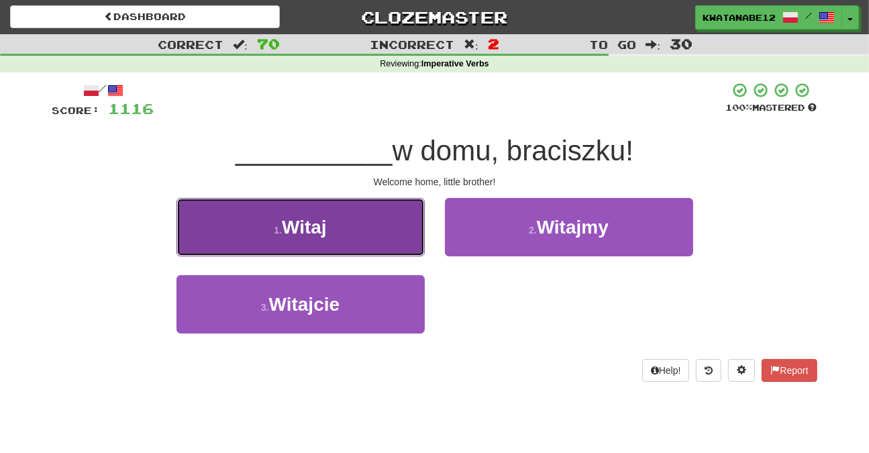
drag, startPoint x: 362, startPoint y: 203, endPoint x: 374, endPoint y: 209, distance: 13.2
click at [374, 209] on button "1 . Witaj" at bounding box center [300, 227] width 248 height 58
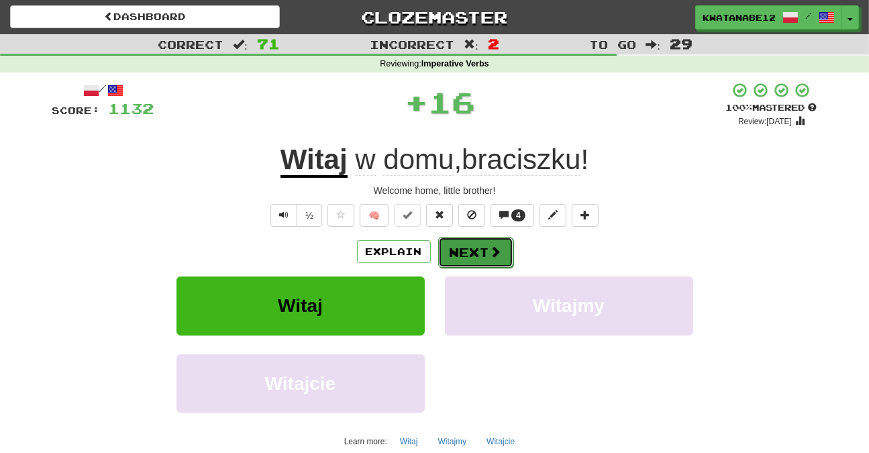
click at [480, 255] on button "Next" at bounding box center [475, 252] width 75 height 31
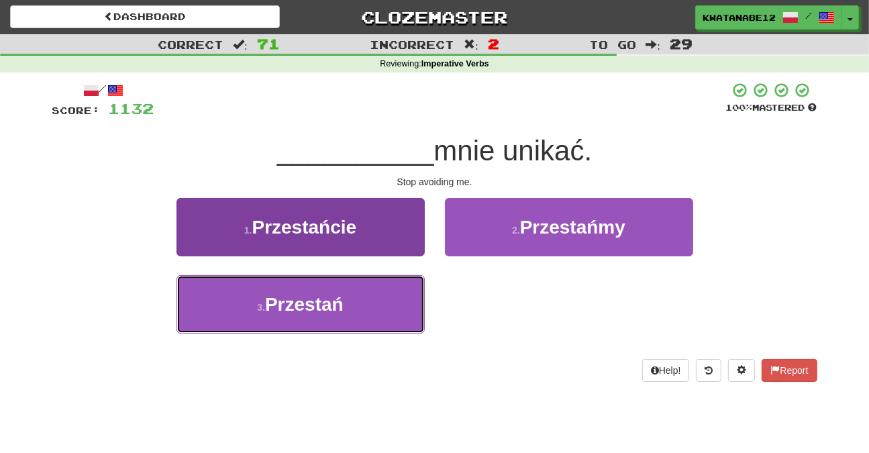
drag, startPoint x: 364, startPoint y: 323, endPoint x: 395, endPoint y: 297, distance: 40.9
click at [362, 319] on button "3 . Przestań" at bounding box center [300, 304] width 248 height 58
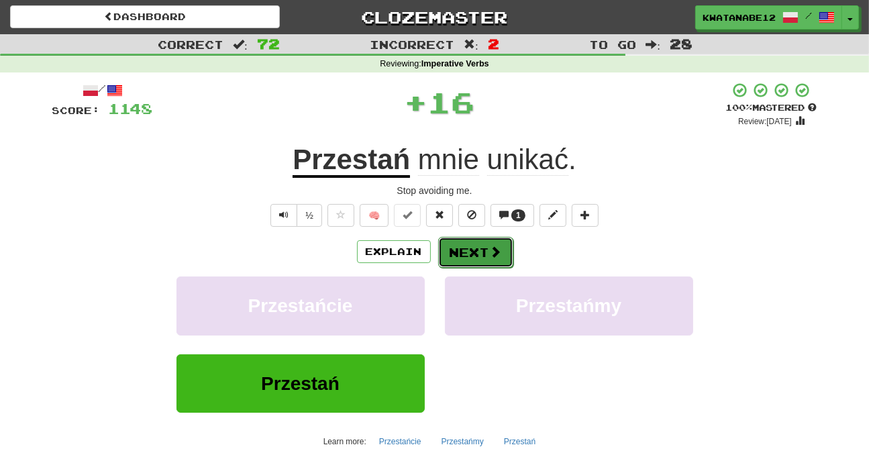
click at [474, 247] on button "Next" at bounding box center [475, 252] width 75 height 31
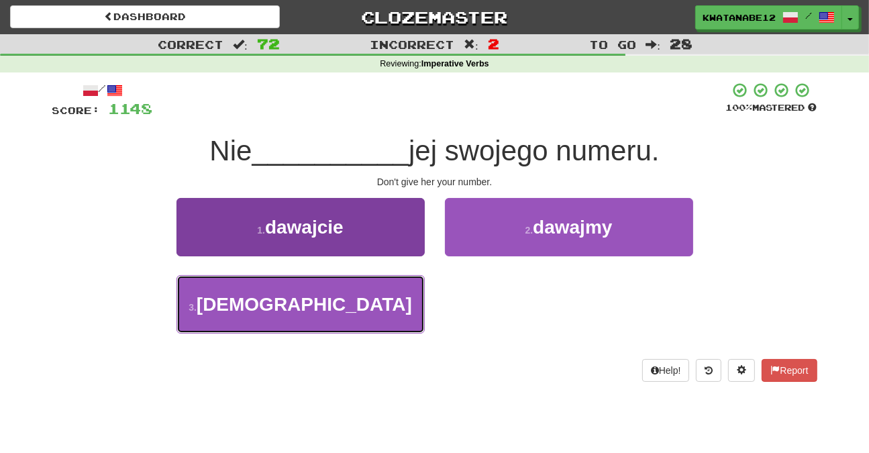
drag, startPoint x: 385, startPoint y: 331, endPoint x: 389, endPoint y: 323, distance: 9.6
click at [387, 332] on button "3 . dawaj" at bounding box center [300, 304] width 248 height 58
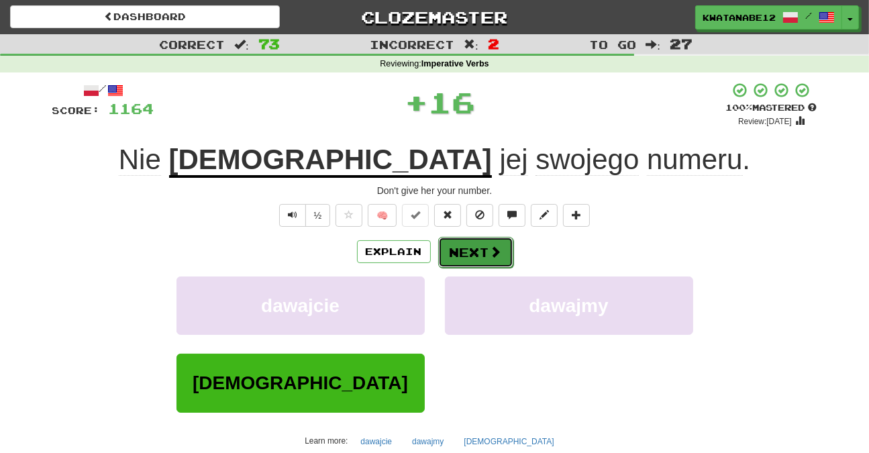
click at [470, 254] on button "Next" at bounding box center [475, 252] width 75 height 31
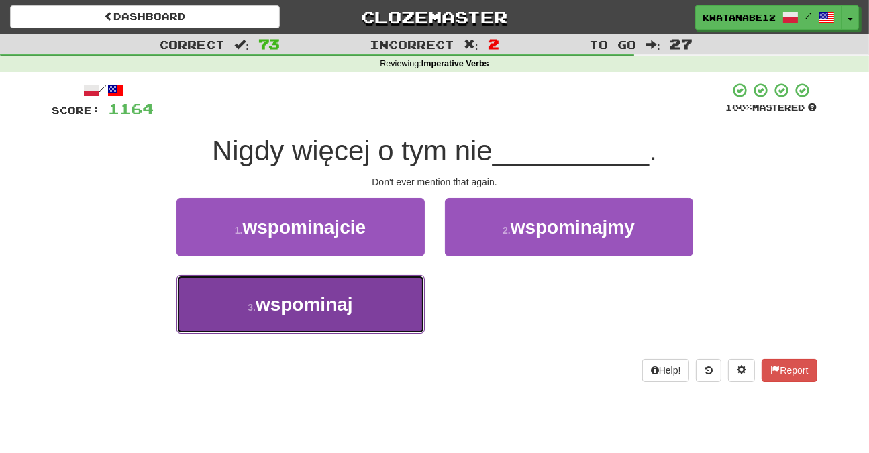
drag, startPoint x: 385, startPoint y: 290, endPoint x: 426, endPoint y: 285, distance: 41.9
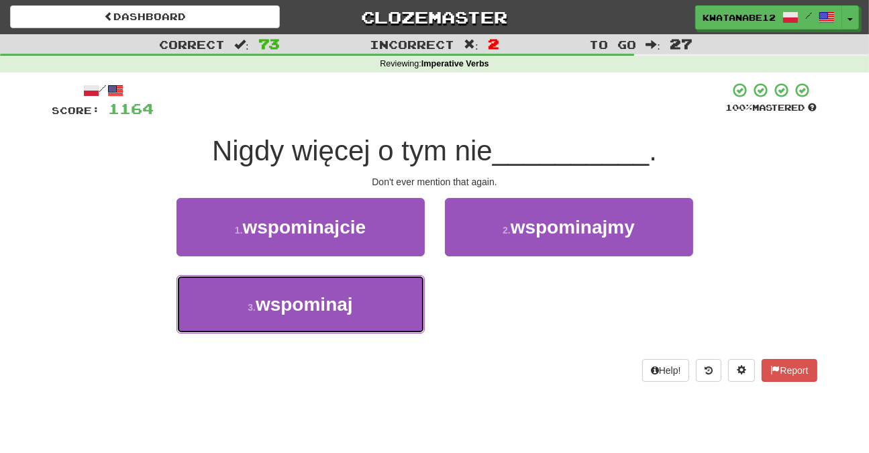
click at [397, 292] on button "3 . wspominaj" at bounding box center [300, 304] width 248 height 58
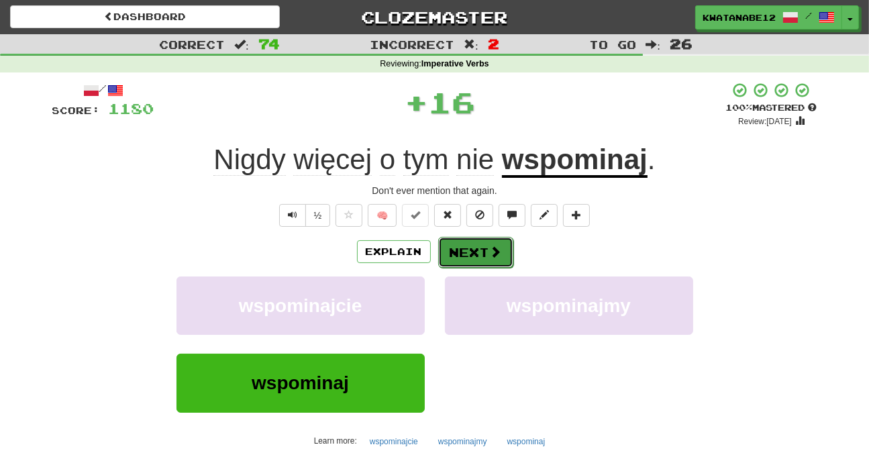
click at [472, 248] on button "Next" at bounding box center [475, 252] width 75 height 31
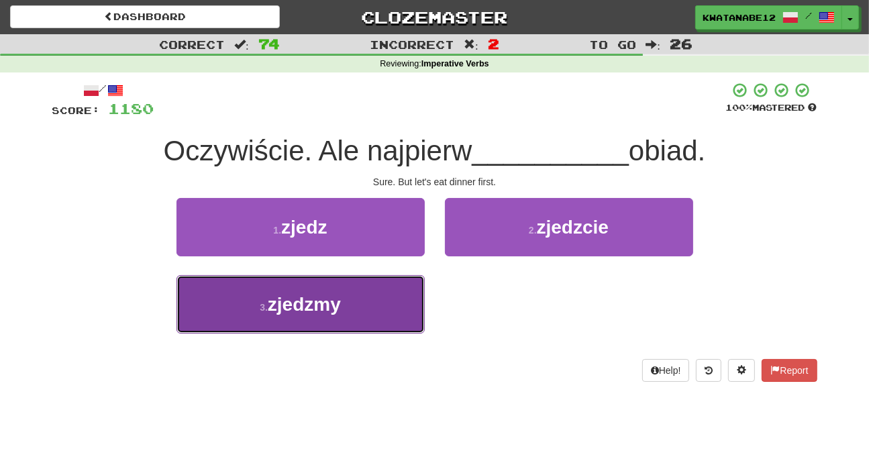
click at [364, 309] on button "3 . zjedzmy" at bounding box center [300, 304] width 248 height 58
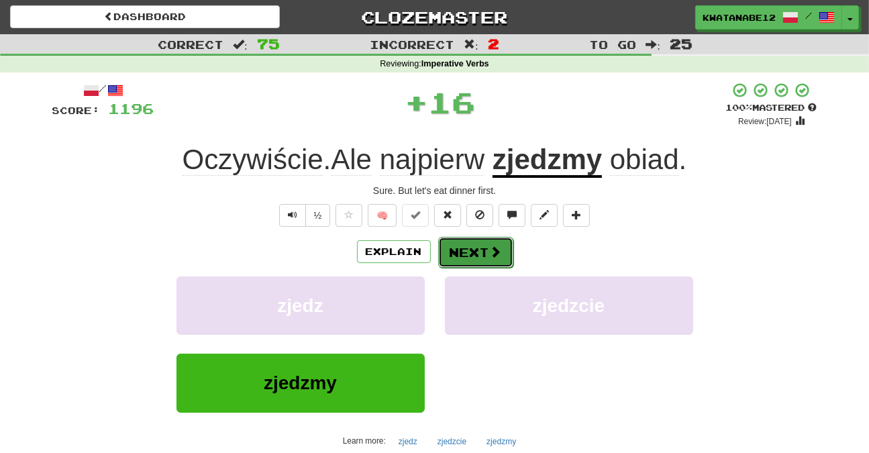
click at [475, 246] on button "Next" at bounding box center [475, 252] width 75 height 31
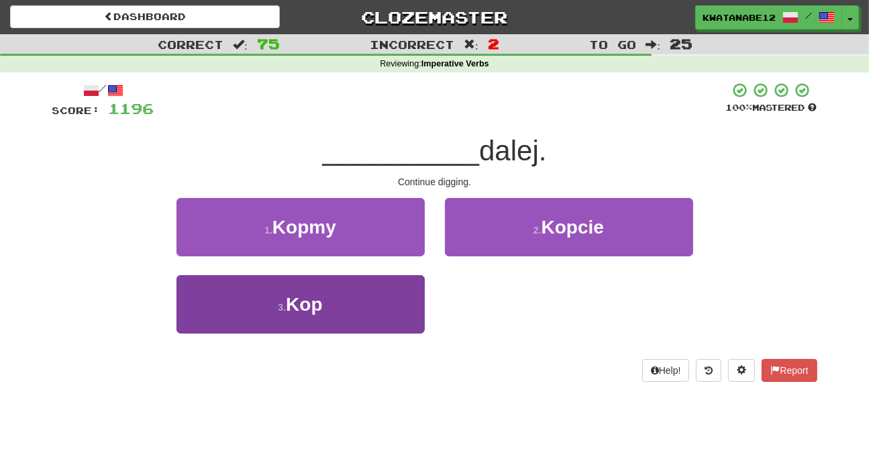
drag, startPoint x: 352, startPoint y: 274, endPoint x: 366, endPoint y: 295, distance: 25.5
click at [366, 295] on div "1 . Kopmy 2 . Kopcie 3 . Kop" at bounding box center [434, 275] width 785 height 155
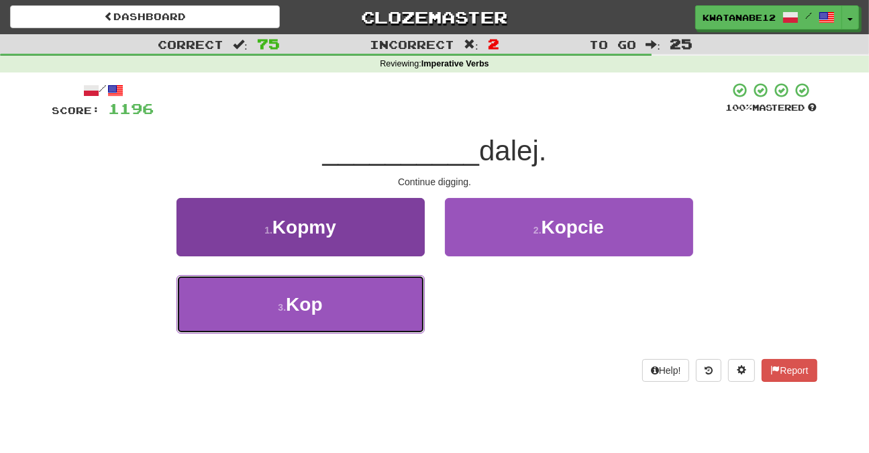
click at [409, 289] on button "3 . Kop" at bounding box center [300, 304] width 248 height 58
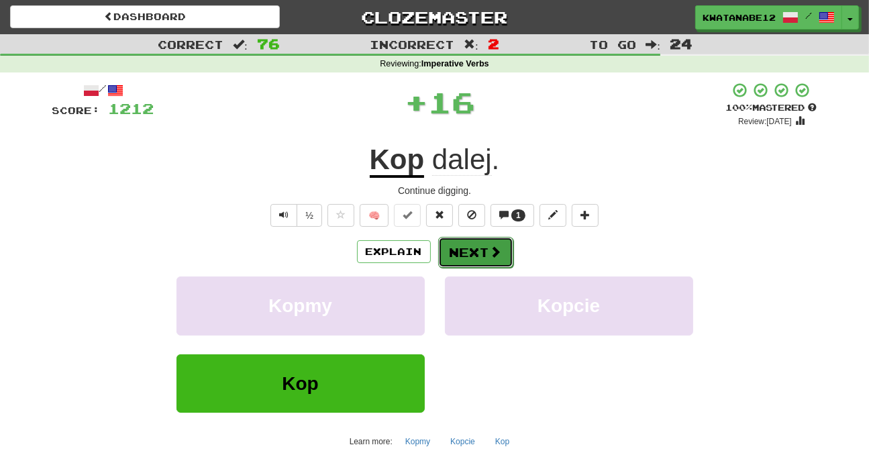
click at [472, 251] on button "Next" at bounding box center [475, 252] width 75 height 31
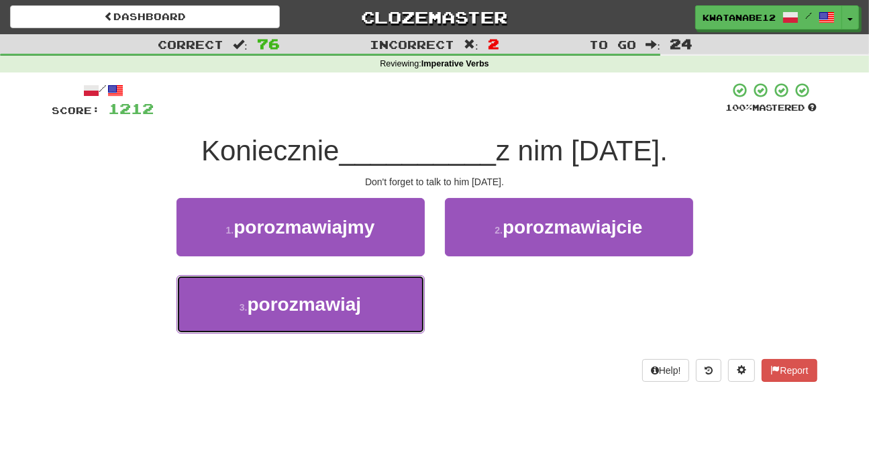
drag, startPoint x: 383, startPoint y: 308, endPoint x: 410, endPoint y: 273, distance: 44.0
click at [384, 307] on button "3 . porozmawiaj" at bounding box center [300, 304] width 248 height 58
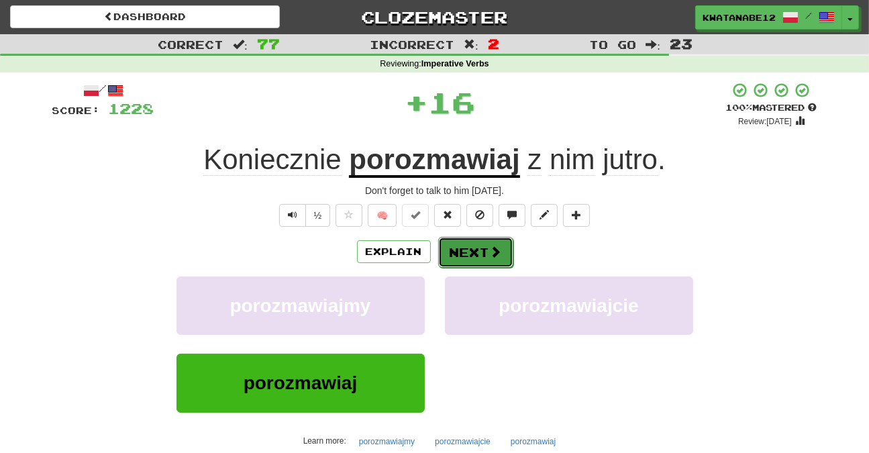
click at [469, 250] on button "Next" at bounding box center [475, 252] width 75 height 31
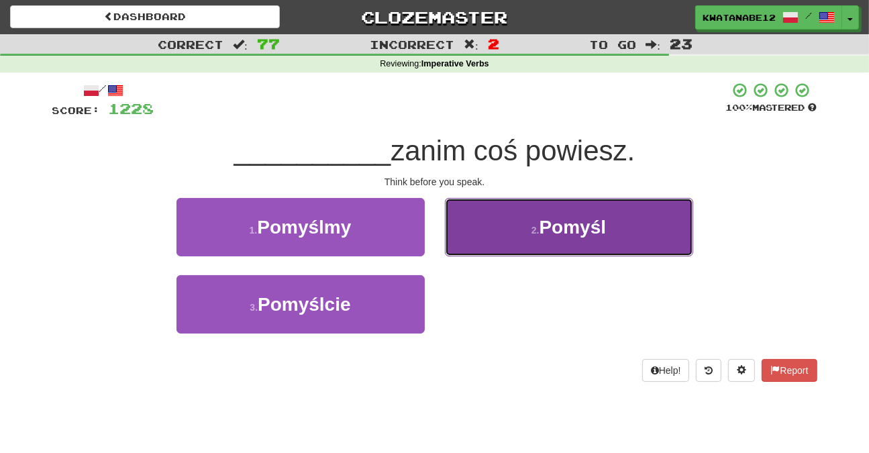
drag, startPoint x: 493, startPoint y: 234, endPoint x: 493, endPoint y: 242, distance: 8.1
click at [493, 242] on button "2 . Pomyśl" at bounding box center [569, 227] width 248 height 58
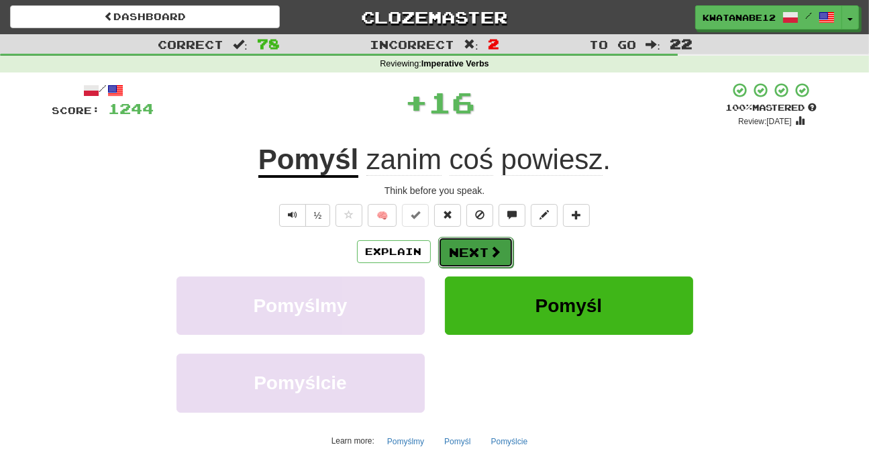
click at [466, 250] on button "Next" at bounding box center [475, 252] width 75 height 31
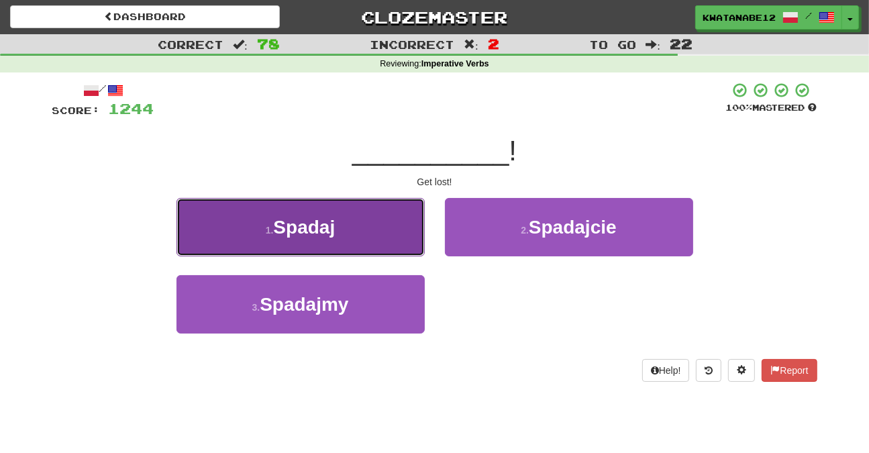
drag, startPoint x: 346, startPoint y: 225, endPoint x: 411, endPoint y: 234, distance: 65.8
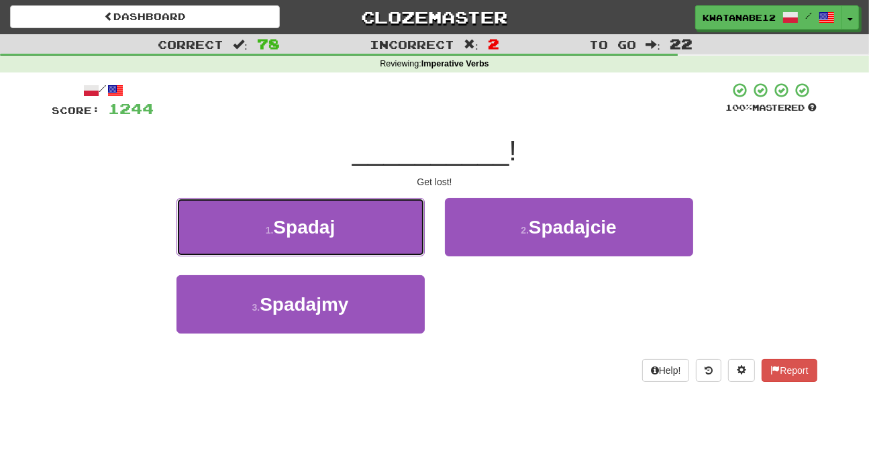
click at [373, 228] on button "1 . Spadaj" at bounding box center [300, 227] width 248 height 58
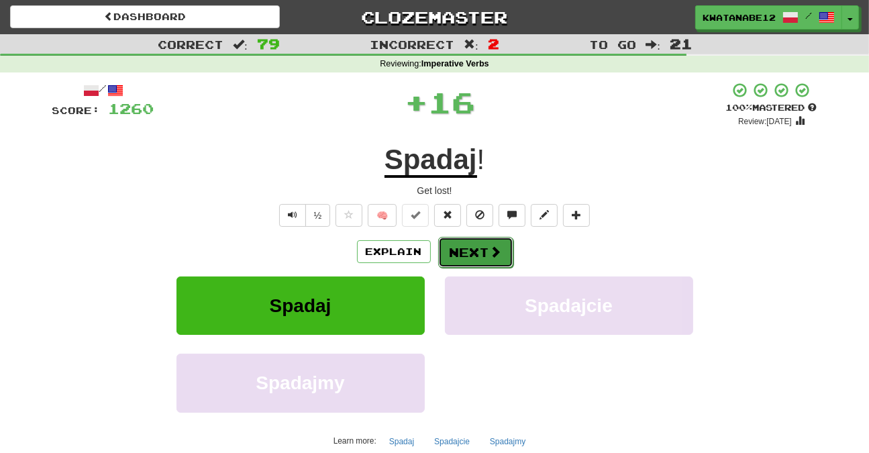
click at [456, 242] on button "Next" at bounding box center [475, 252] width 75 height 31
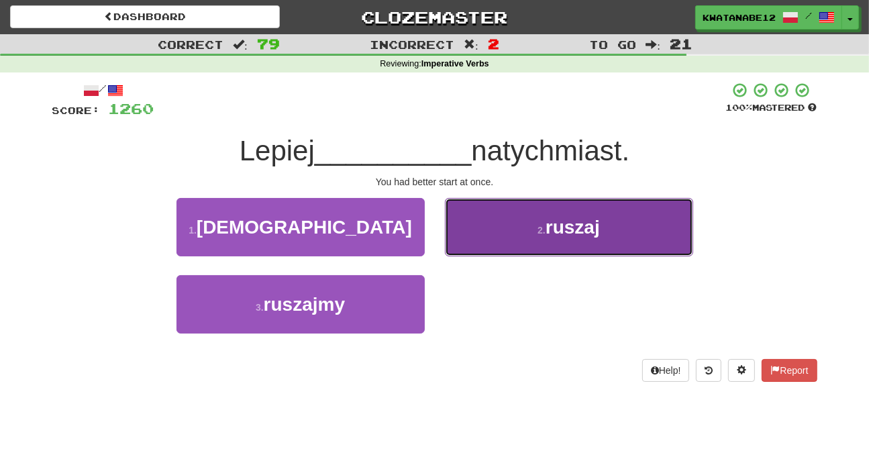
drag, startPoint x: 527, startPoint y: 238, endPoint x: 523, endPoint y: 246, distance: 8.7
click at [523, 246] on button "2 . ruszaj" at bounding box center [569, 227] width 248 height 58
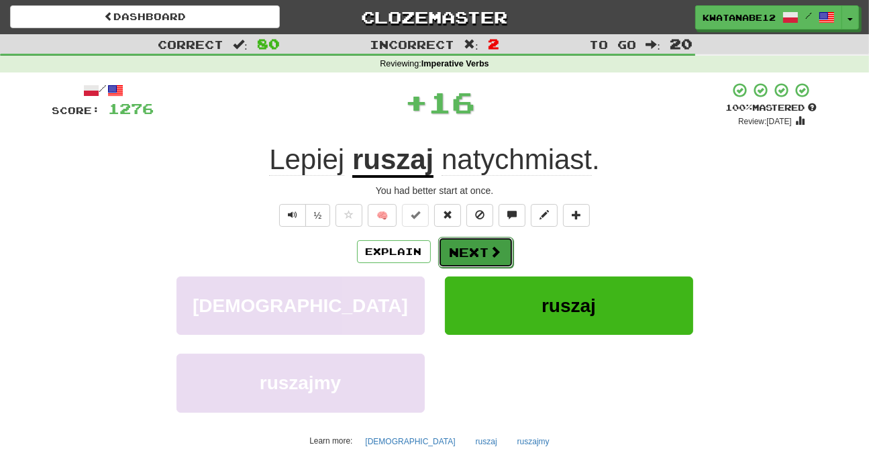
click at [474, 244] on button "Next" at bounding box center [475, 252] width 75 height 31
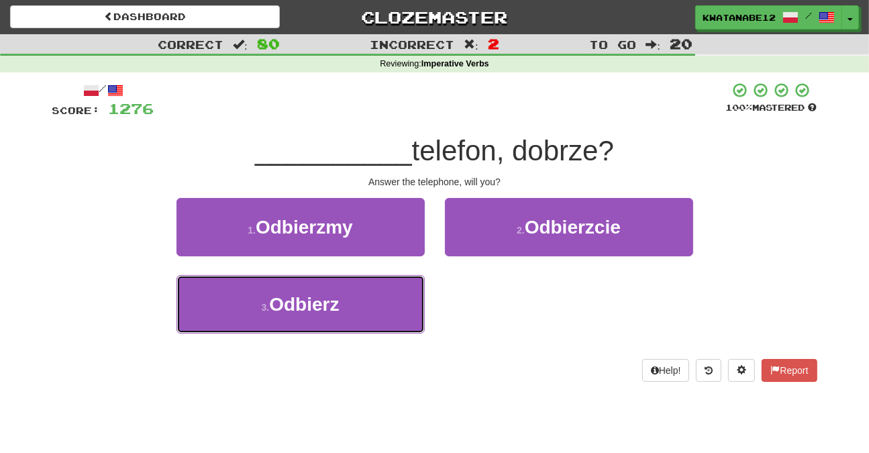
drag, startPoint x: 375, startPoint y: 281, endPoint x: 384, endPoint y: 272, distance: 12.8
click at [376, 280] on button "3 . Odbierz" at bounding box center [300, 304] width 248 height 58
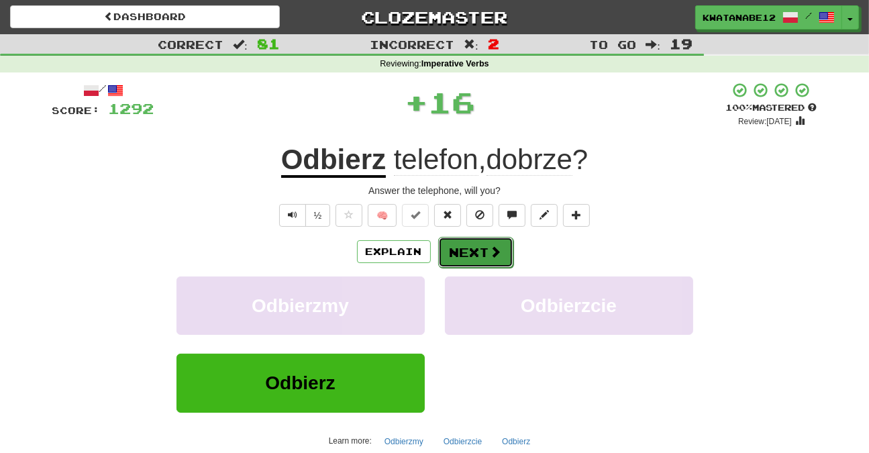
click at [464, 242] on button "Next" at bounding box center [475, 252] width 75 height 31
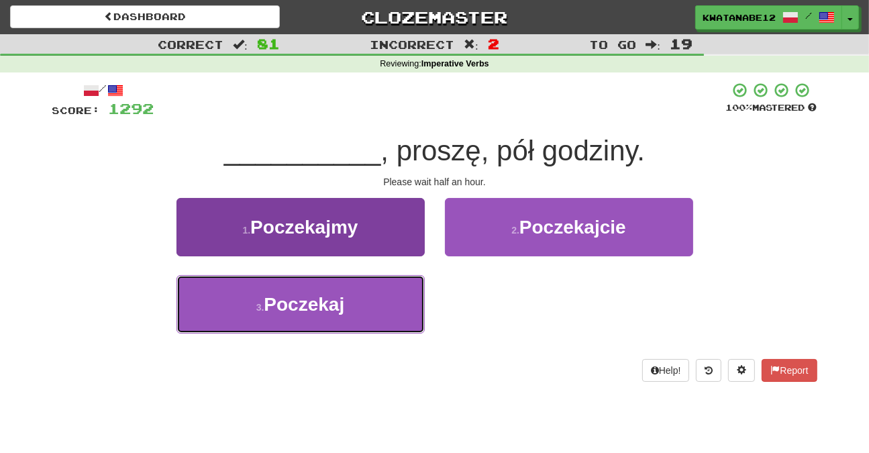
click at [356, 295] on button "3 . Poczekaj" at bounding box center [300, 304] width 248 height 58
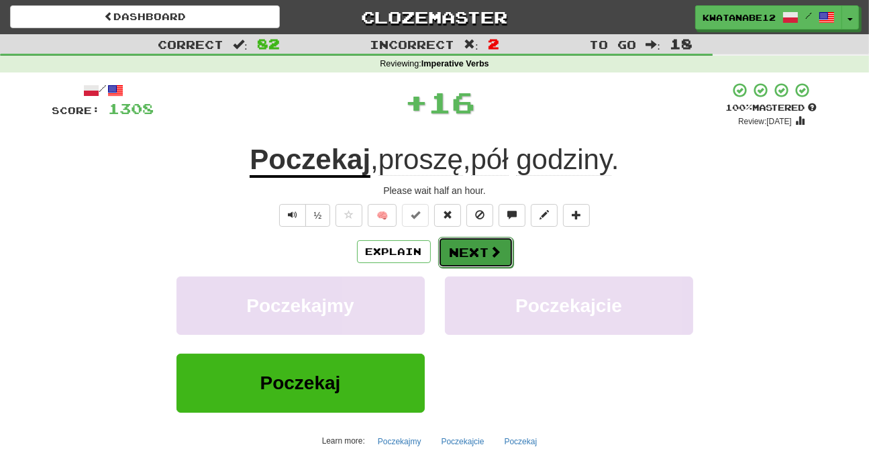
click at [471, 244] on button "Next" at bounding box center [475, 252] width 75 height 31
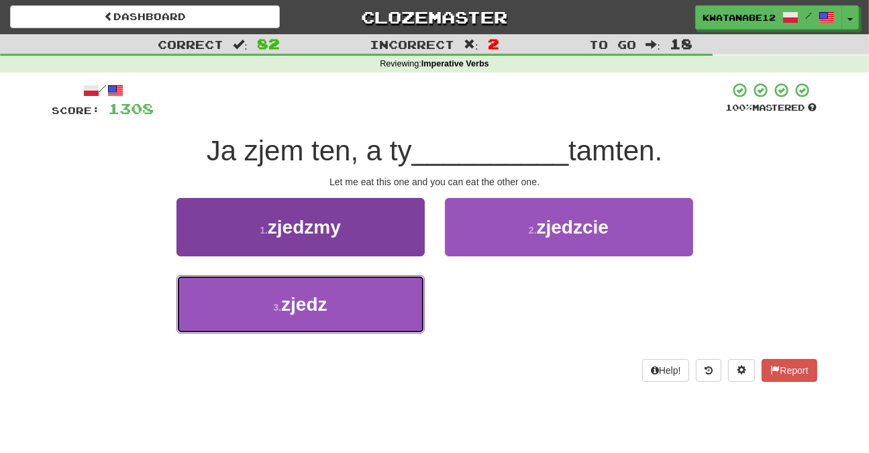
click at [362, 300] on button "3 . zjedz" at bounding box center [300, 304] width 248 height 58
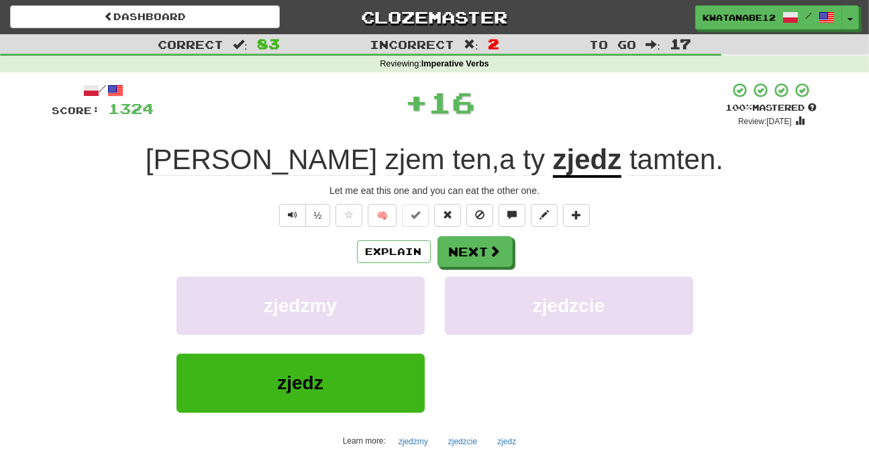
click at [480, 229] on div "/ Score: 1324 + 16 100 % Mastered Review: 2025-10-19 Ja zjem ten , a ty zjedz t…" at bounding box center [434, 292] width 765 height 421
click at [484, 260] on div "Explain Next zjedzmy zjedzcie zjedz Learn more: zjedzmy zjedzcie zjedz" at bounding box center [434, 343] width 765 height 215
click at [456, 250] on button "Next" at bounding box center [475, 252] width 75 height 31
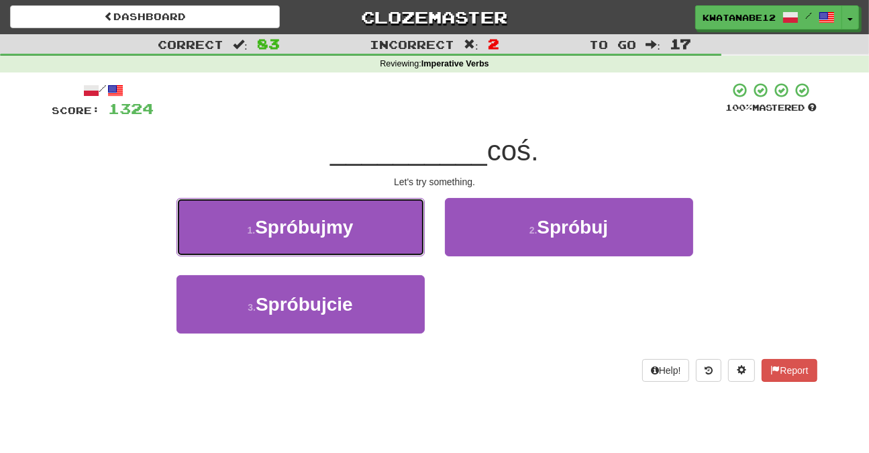
drag, startPoint x: 346, startPoint y: 229, endPoint x: 391, endPoint y: 233, distance: 45.1
click at [376, 229] on button "1 . Spróbujmy" at bounding box center [300, 227] width 248 height 58
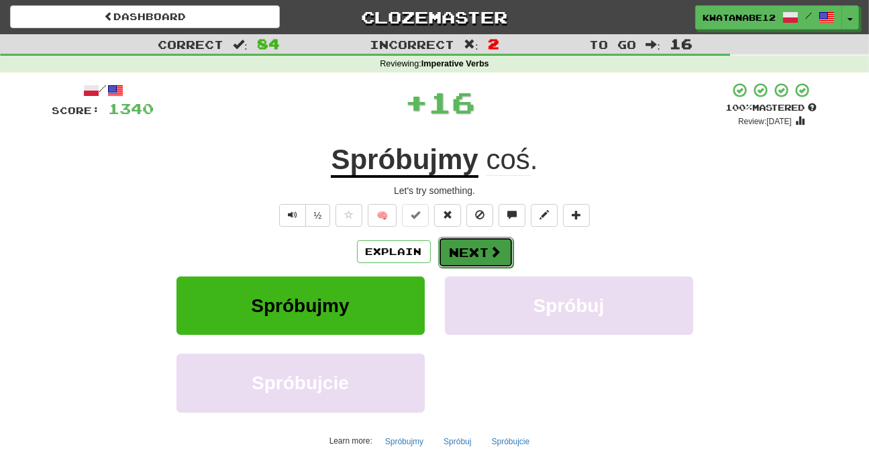
click at [479, 244] on button "Next" at bounding box center [475, 252] width 75 height 31
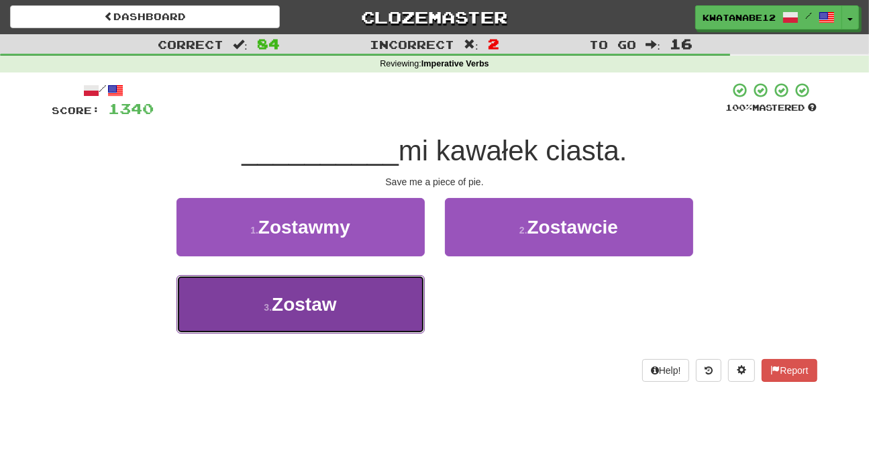
drag, startPoint x: 329, startPoint y: 305, endPoint x: 384, endPoint y: 283, distance: 58.9
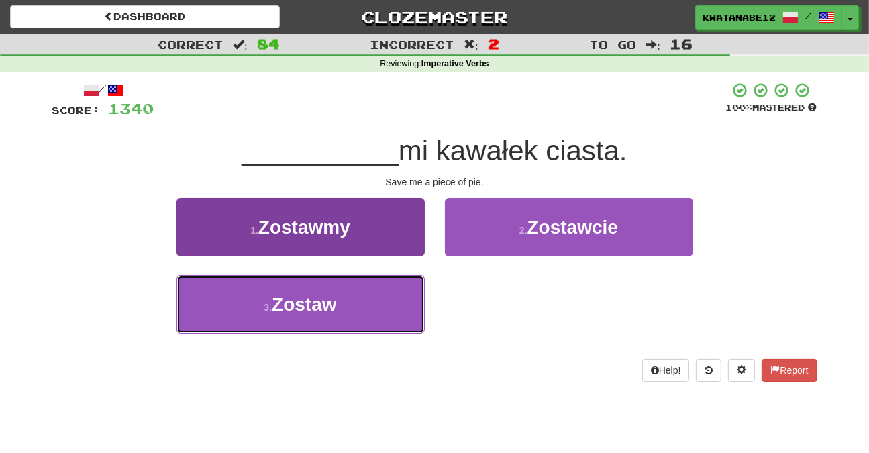
click at [342, 302] on button "3 . Zostaw" at bounding box center [300, 304] width 248 height 58
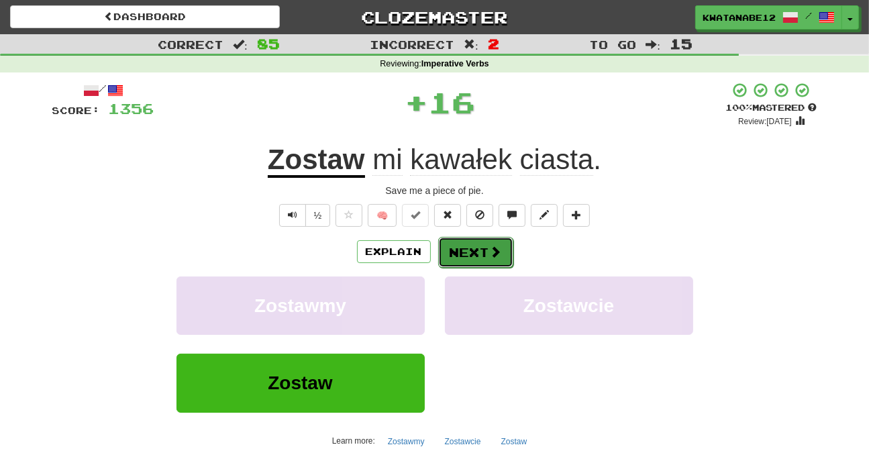
click at [462, 250] on button "Next" at bounding box center [475, 252] width 75 height 31
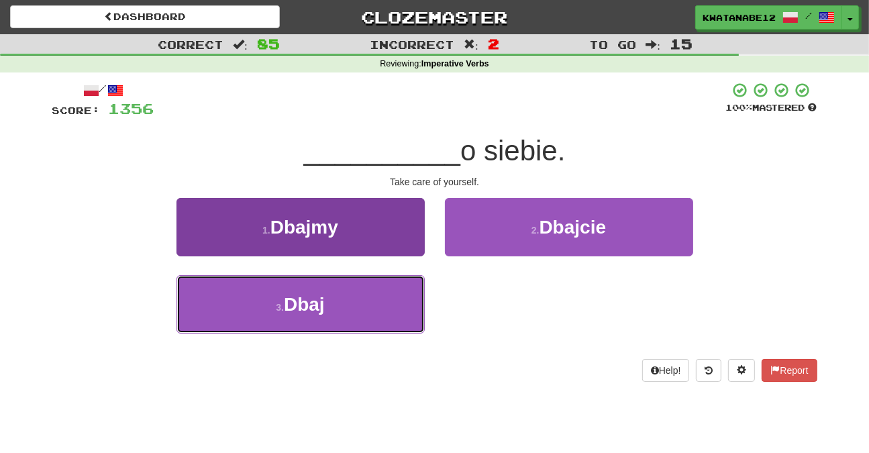
drag, startPoint x: 370, startPoint y: 296, endPoint x: 393, endPoint y: 295, distance: 22.9
click at [391, 295] on button "3 . Dbaj" at bounding box center [300, 304] width 248 height 58
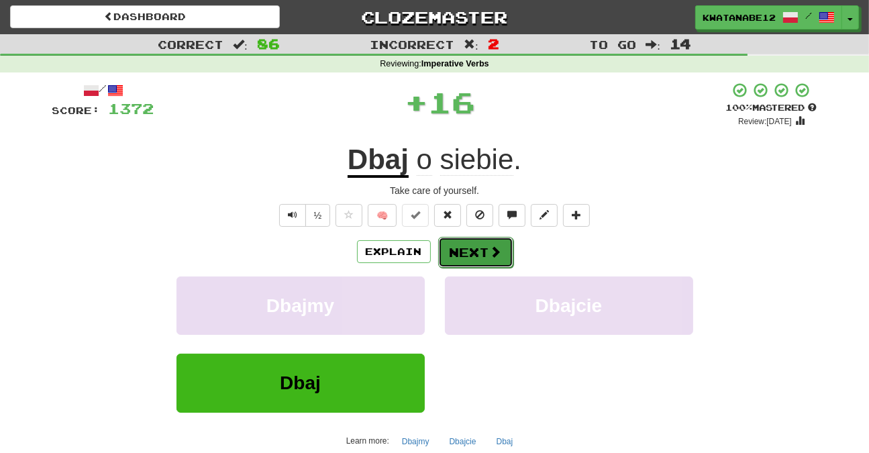
click at [468, 246] on button "Next" at bounding box center [475, 252] width 75 height 31
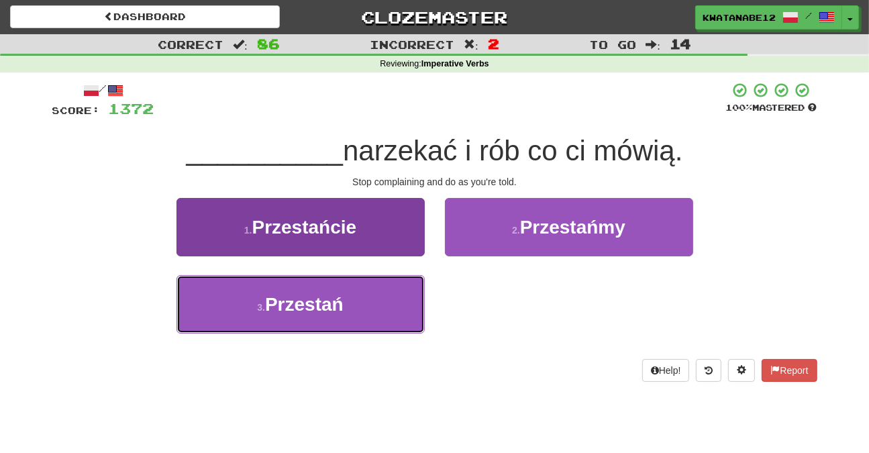
drag, startPoint x: 341, startPoint y: 297, endPoint x: 380, endPoint y: 278, distance: 44.1
click at [354, 295] on button "3 . Przestań" at bounding box center [300, 304] width 248 height 58
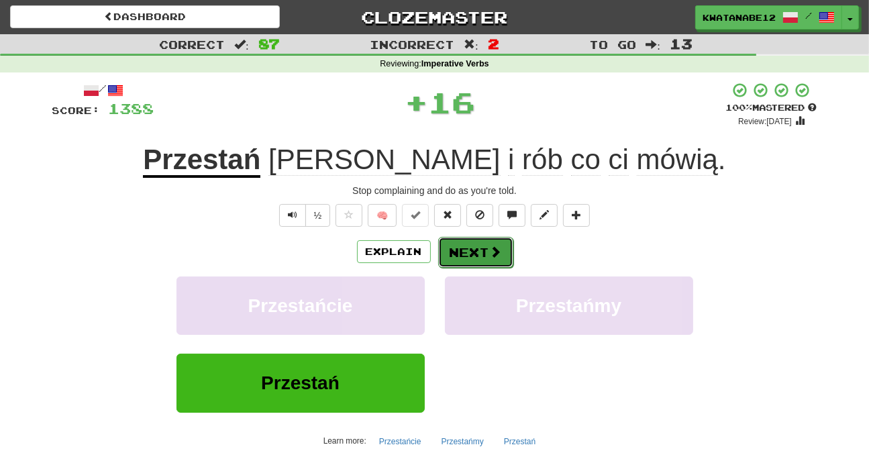
click at [448, 244] on button "Next" at bounding box center [475, 252] width 75 height 31
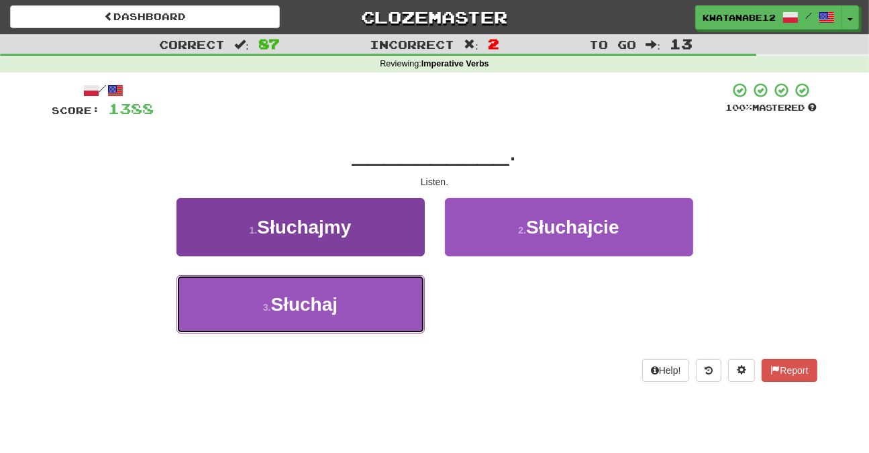
click at [369, 307] on button "3 . Słuchaj" at bounding box center [300, 304] width 248 height 58
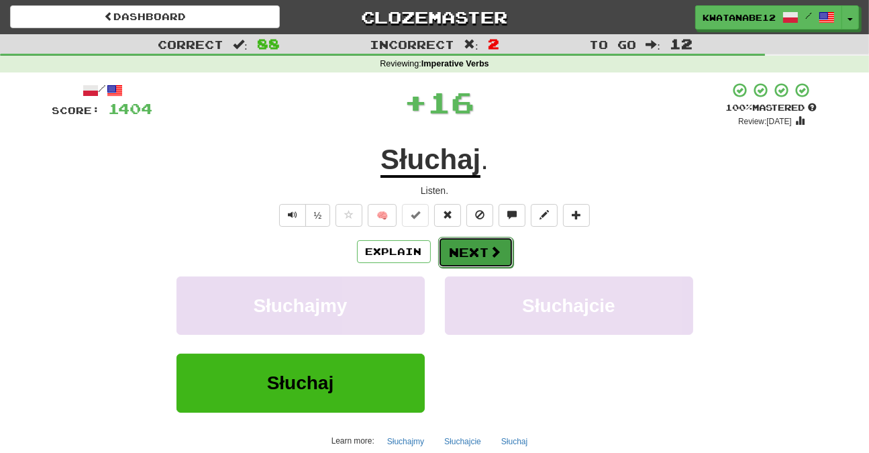
click at [480, 253] on button "Next" at bounding box center [475, 252] width 75 height 31
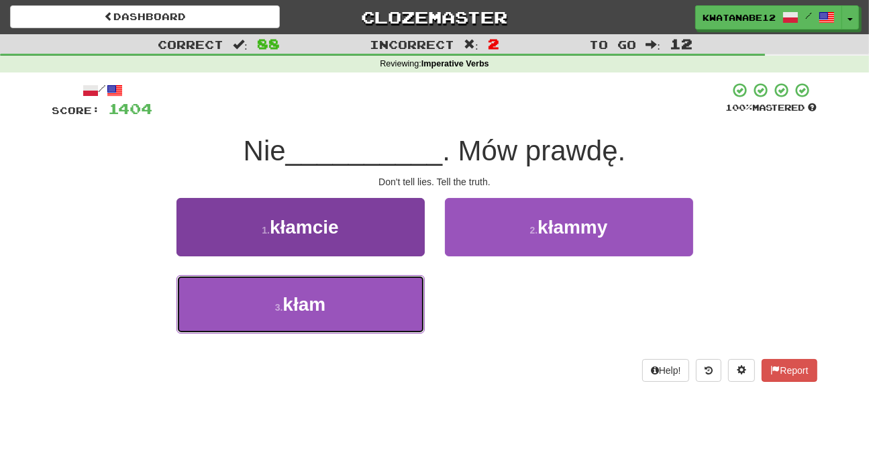
drag, startPoint x: 371, startPoint y: 303, endPoint x: 389, endPoint y: 299, distance: 18.7
click at [371, 303] on button "3 . kłam" at bounding box center [300, 304] width 248 height 58
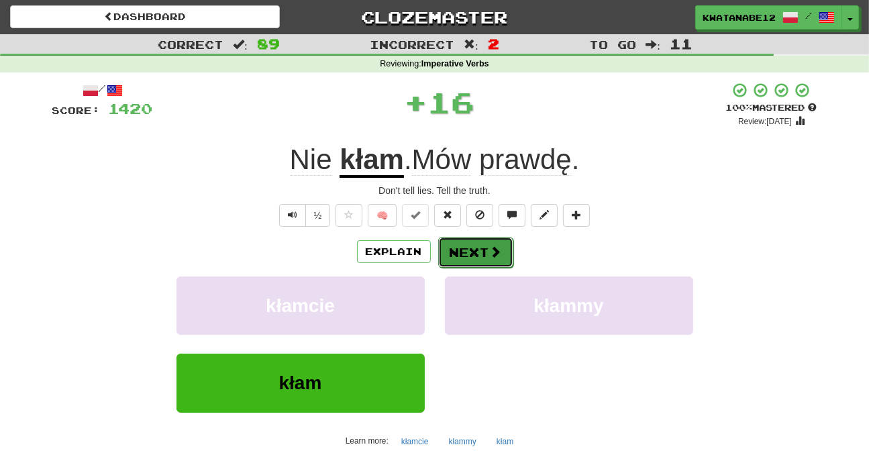
click at [480, 242] on button "Next" at bounding box center [475, 252] width 75 height 31
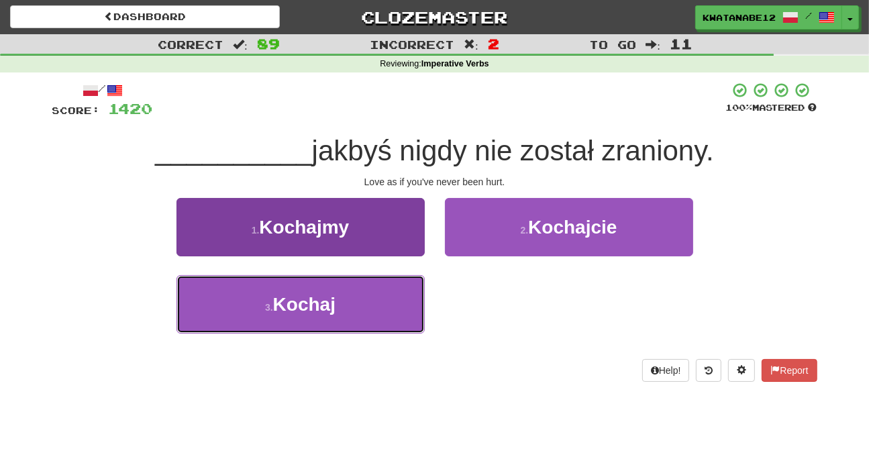
drag, startPoint x: 376, startPoint y: 301, endPoint x: 419, endPoint y: 293, distance: 44.5
click at [379, 303] on button "3 . Kochaj" at bounding box center [300, 304] width 248 height 58
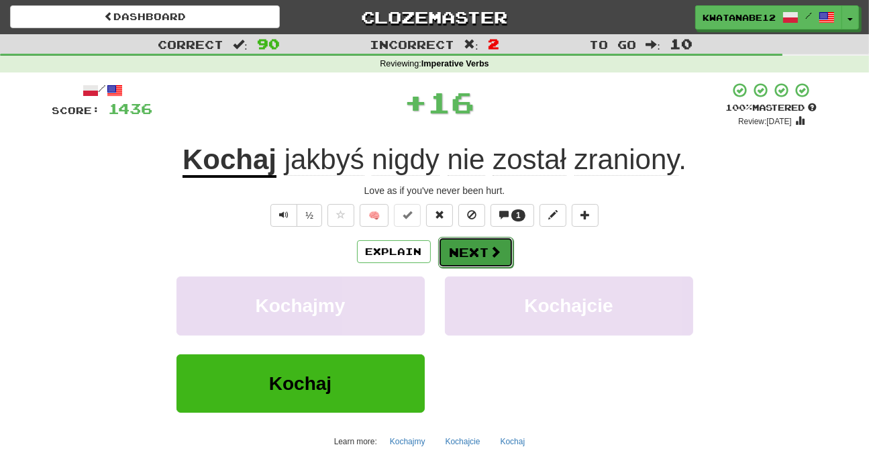
click at [472, 249] on button "Next" at bounding box center [475, 252] width 75 height 31
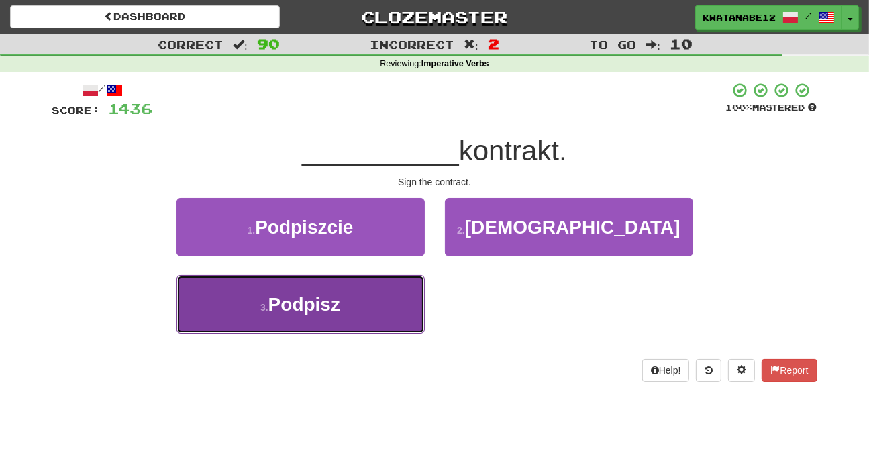
click at [399, 310] on button "3 . Podpisz" at bounding box center [300, 304] width 248 height 58
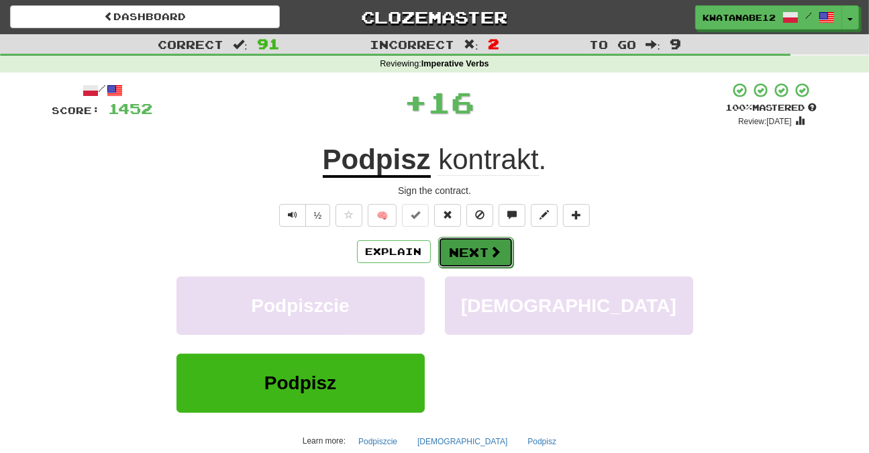
click at [477, 238] on button "Next" at bounding box center [475, 252] width 75 height 31
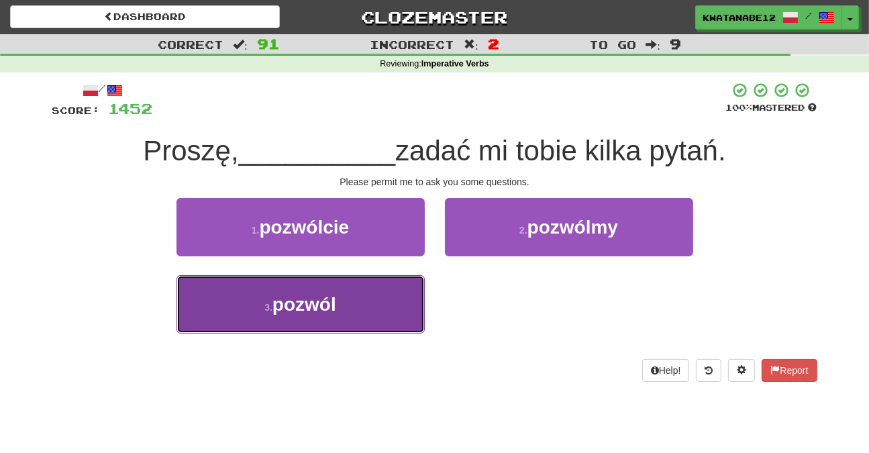
drag, startPoint x: 333, startPoint y: 313, endPoint x: 372, endPoint y: 273, distance: 56.0
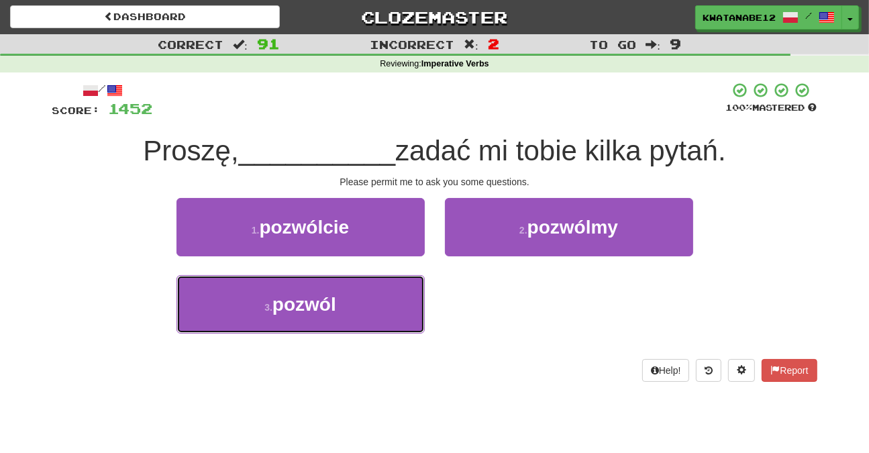
click at [334, 311] on span "pozwól" at bounding box center [304, 304] width 64 height 21
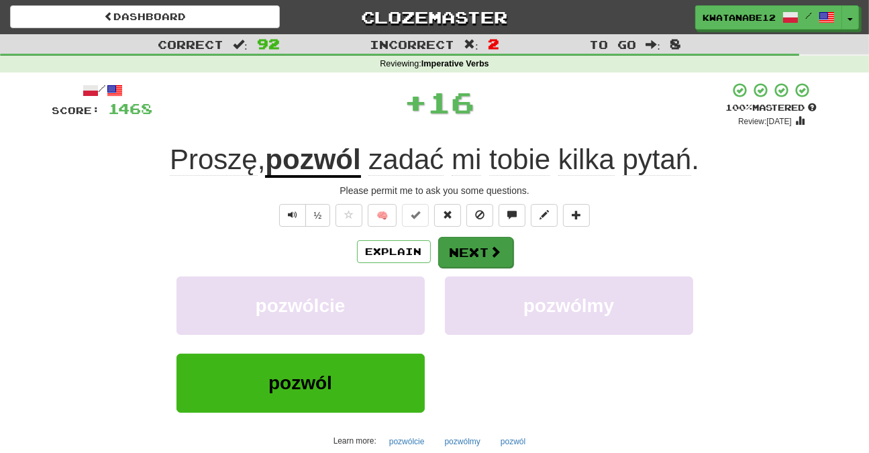
drag, startPoint x: 470, startPoint y: 230, endPoint x: 474, endPoint y: 238, distance: 9.0
click at [471, 230] on div "/ Score: 1468 + 16 100 % Mastered Review: 2025-10-19 Proszę , pozwól zadać mi t…" at bounding box center [434, 292] width 765 height 421
click at [466, 246] on button "Next" at bounding box center [475, 252] width 75 height 31
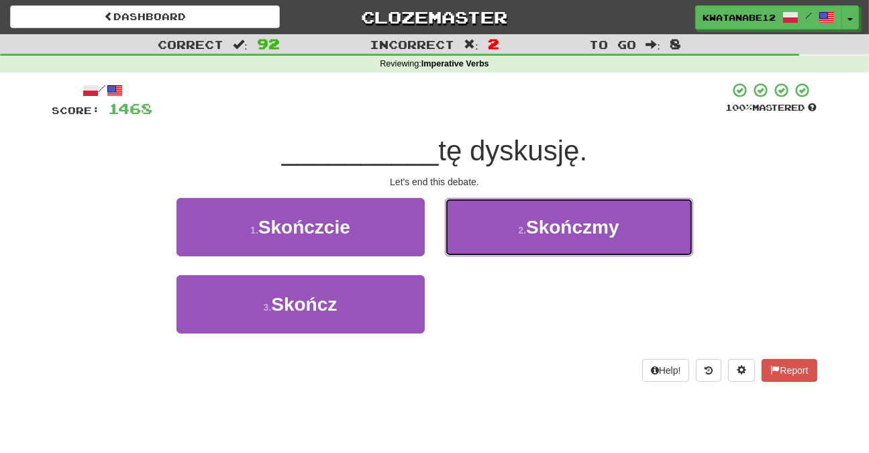
drag, startPoint x: 502, startPoint y: 214, endPoint x: 494, endPoint y: 230, distance: 18.0
click at [497, 227] on button "2 . Skończmy" at bounding box center [569, 227] width 248 height 58
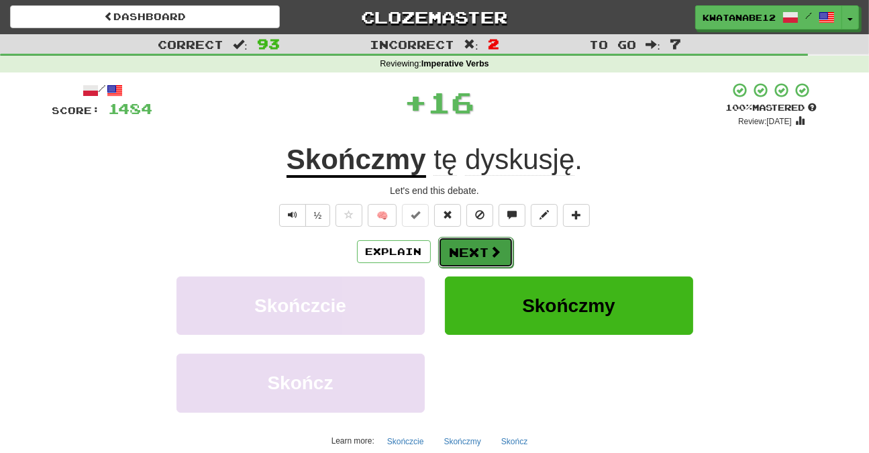
click at [471, 248] on button "Next" at bounding box center [475, 252] width 75 height 31
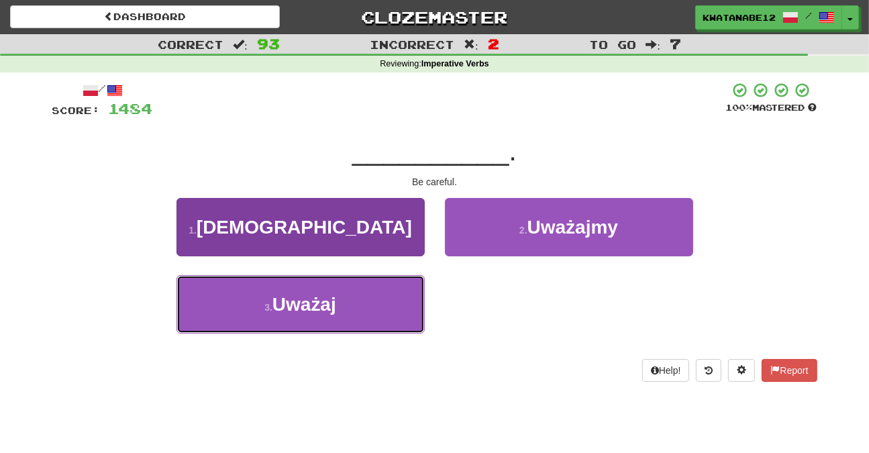
drag, startPoint x: 358, startPoint y: 315, endPoint x: 373, endPoint y: 294, distance: 26.1
click at [360, 303] on button "3 . Uważaj" at bounding box center [300, 304] width 248 height 58
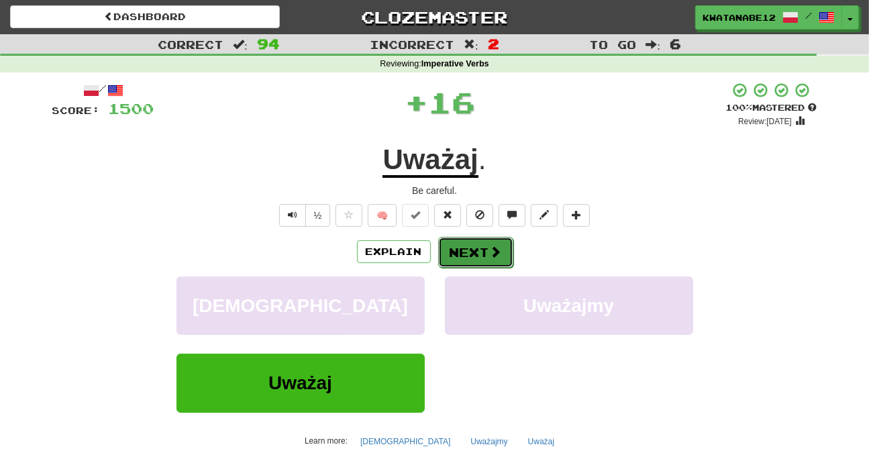
click at [467, 246] on button "Next" at bounding box center [475, 252] width 75 height 31
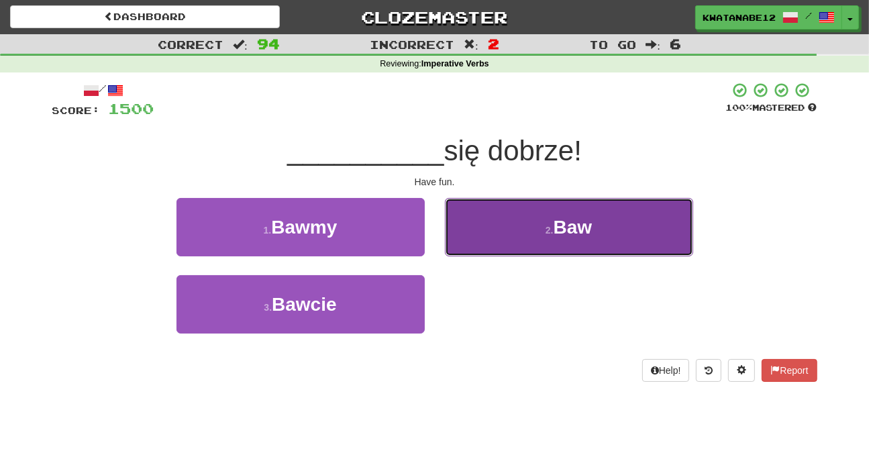
click at [483, 236] on button "2 . Baw" at bounding box center [569, 227] width 248 height 58
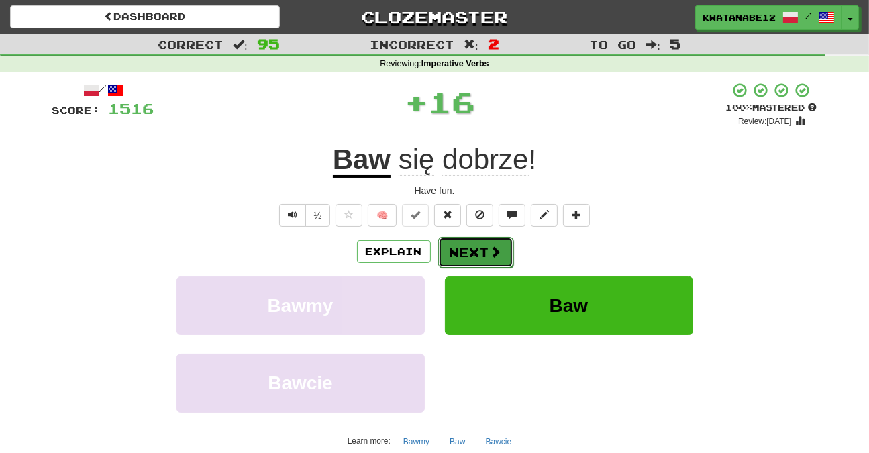
click at [454, 253] on button "Next" at bounding box center [475, 252] width 75 height 31
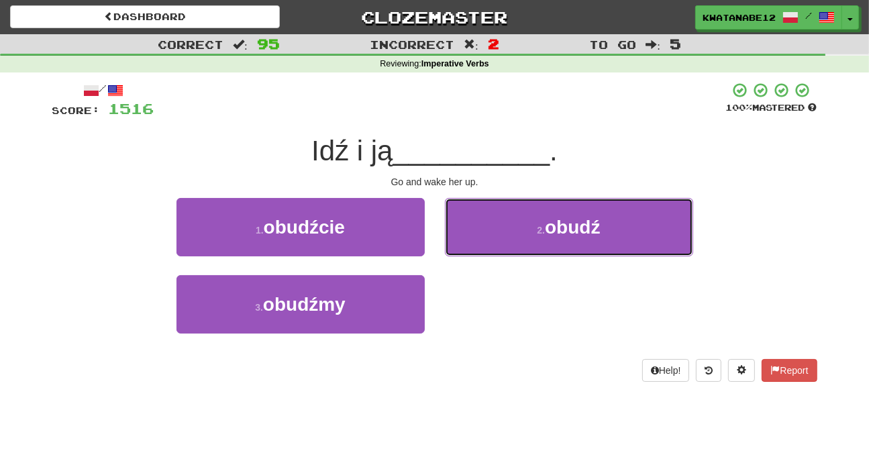
drag, startPoint x: 472, startPoint y: 222, endPoint x: 462, endPoint y: 234, distance: 15.7
click at [472, 223] on button "2 . obudź" at bounding box center [569, 227] width 248 height 58
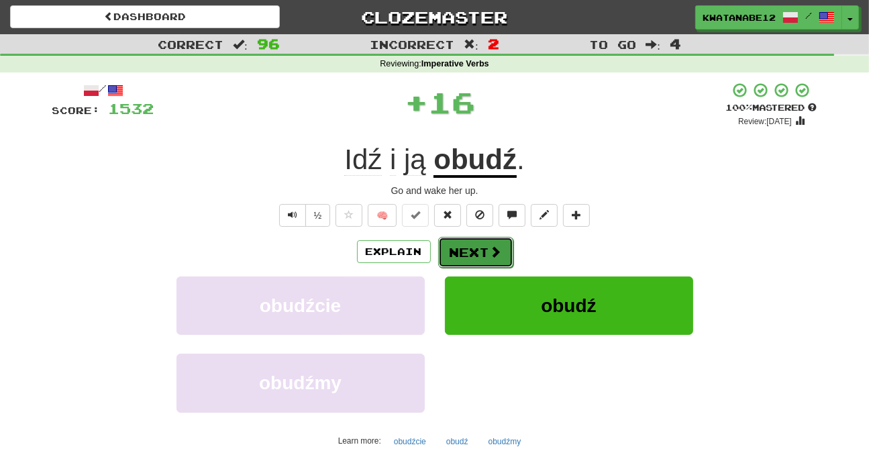
click at [452, 241] on button "Next" at bounding box center [475, 252] width 75 height 31
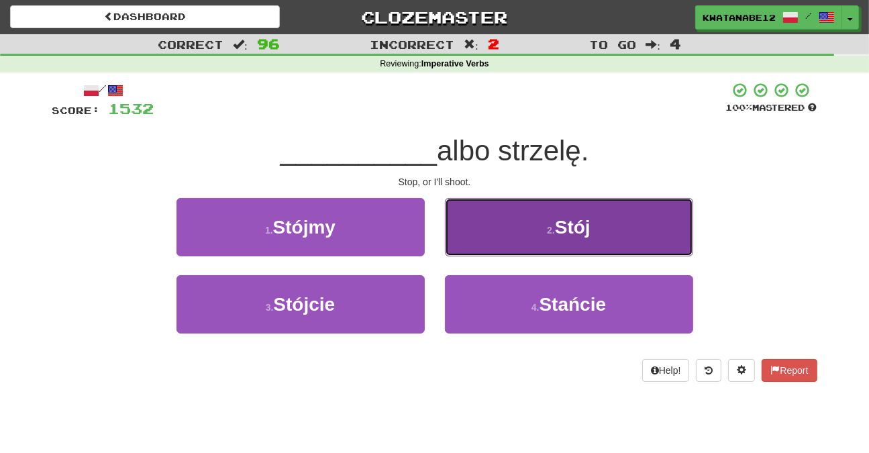
click at [468, 249] on button "2 . Stój" at bounding box center [569, 227] width 248 height 58
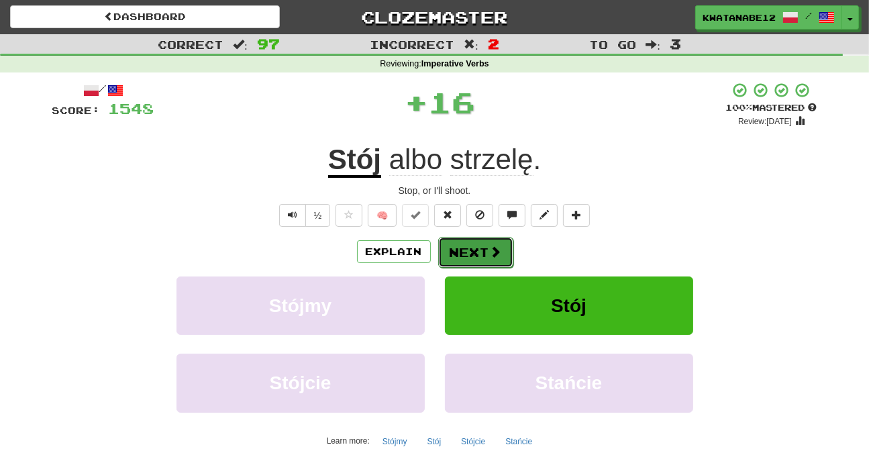
click at [458, 260] on button "Next" at bounding box center [475, 252] width 75 height 31
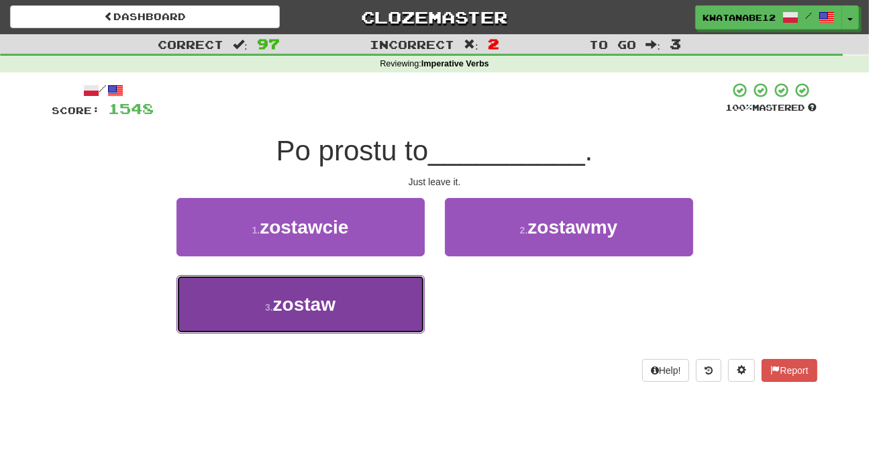
click at [381, 307] on button "3 . zostaw" at bounding box center [300, 304] width 248 height 58
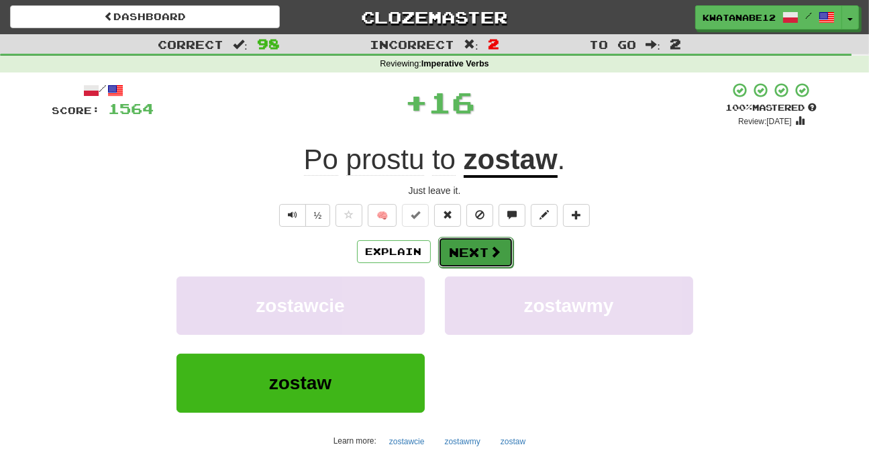
click at [466, 249] on button "Next" at bounding box center [475, 252] width 75 height 31
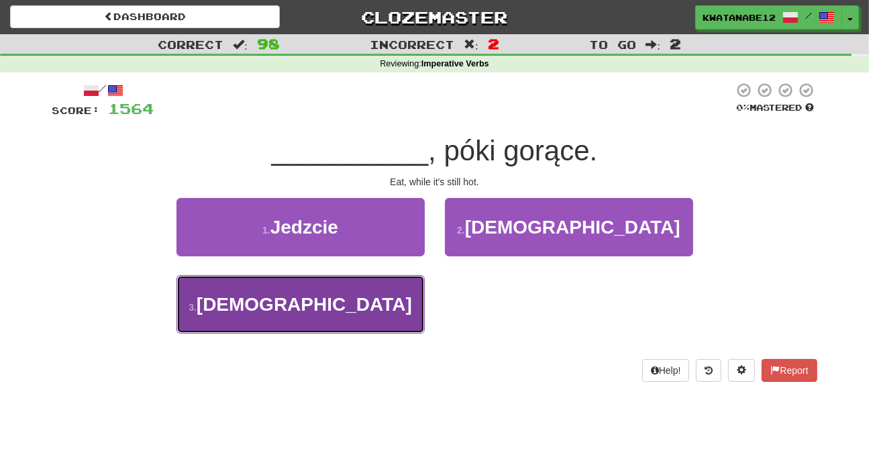
drag, startPoint x: 351, startPoint y: 317, endPoint x: 399, endPoint y: 290, distance: 55.6
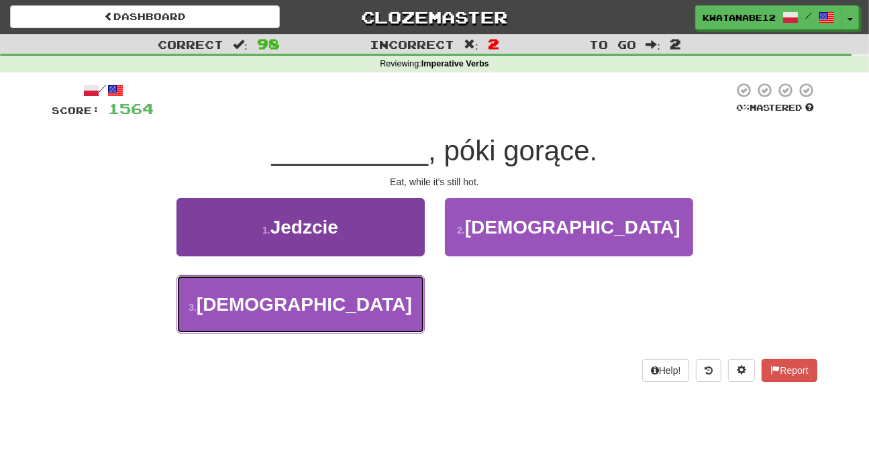
click at [356, 318] on button "3 . Jedz" at bounding box center [300, 304] width 248 height 58
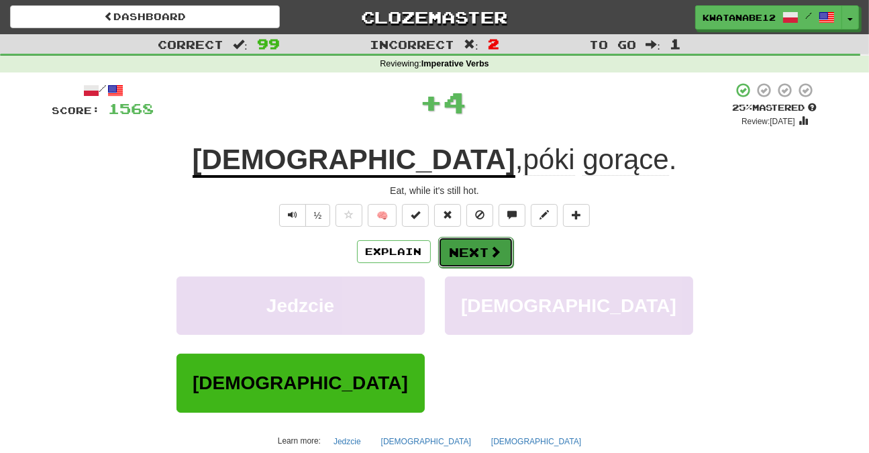
click at [456, 246] on button "Next" at bounding box center [475, 252] width 75 height 31
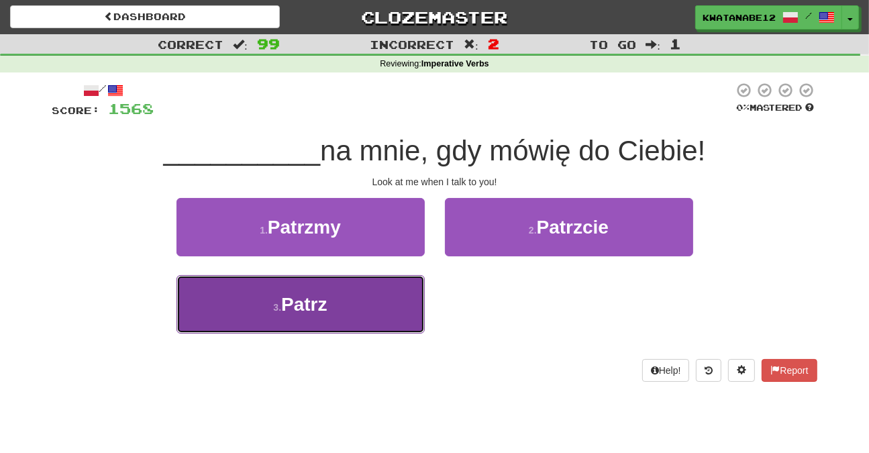
drag, startPoint x: 372, startPoint y: 297, endPoint x: 405, endPoint y: 296, distance: 32.9
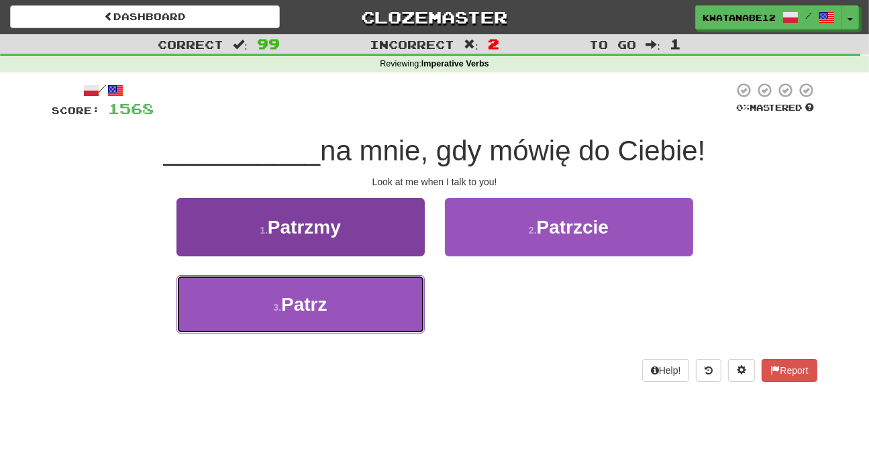
click at [374, 297] on button "3 . Patrz" at bounding box center [300, 304] width 248 height 58
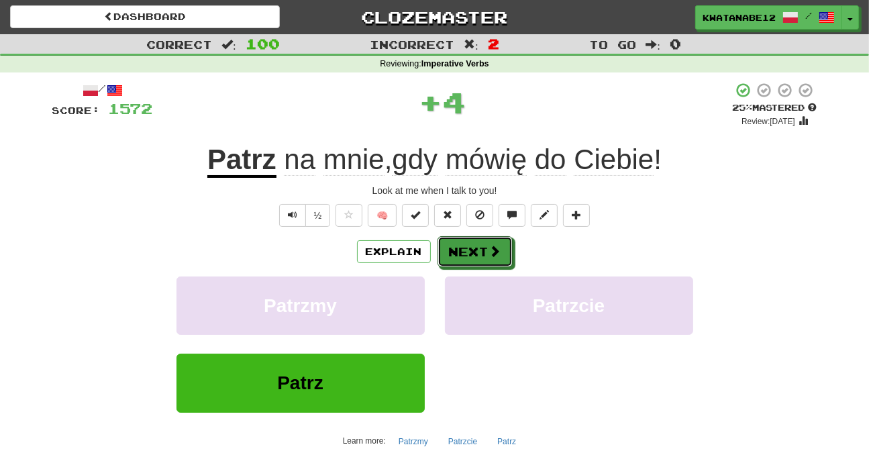
click at [458, 257] on button "Next" at bounding box center [475, 251] width 75 height 31
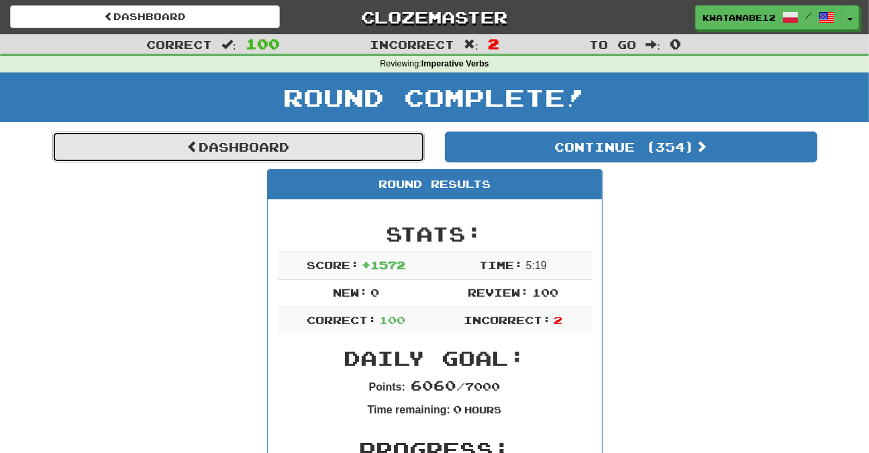
click at [349, 141] on link "Dashboard" at bounding box center [238, 147] width 372 height 31
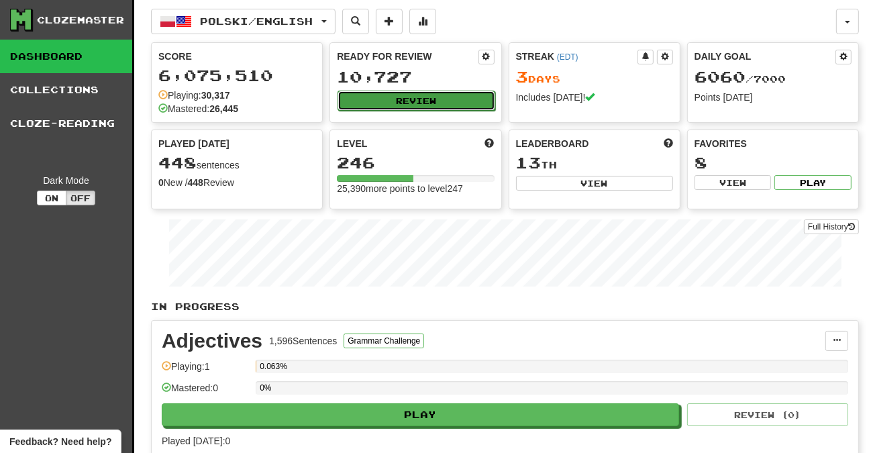
click at [416, 96] on button "Review" at bounding box center [416, 101] width 157 height 20
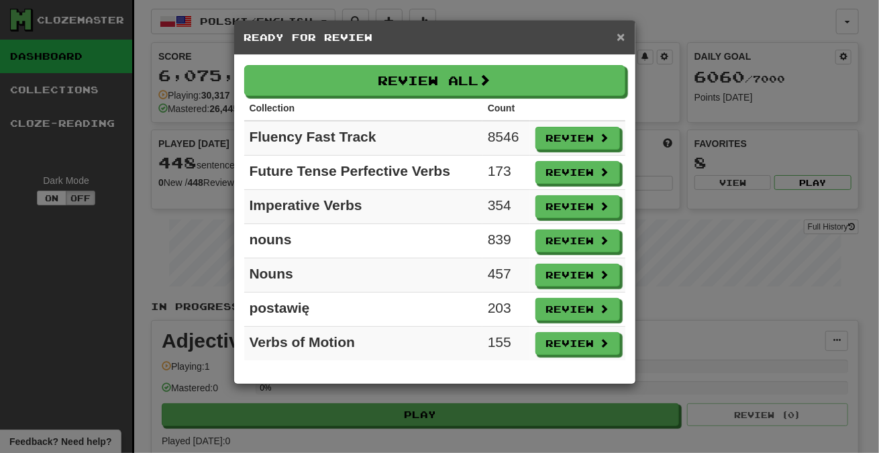
click at [623, 30] on span "×" at bounding box center [621, 36] width 8 height 15
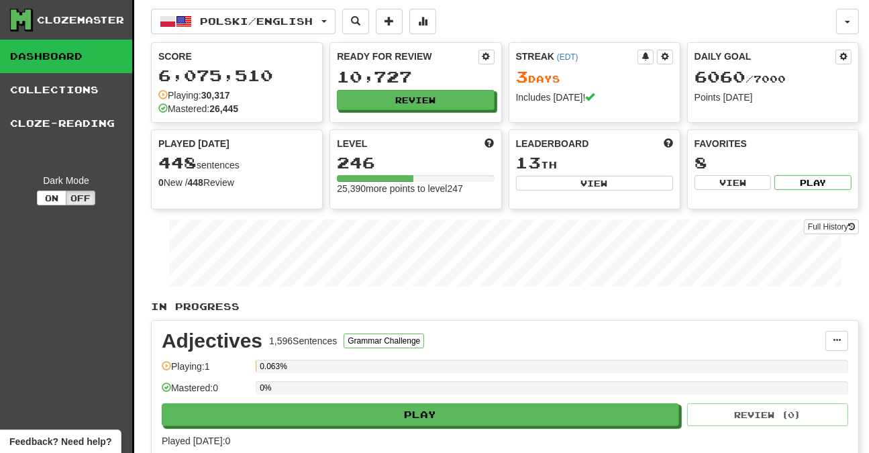
click at [16, 176] on div "Dark Mode" at bounding box center [66, 180] width 112 height 13
